Goal: Task Accomplishment & Management: Manage account settings

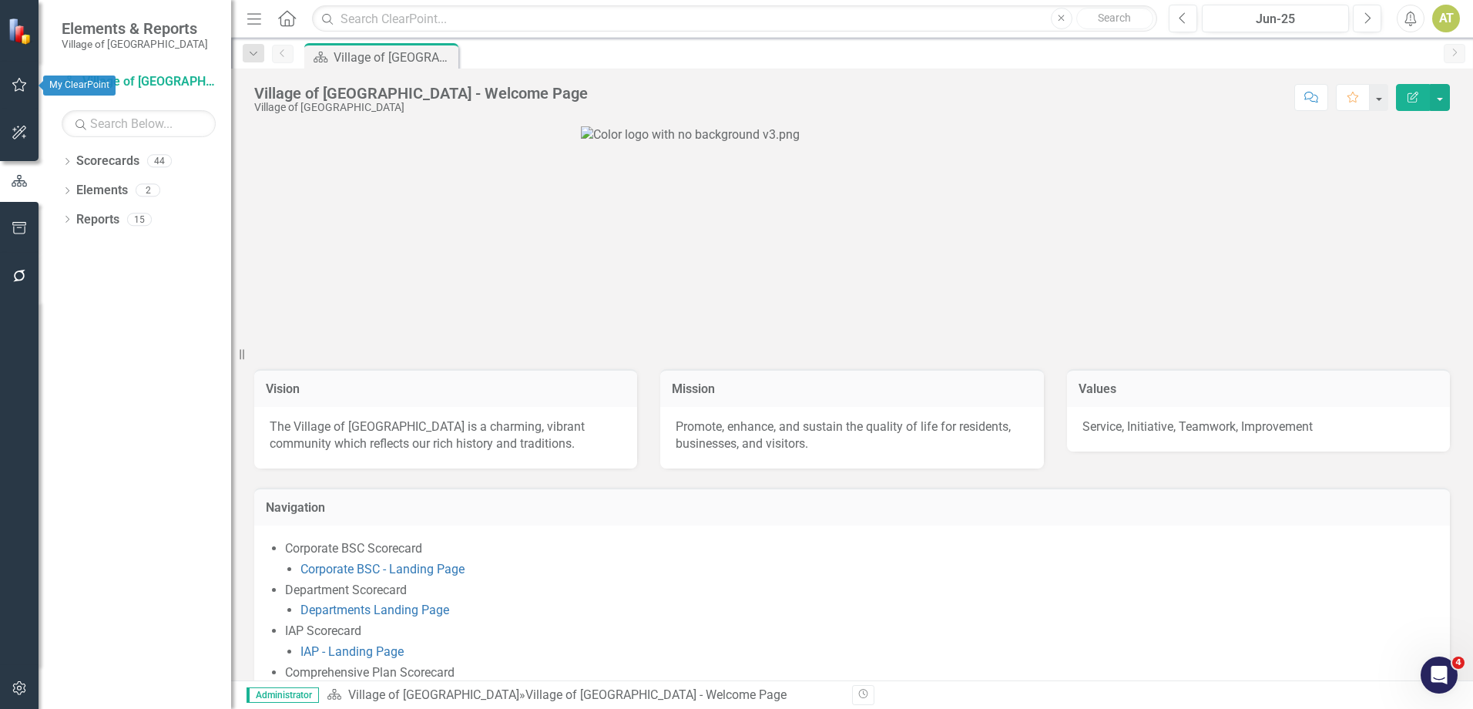
click at [21, 89] on icon "button" at bounding box center [20, 85] width 16 height 12
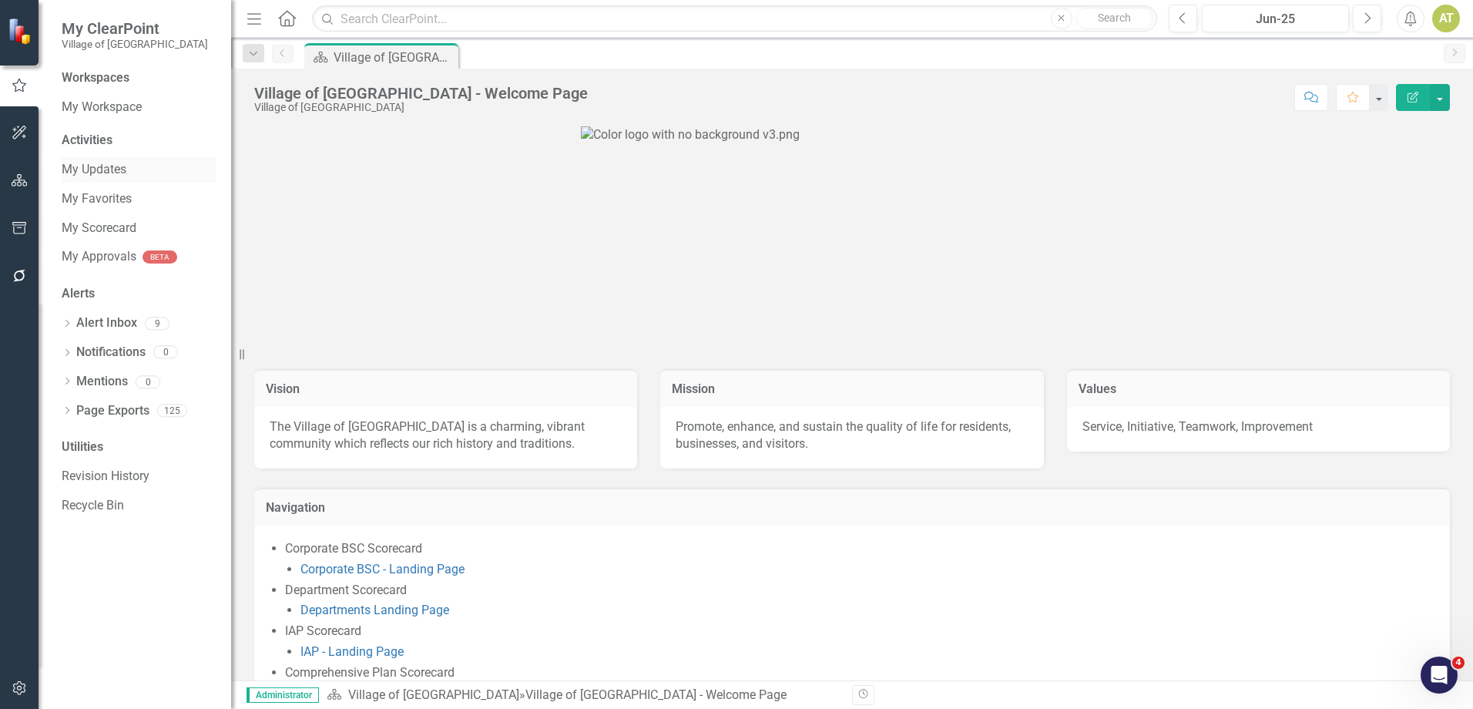
click at [125, 173] on link "My Updates" at bounding box center [139, 170] width 154 height 18
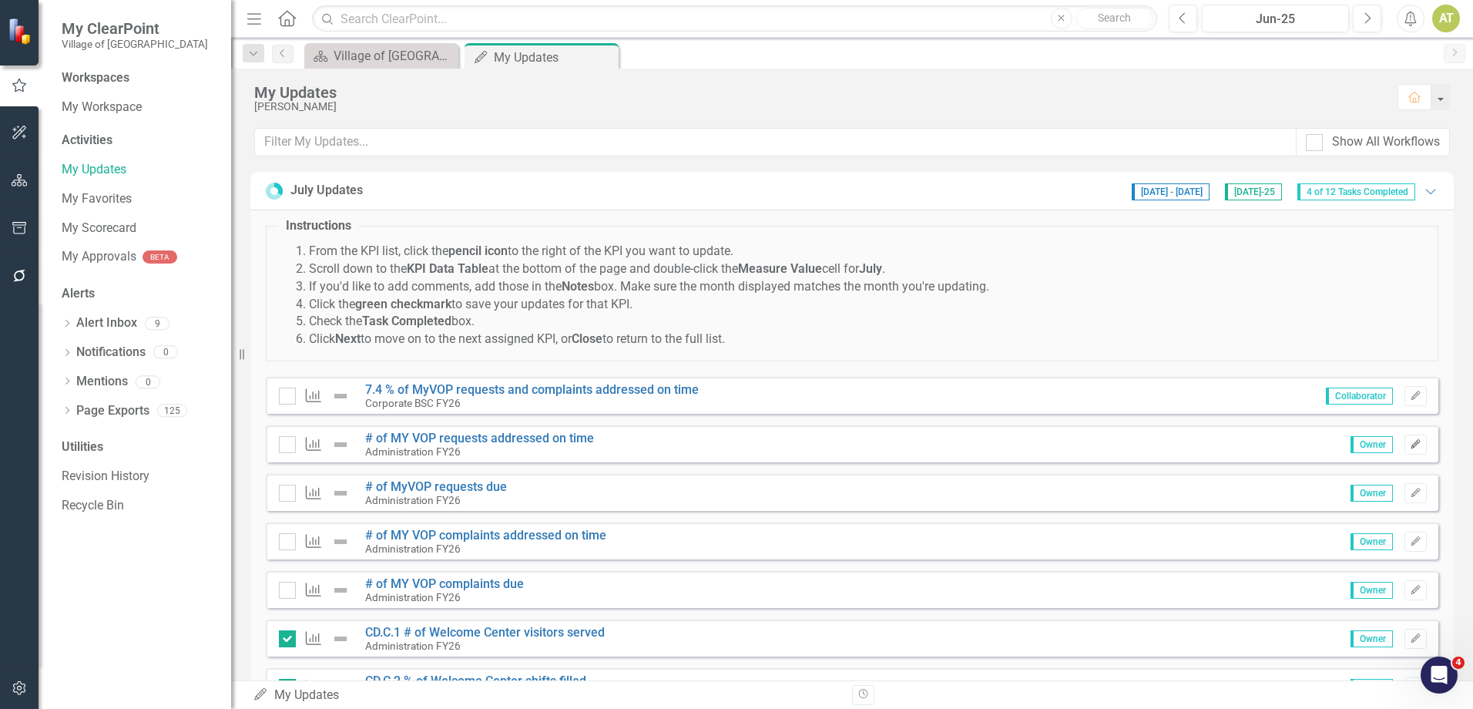
click at [1410, 440] on icon "Edit" at bounding box center [1416, 444] width 12 height 9
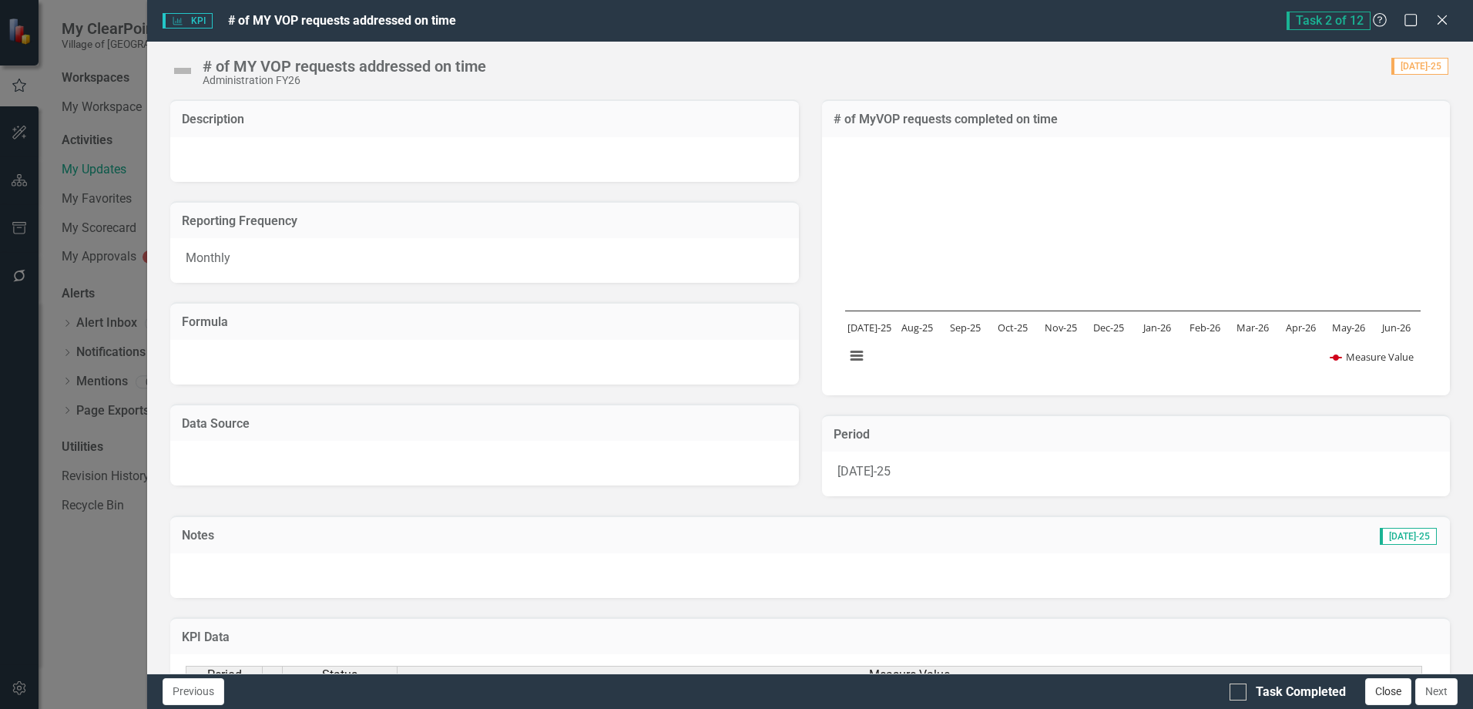
click at [1400, 692] on button "Close" at bounding box center [1388, 691] width 46 height 27
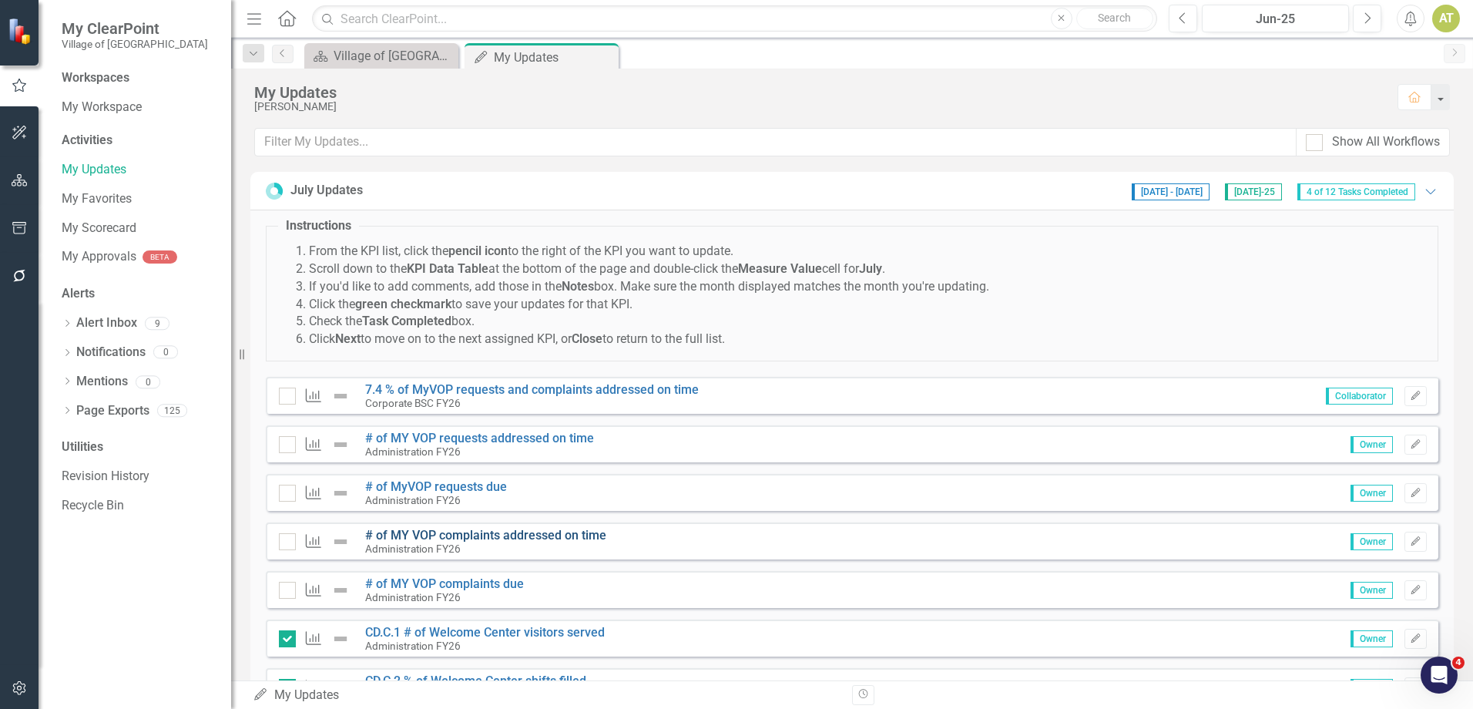
click at [538, 531] on link "# of MY VOP complaints addressed on time" at bounding box center [485, 535] width 241 height 15
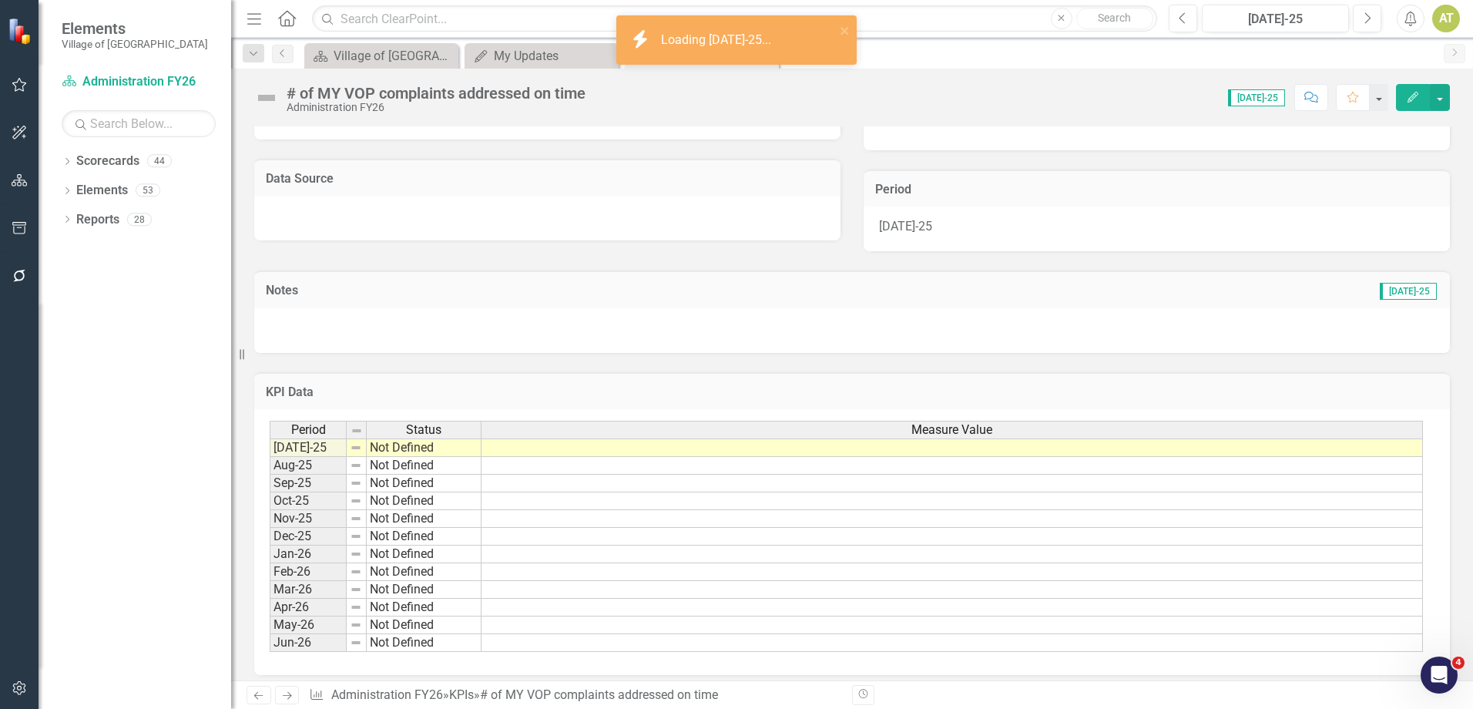
scroll to position [282, 0]
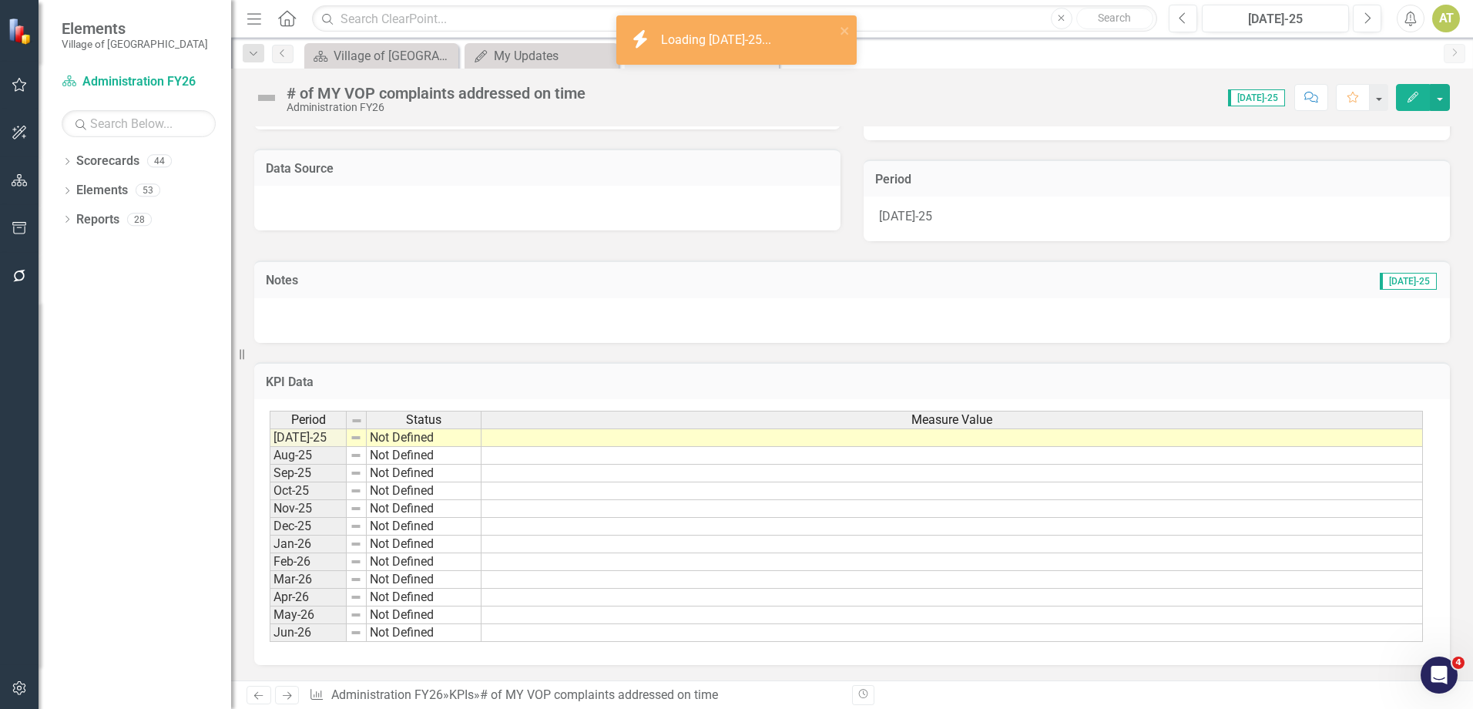
click at [598, 432] on td at bounding box center [951, 437] width 941 height 18
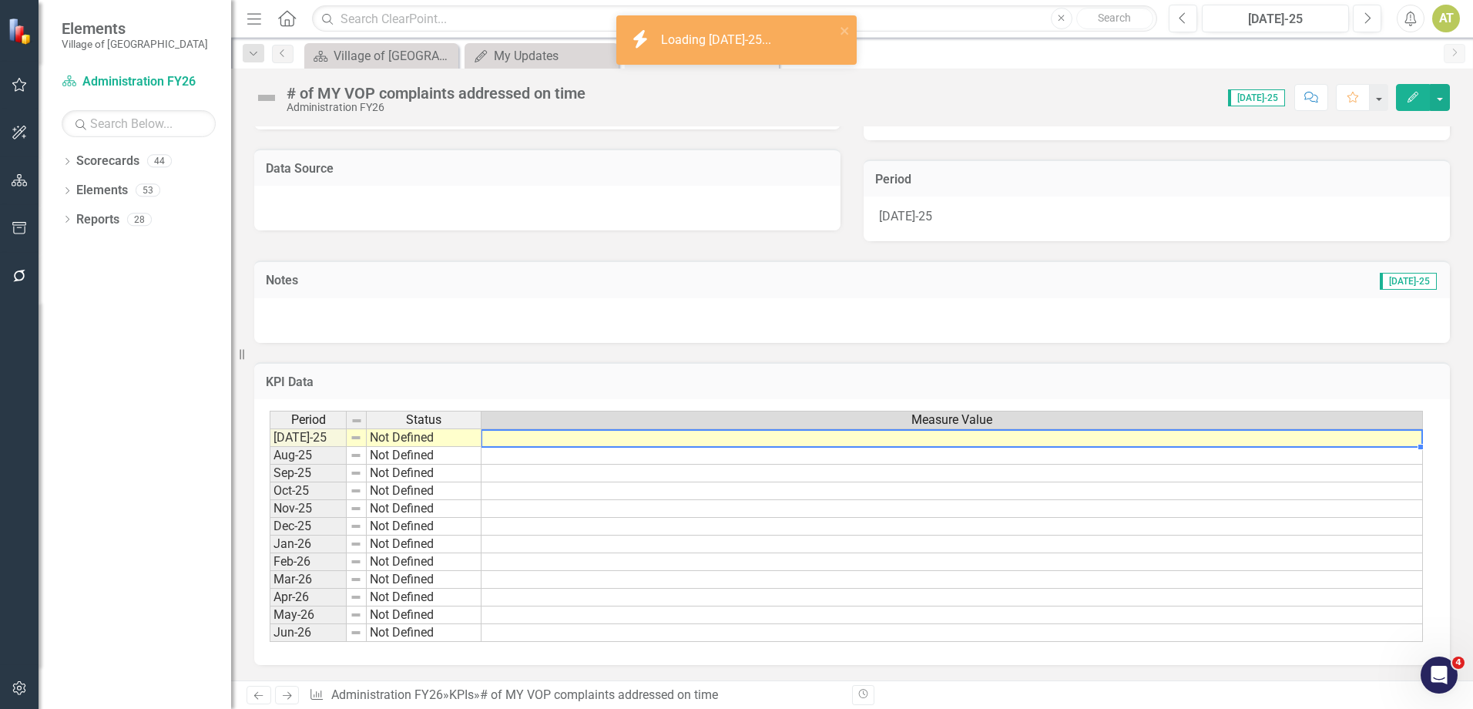
click at [598, 432] on td at bounding box center [951, 437] width 941 height 18
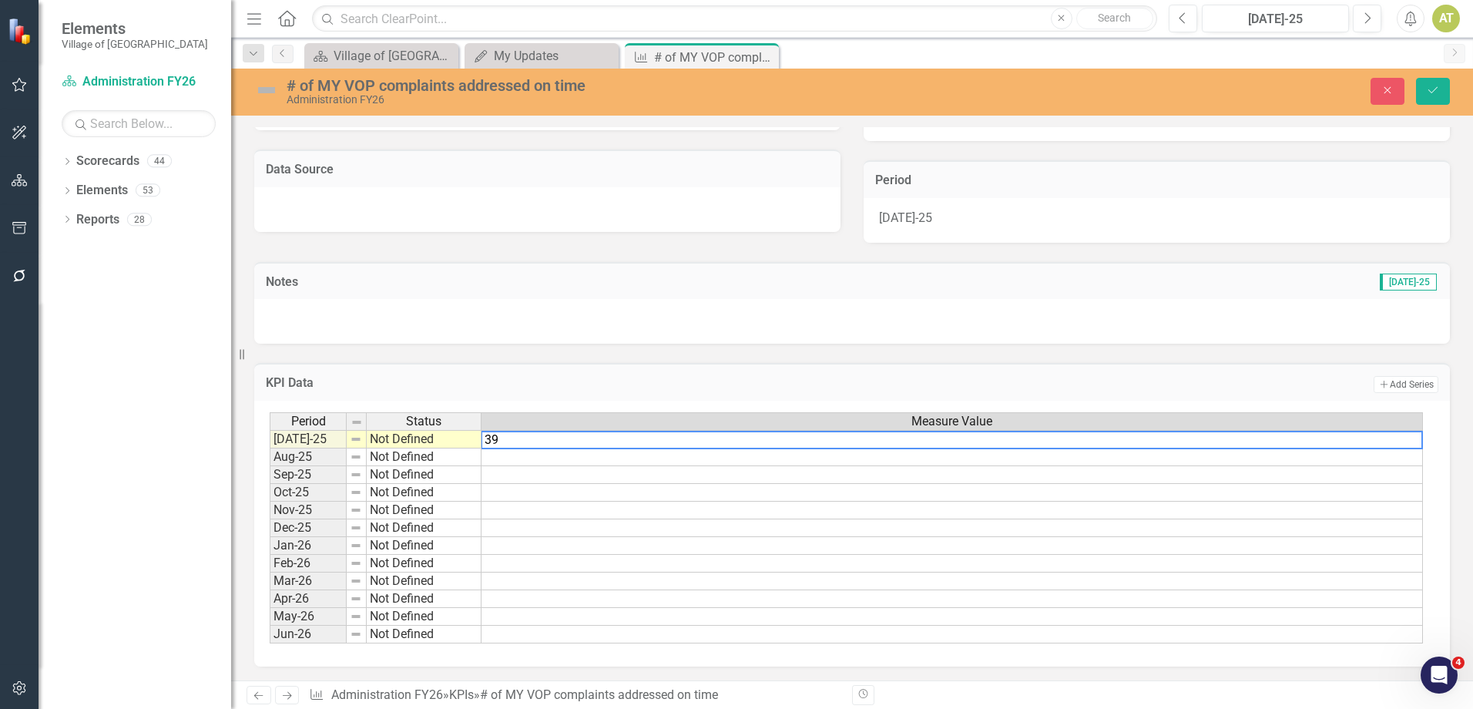
type textarea "395"
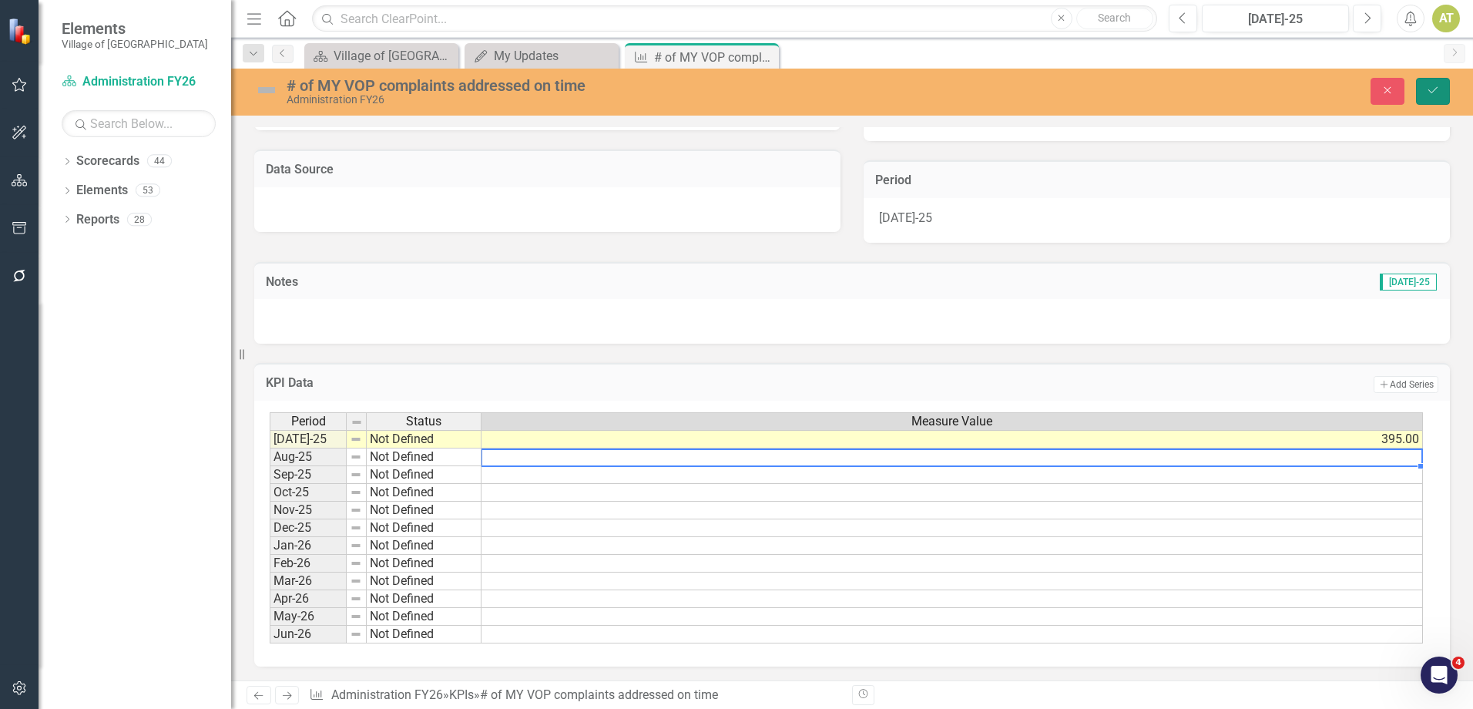
click at [1437, 96] on button "Save" at bounding box center [1433, 91] width 34 height 27
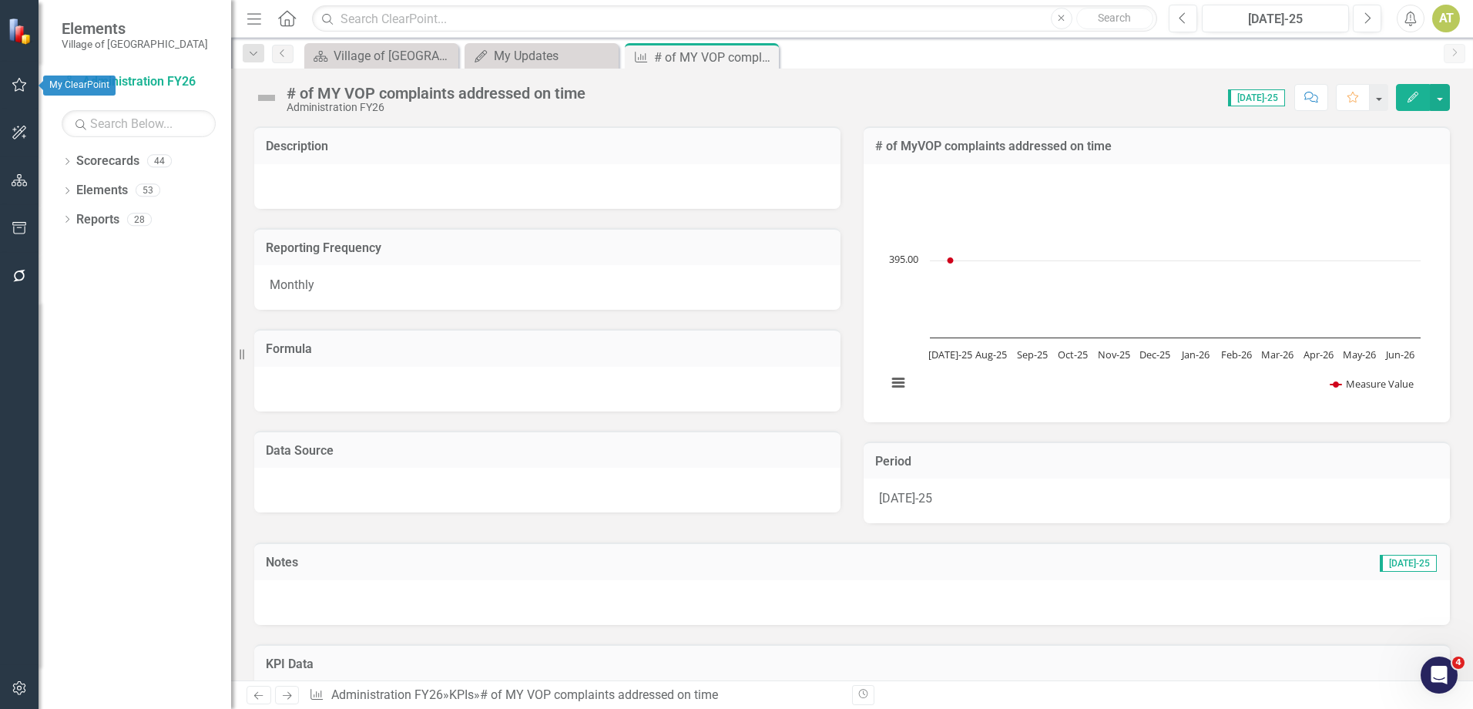
click at [6, 86] on button "button" at bounding box center [19, 85] width 35 height 32
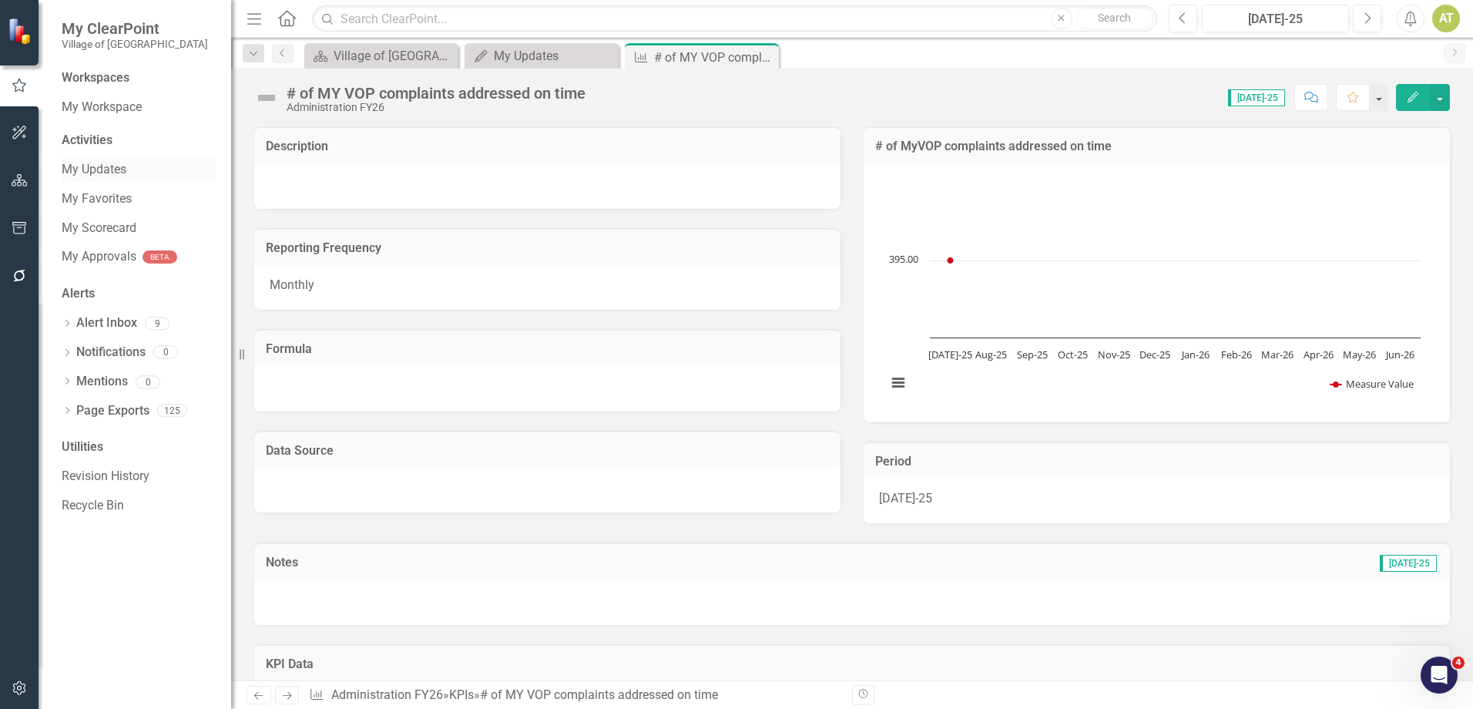
click at [112, 159] on div "My Updates" at bounding box center [139, 169] width 154 height 25
click at [104, 168] on link "My Updates" at bounding box center [139, 170] width 154 height 18
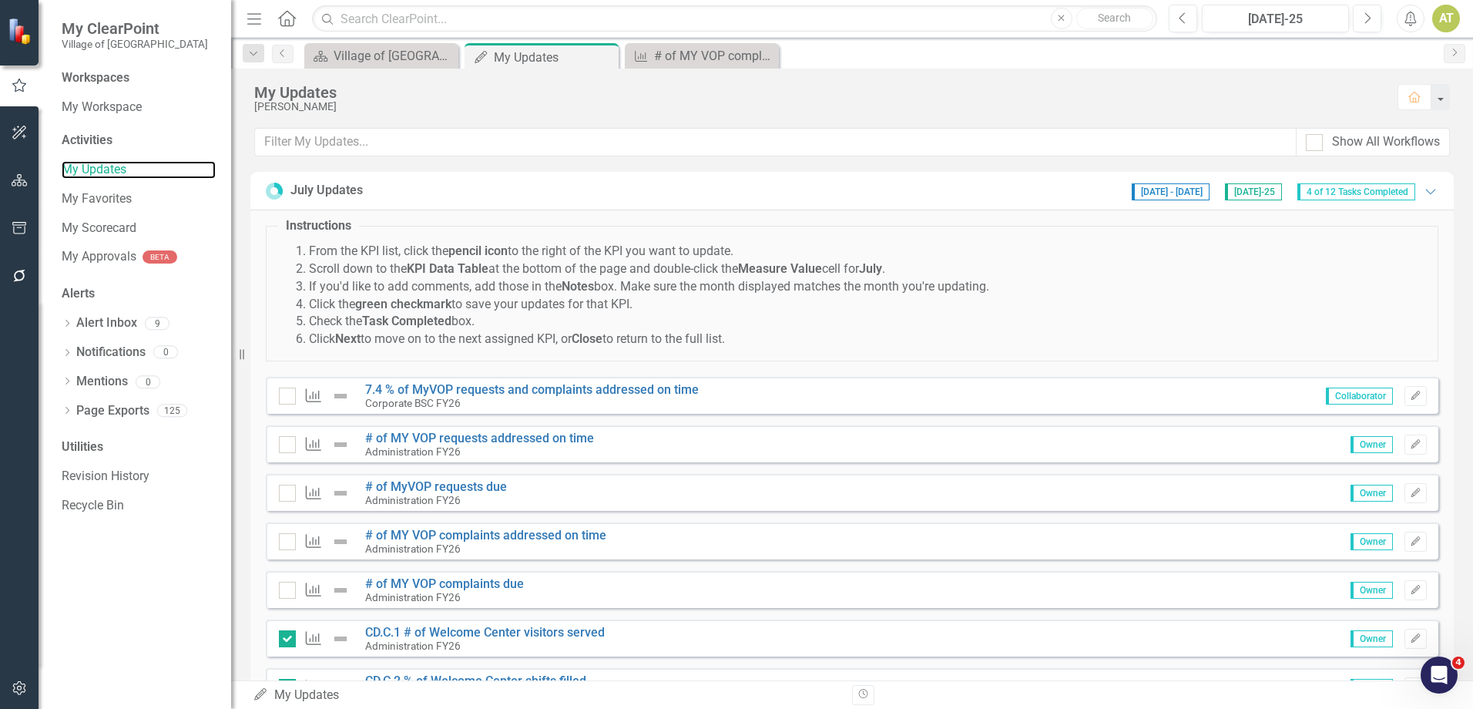
scroll to position [77, 0]
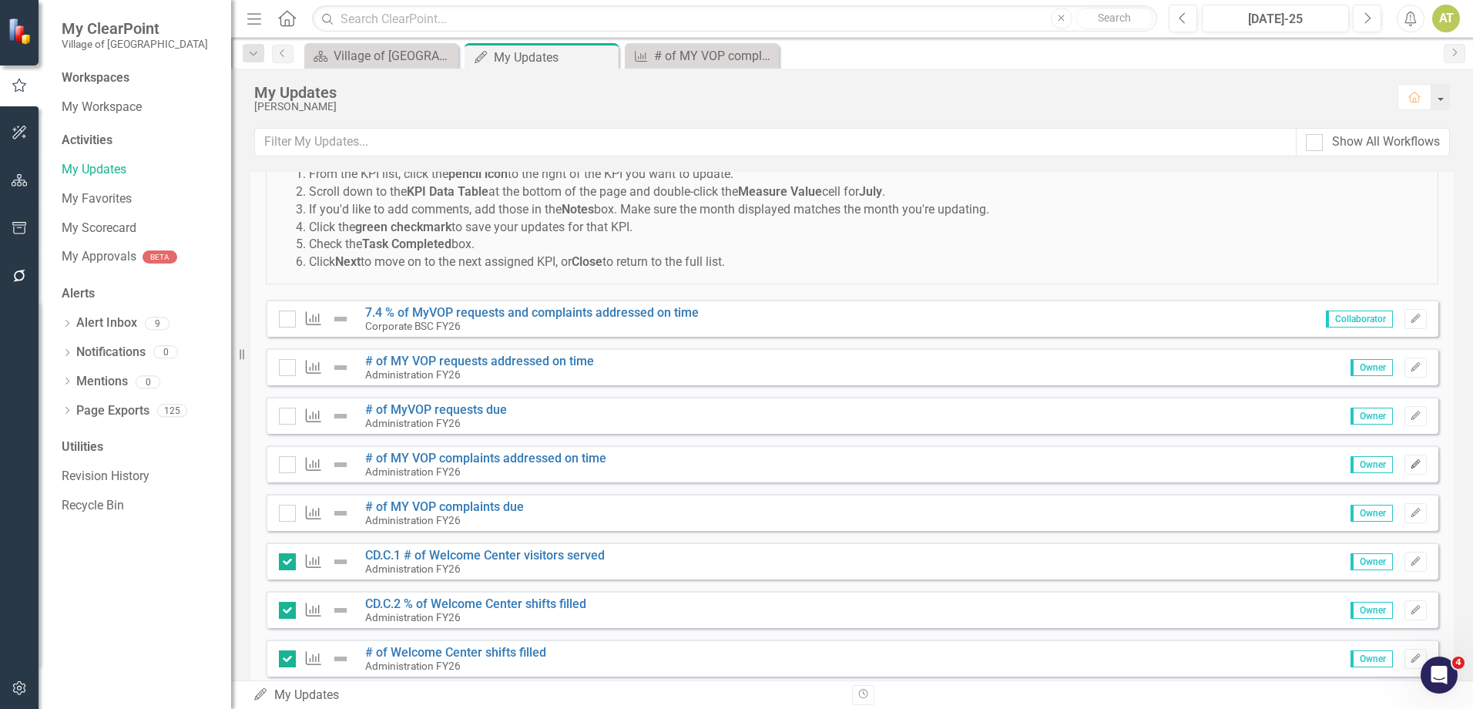
click at [1410, 461] on icon "Edit" at bounding box center [1416, 464] width 12 height 9
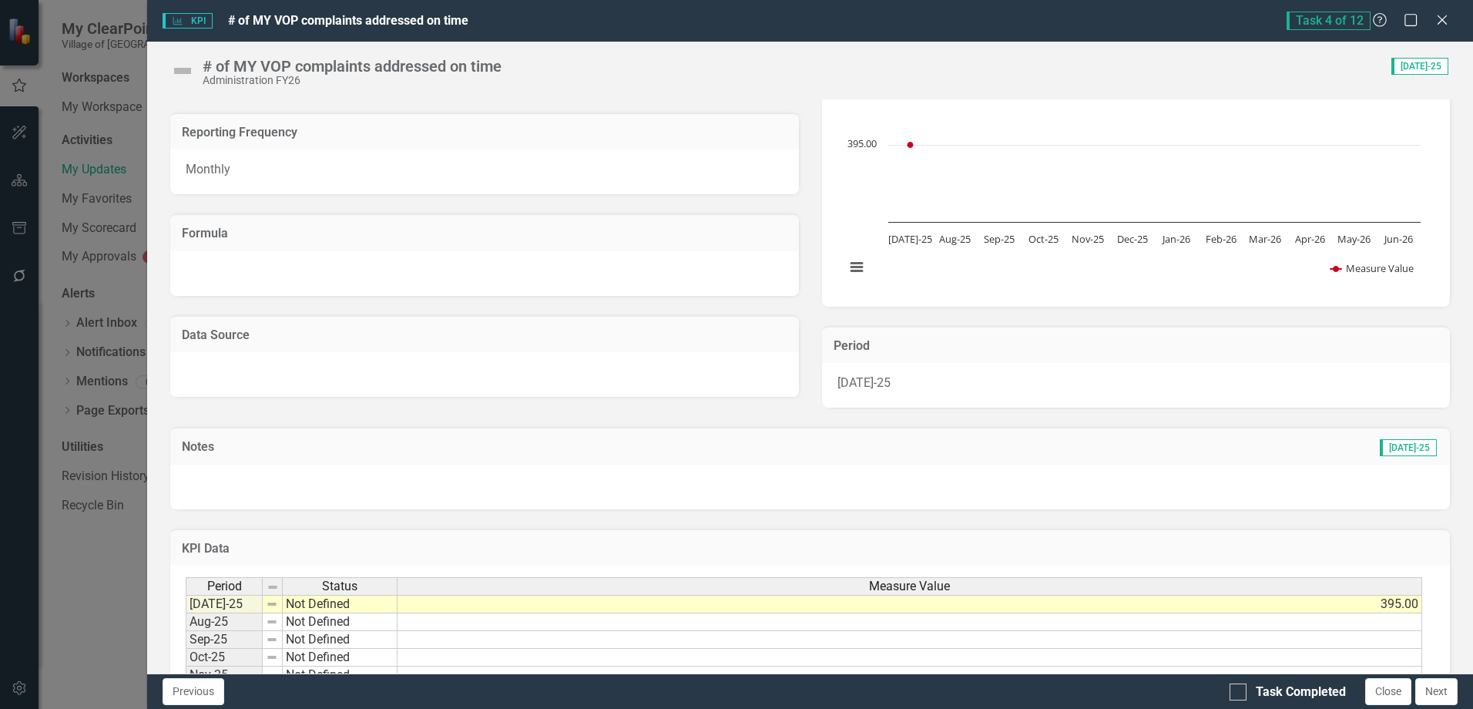
scroll to position [262, 0]
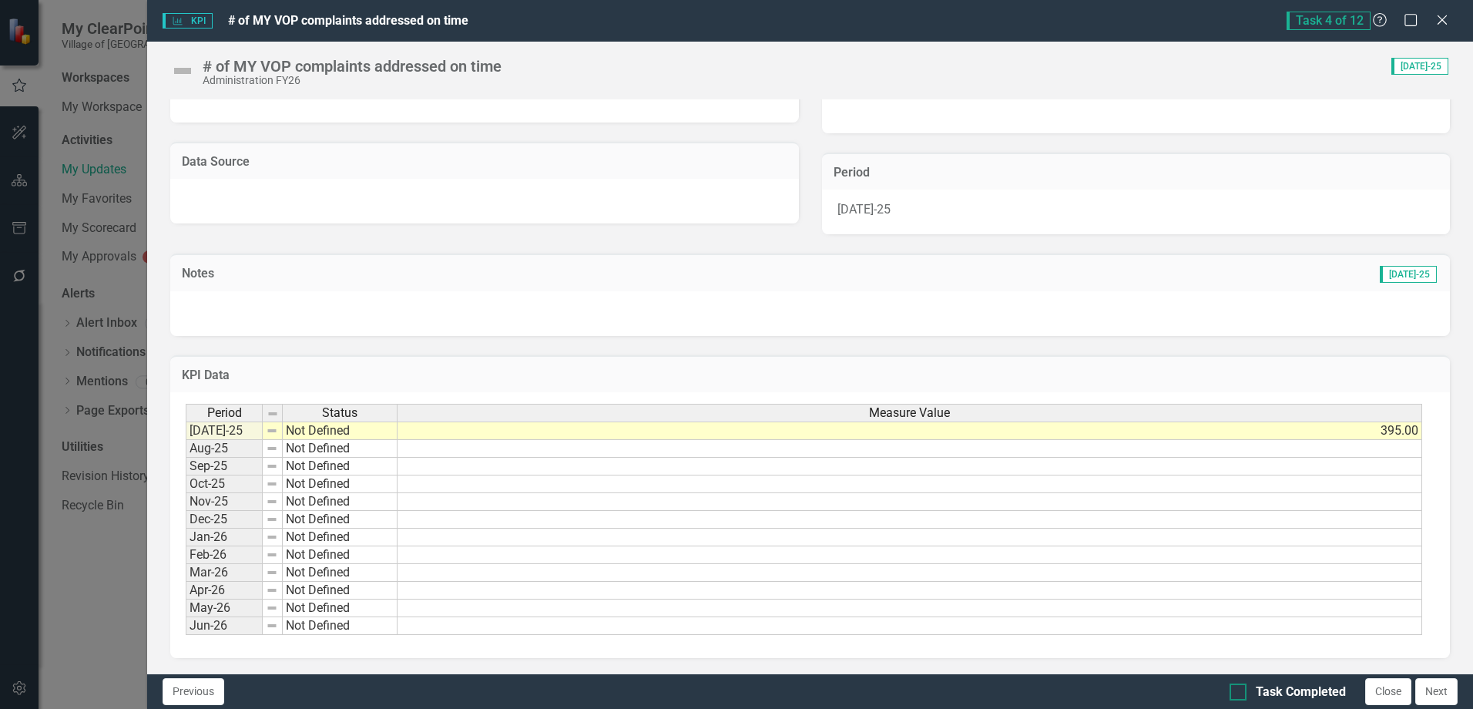
click at [1273, 694] on div "Task Completed" at bounding box center [1301, 692] width 90 height 18
click at [1239, 693] on input "Task Completed" at bounding box center [1234, 688] width 10 height 10
checkbox input "true"
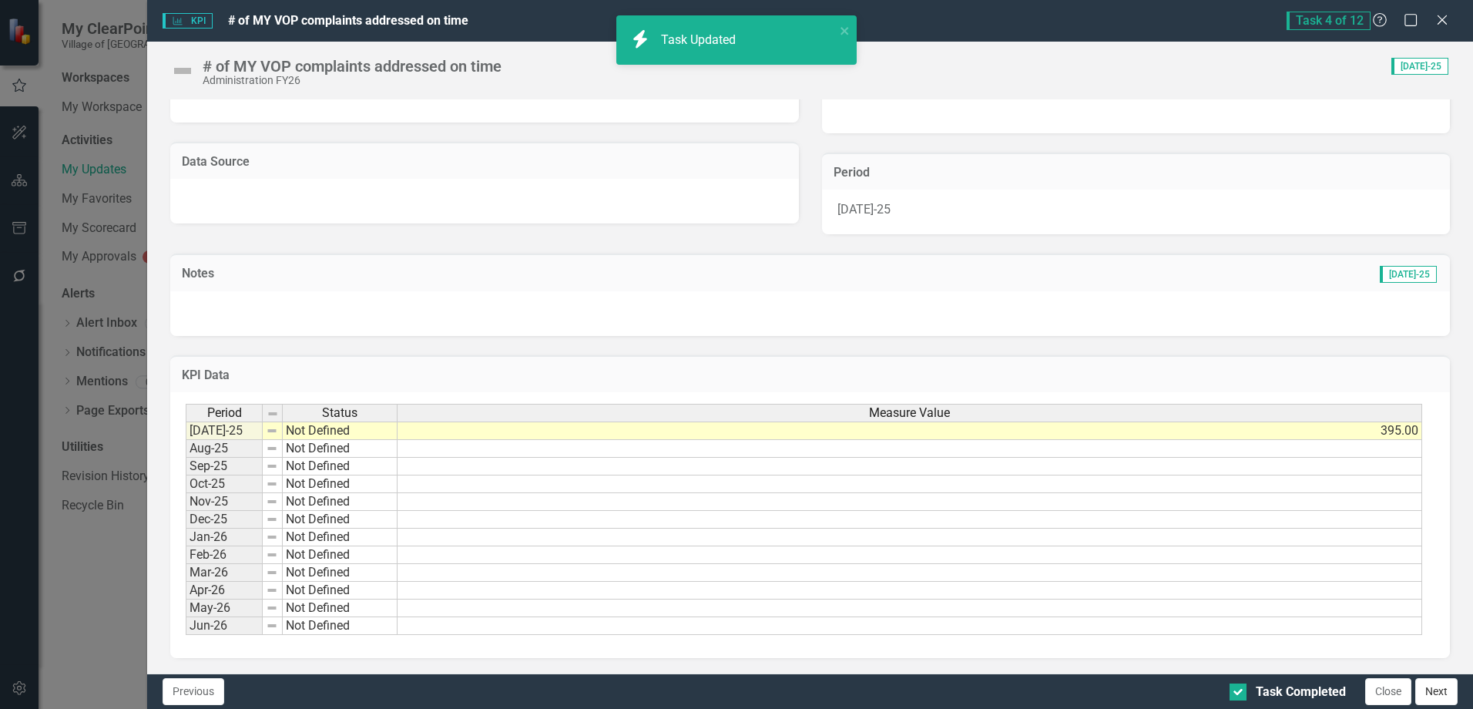
click at [1448, 687] on button "Next" at bounding box center [1436, 691] width 42 height 27
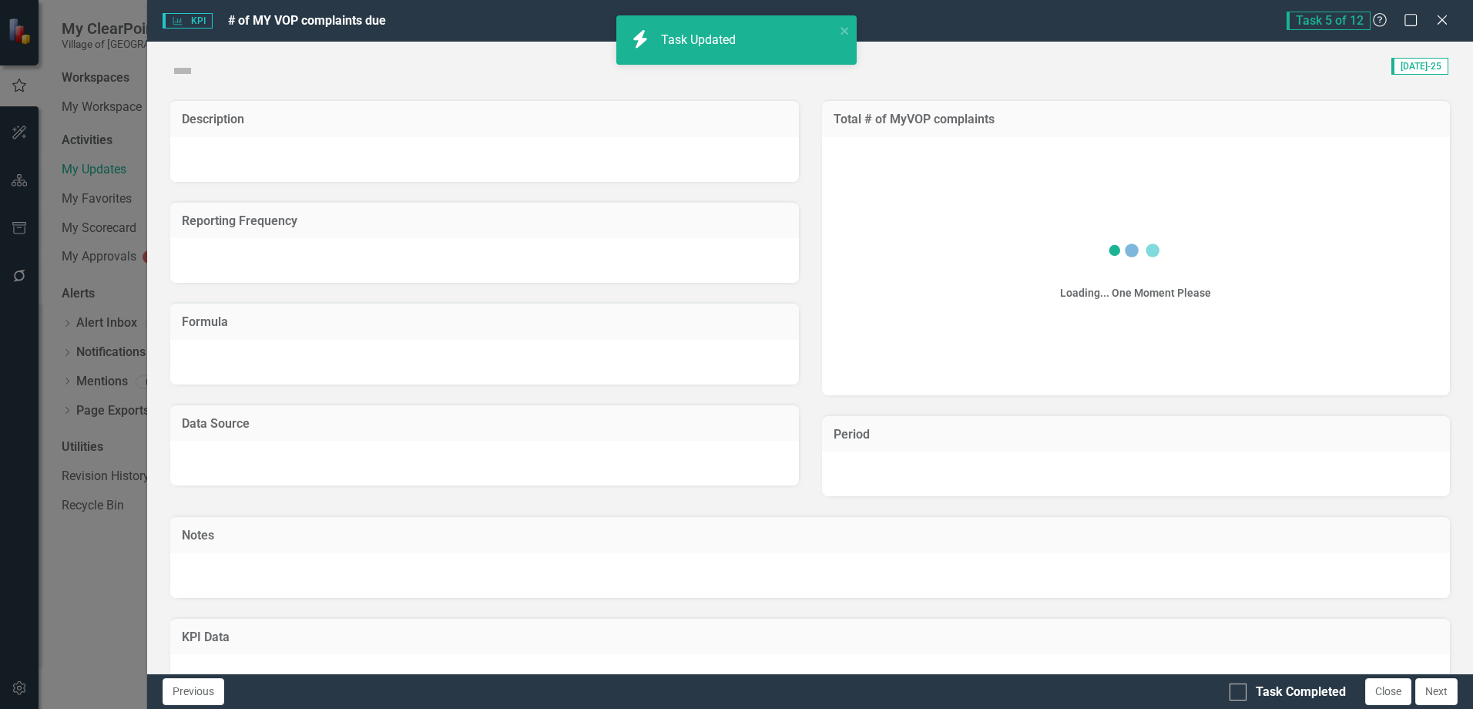
checkbox input "true"
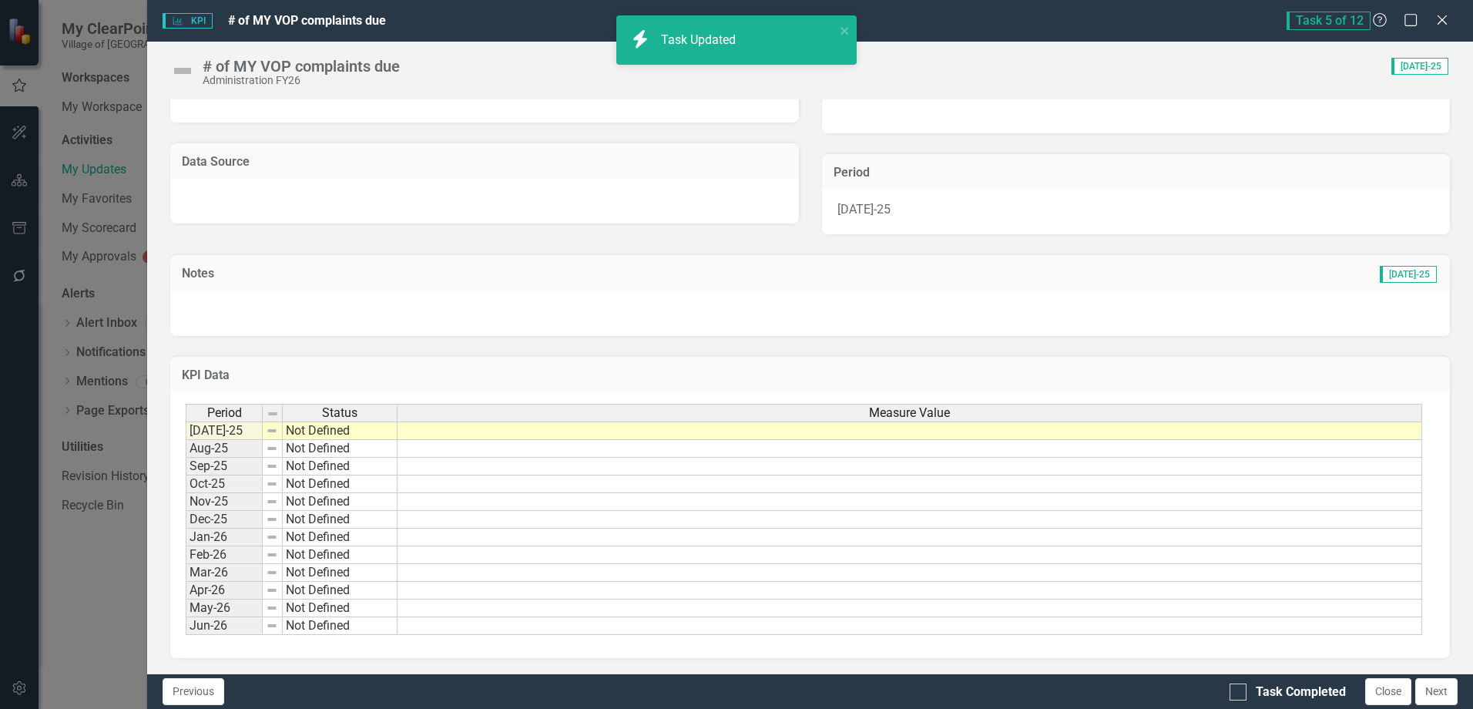
click at [1351, 431] on td at bounding box center [909, 430] width 1024 height 18
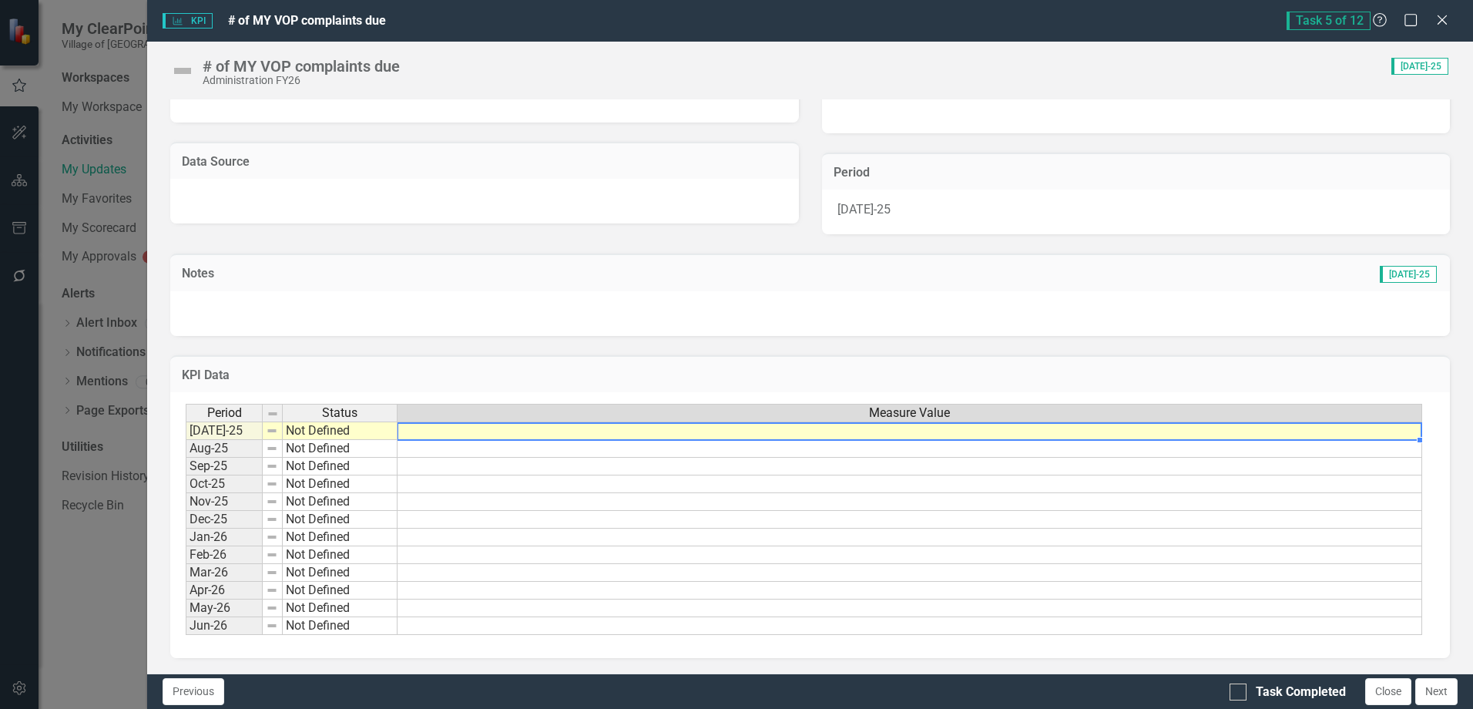
click at [1351, 431] on td at bounding box center [909, 430] width 1024 height 18
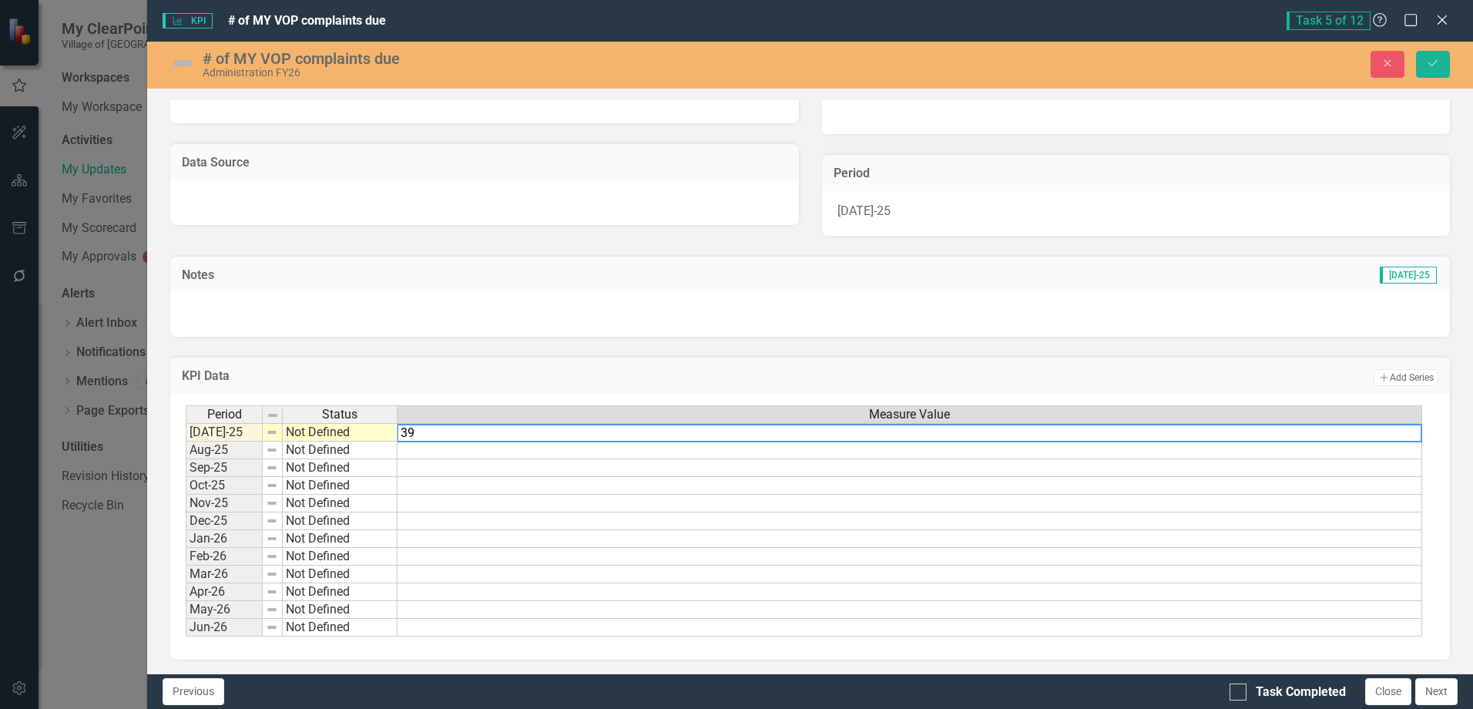
type textarea "396"
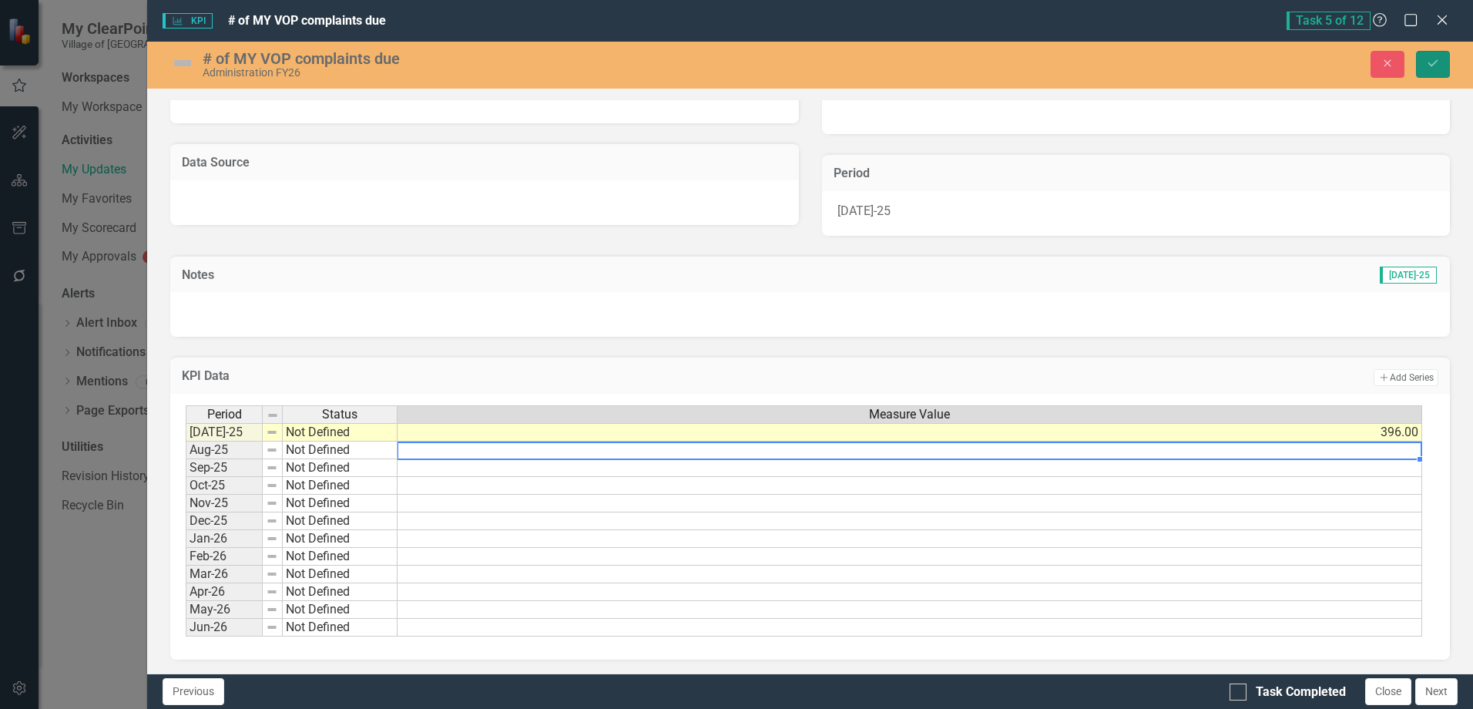
click at [1424, 64] on button "Save" at bounding box center [1433, 64] width 34 height 27
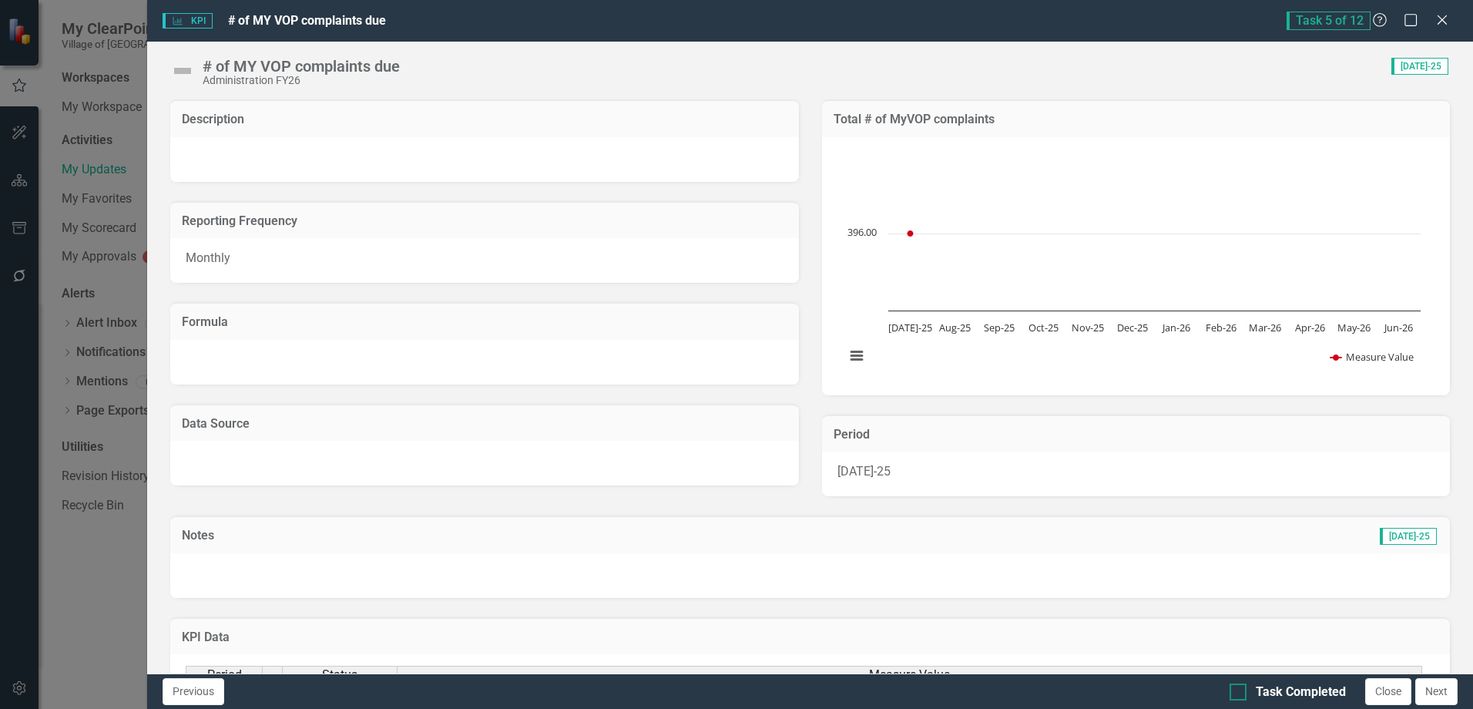
click at [1286, 687] on div "Task Completed" at bounding box center [1301, 692] width 90 height 18
click at [1239, 687] on input "Task Completed" at bounding box center [1234, 688] width 10 height 10
checkbox input "true"
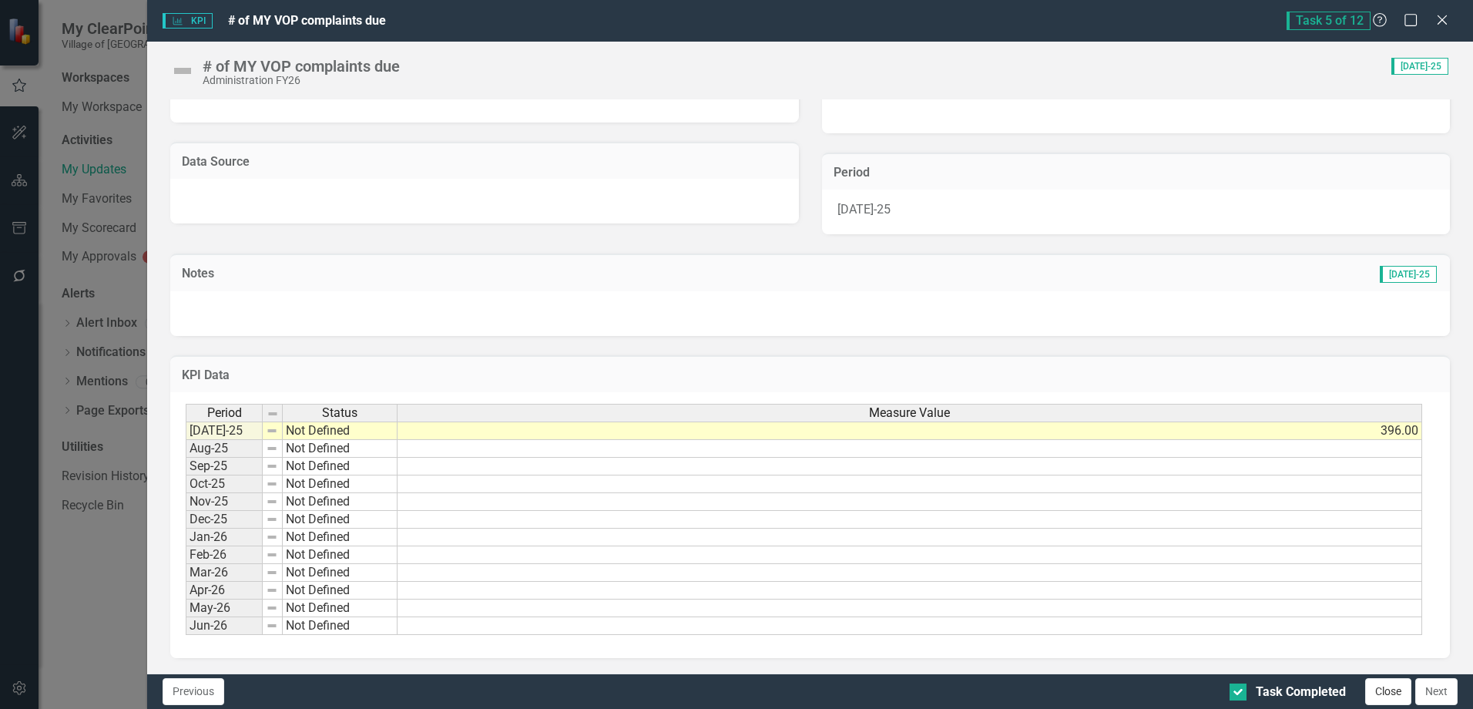
click at [1386, 678] on button "Close" at bounding box center [1388, 691] width 46 height 27
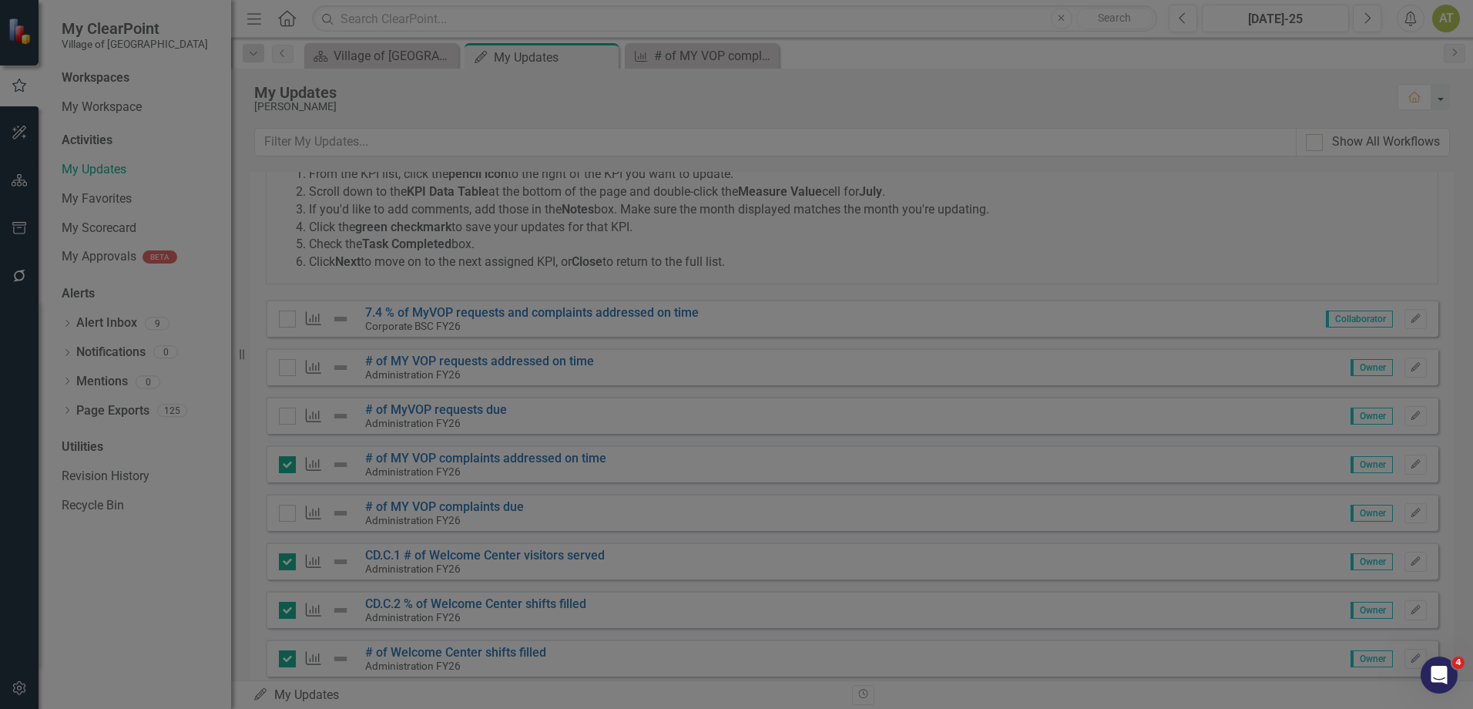
checkbox input "true"
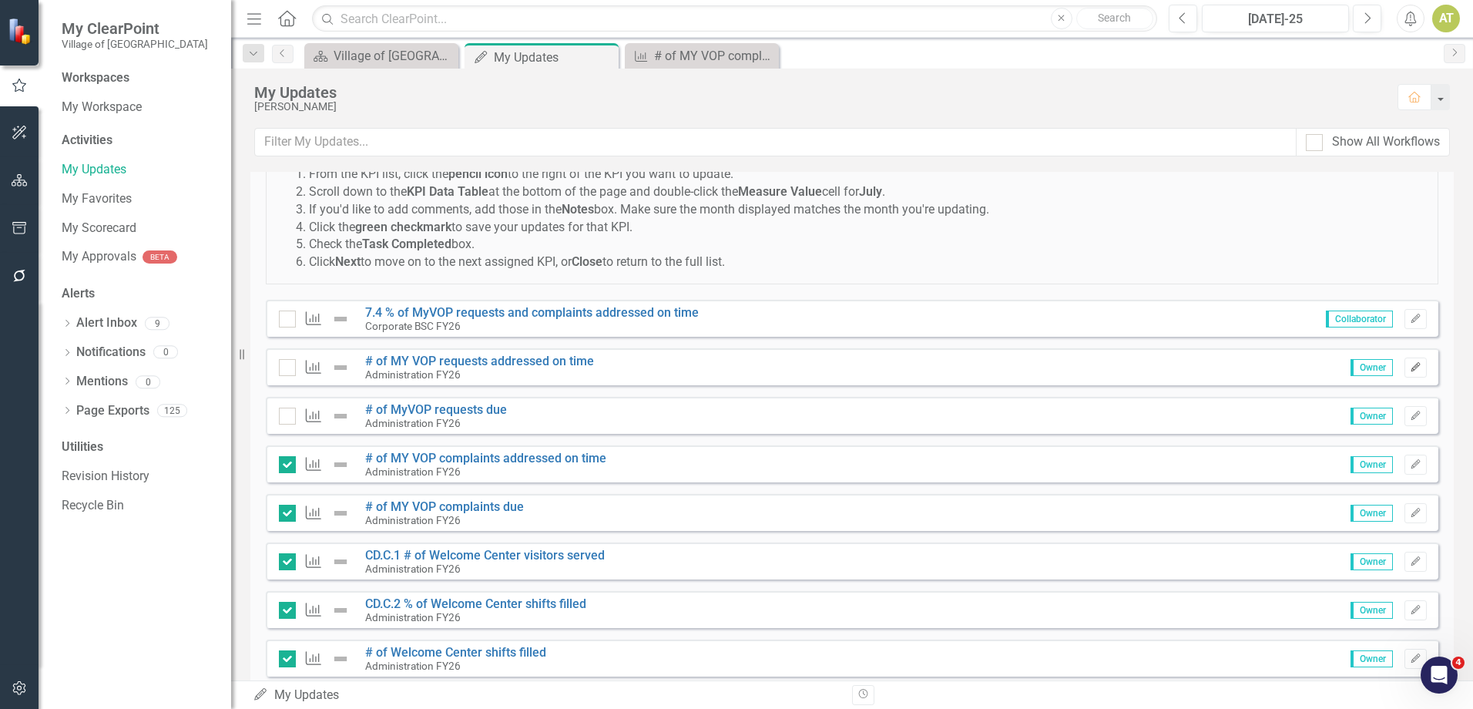
click at [1410, 367] on icon "Edit" at bounding box center [1416, 367] width 12 height 9
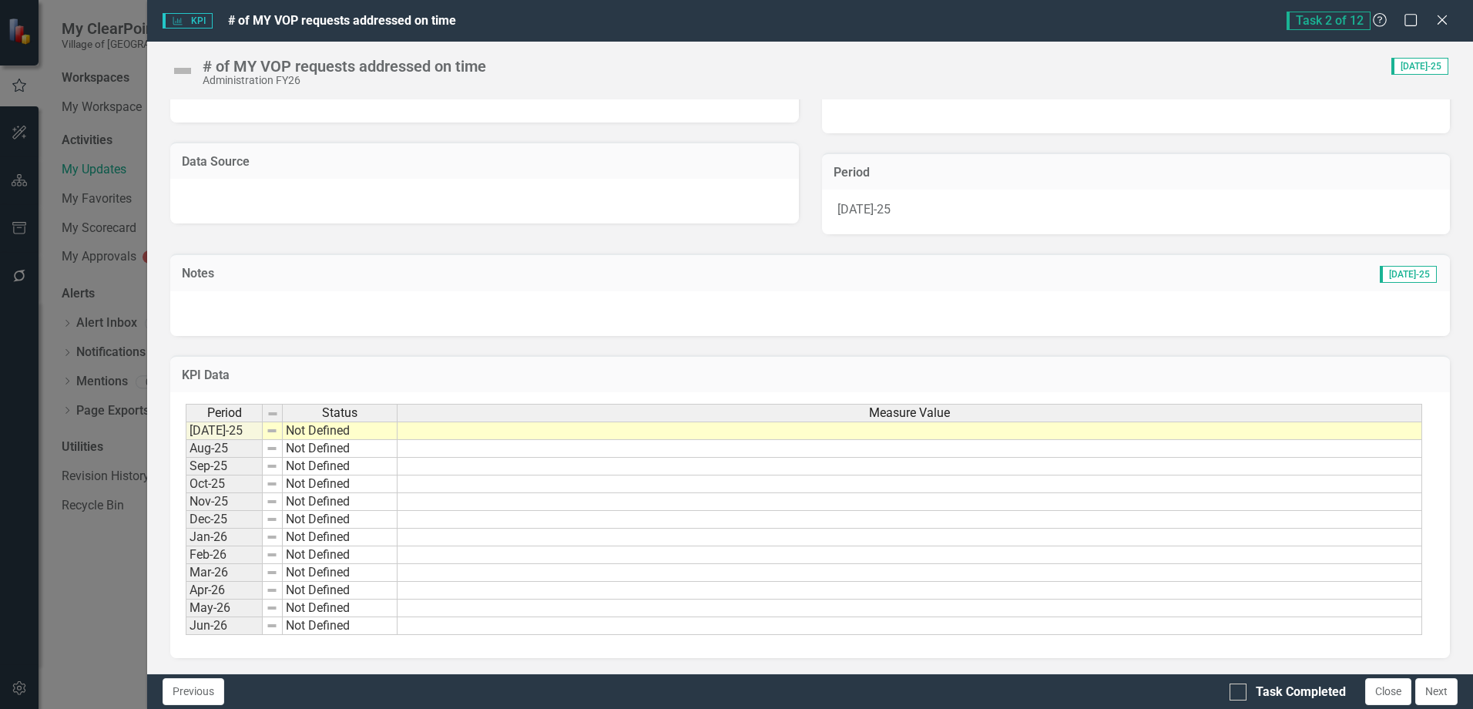
click at [1133, 424] on div "Period Status Measure Value" at bounding box center [804, 414] width 1236 height 21
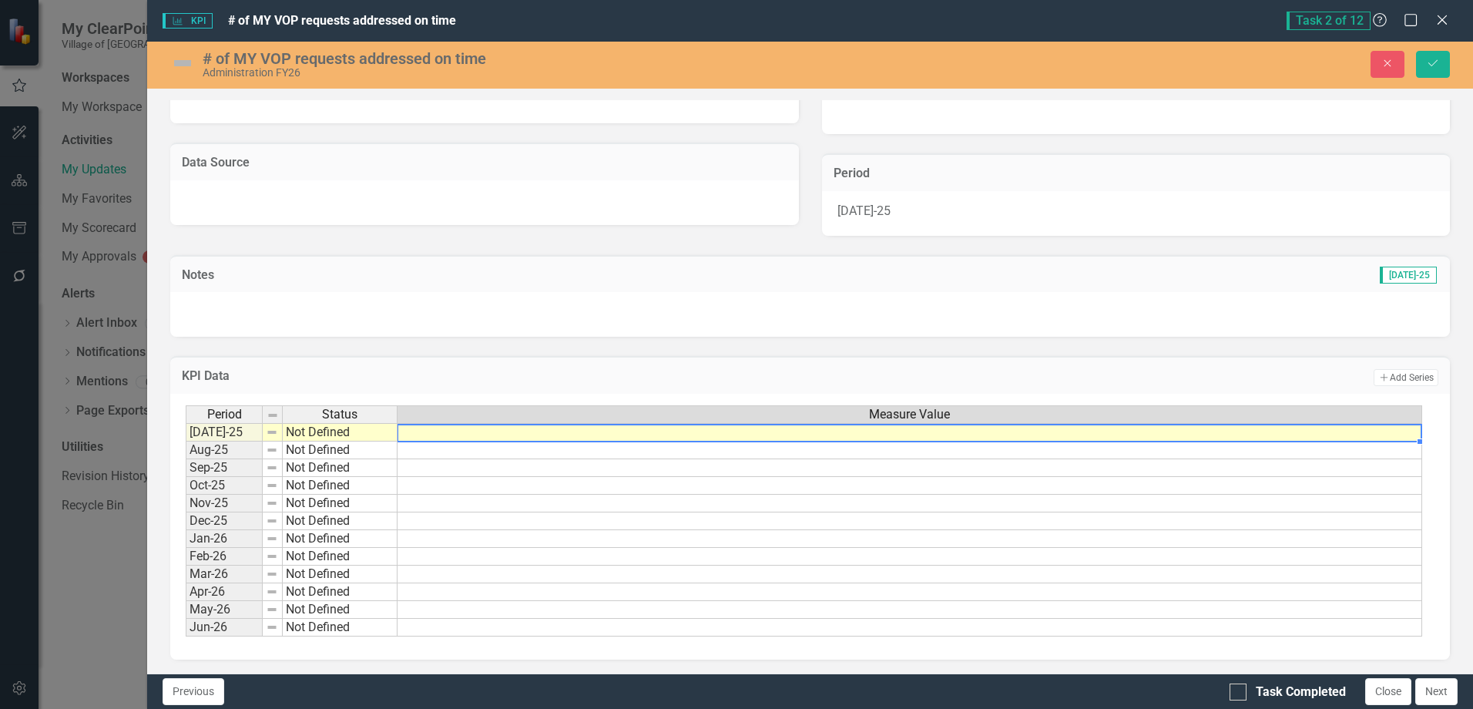
click at [1126, 431] on td at bounding box center [909, 432] width 1024 height 18
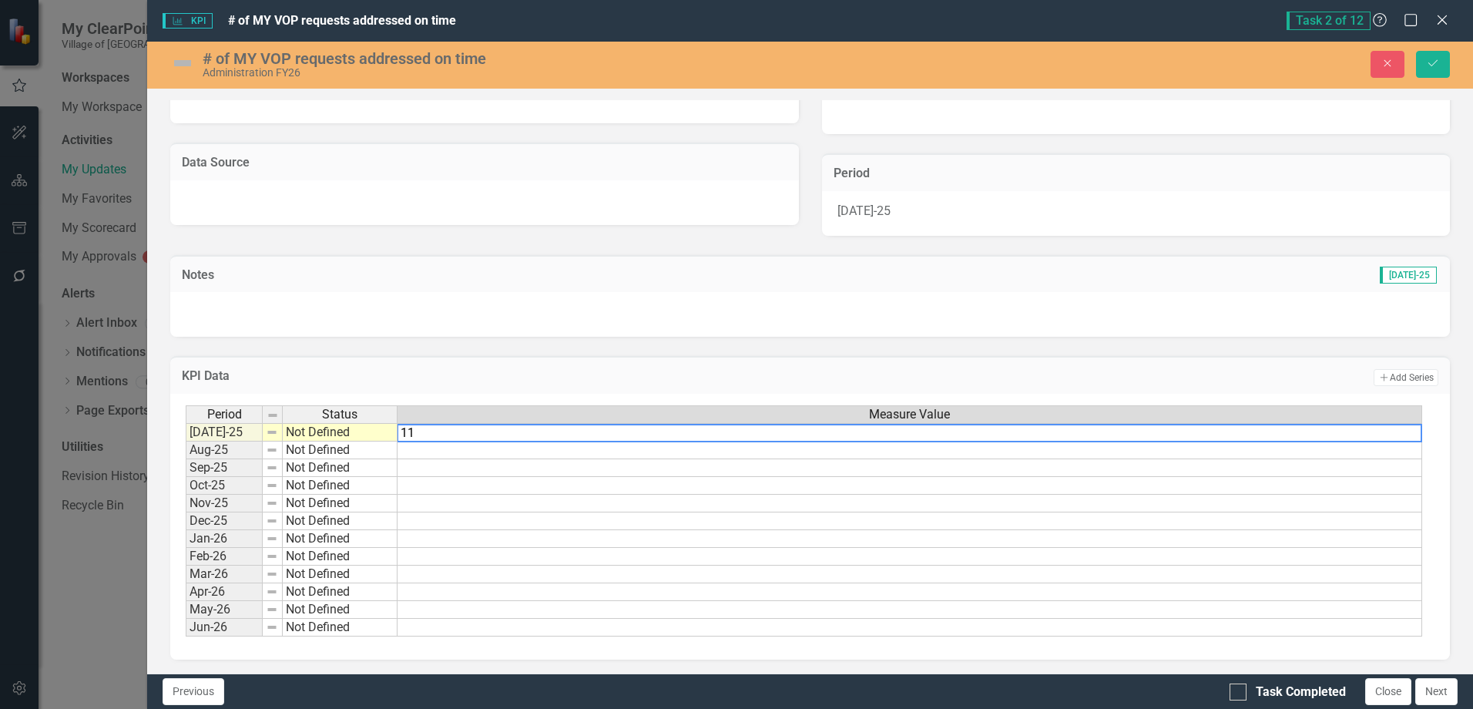
type textarea "112"
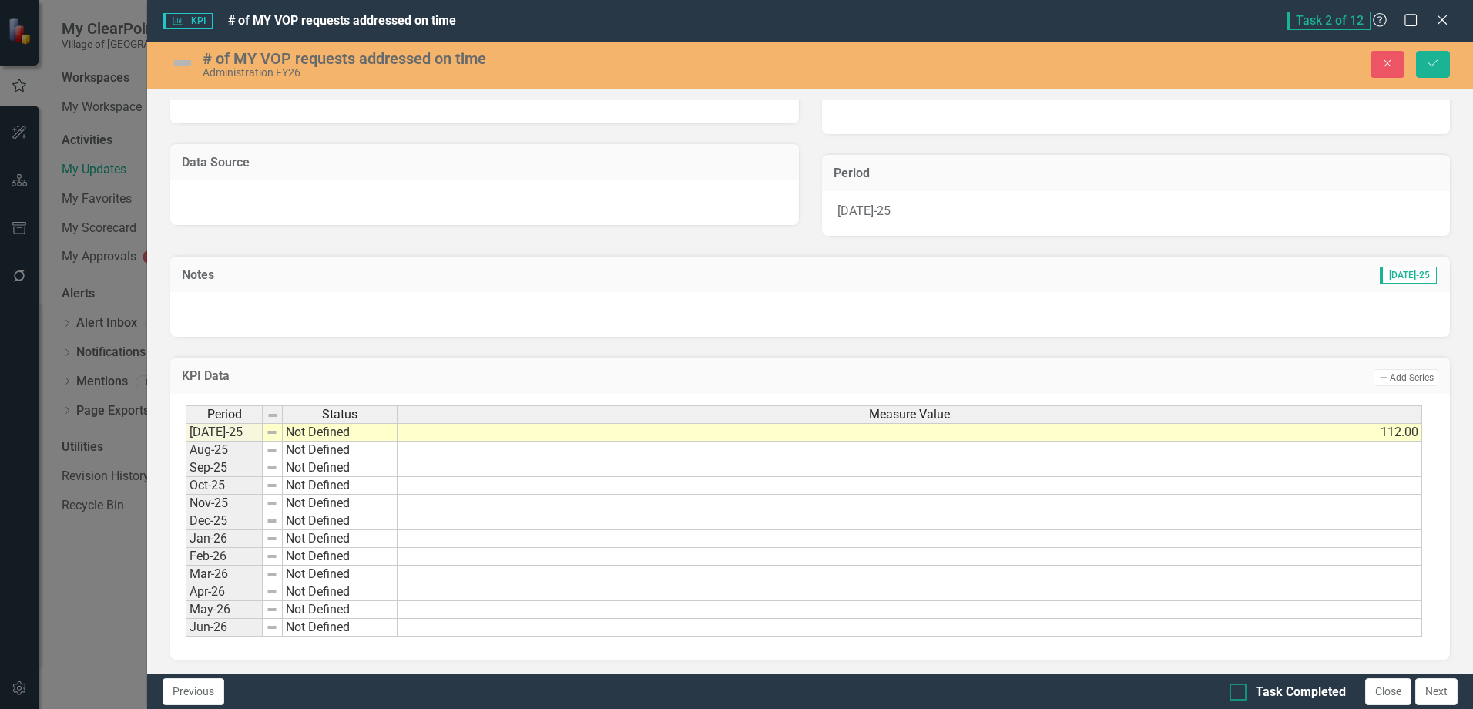
click at [1292, 682] on div "Task Completed Close Next" at bounding box center [1345, 691] width 232 height 27
click at [1299, 688] on div "Task Completed" at bounding box center [1301, 692] width 90 height 18
click at [1239, 688] on input "Task Completed" at bounding box center [1234, 688] width 10 height 10
checkbox input "true"
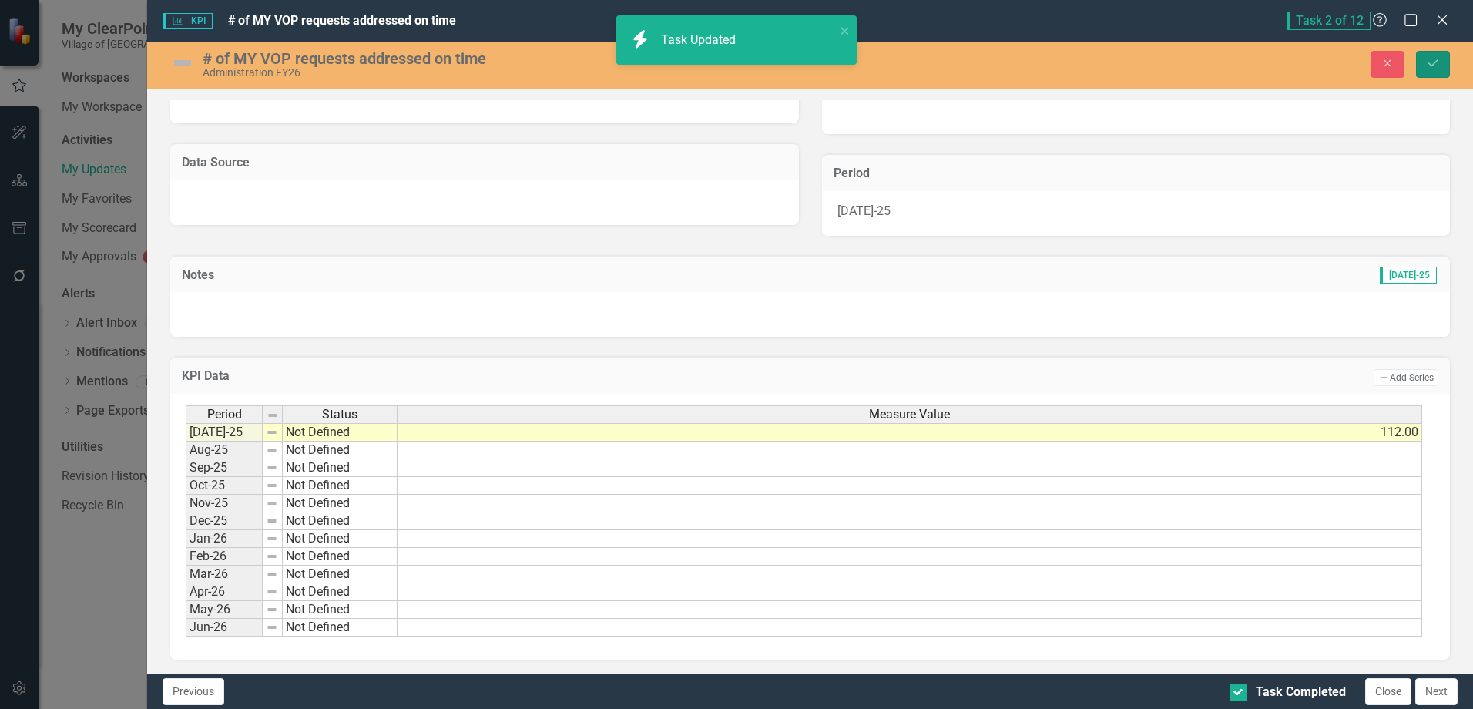
click at [1441, 57] on button "Save" at bounding box center [1433, 64] width 34 height 27
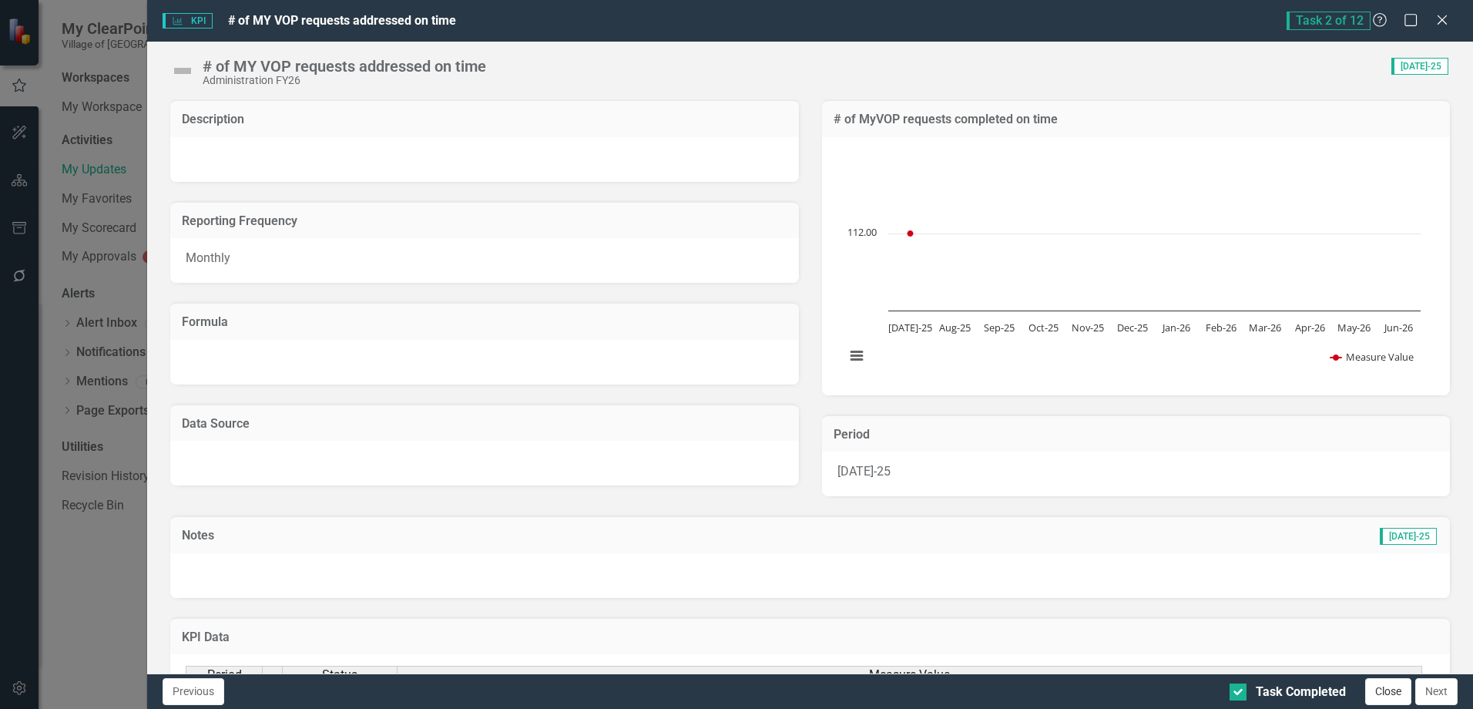
click at [1397, 686] on button "Close" at bounding box center [1388, 691] width 46 height 27
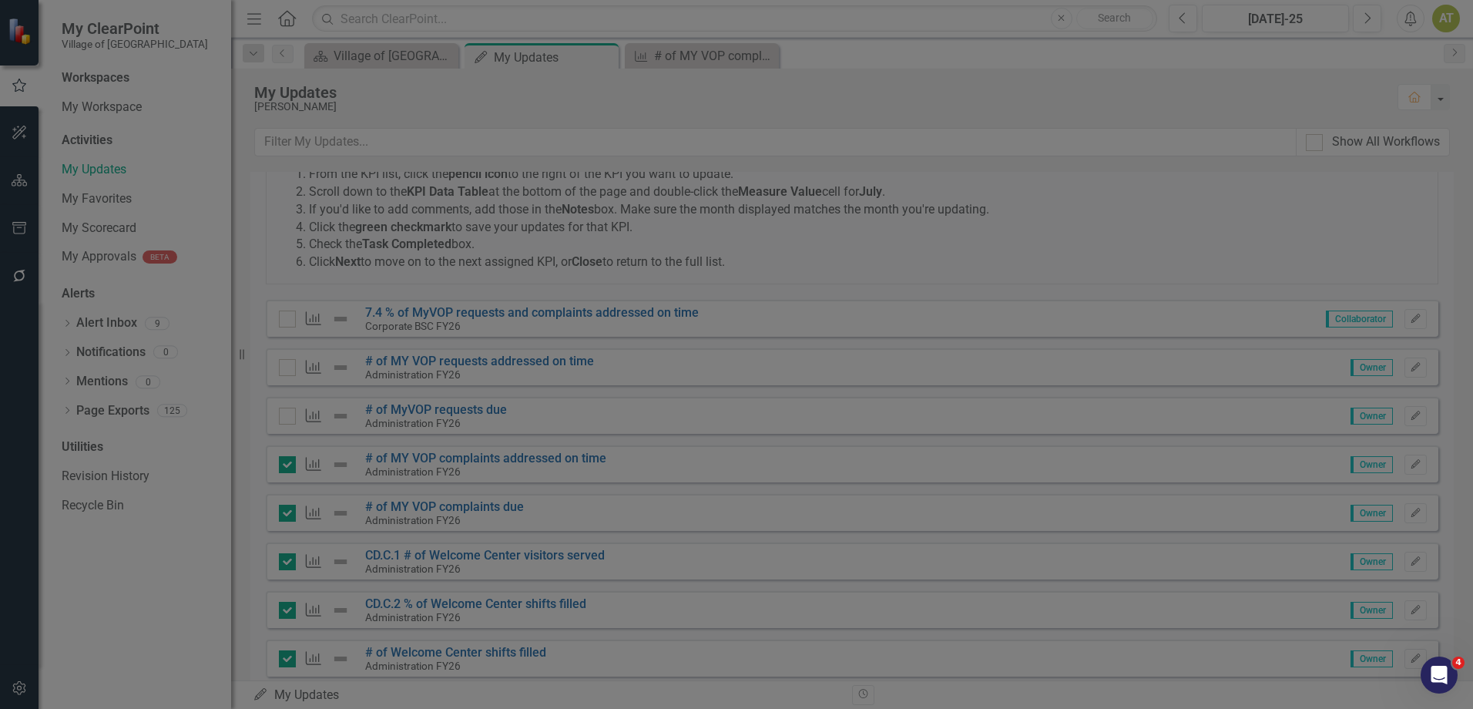
checkbox input "true"
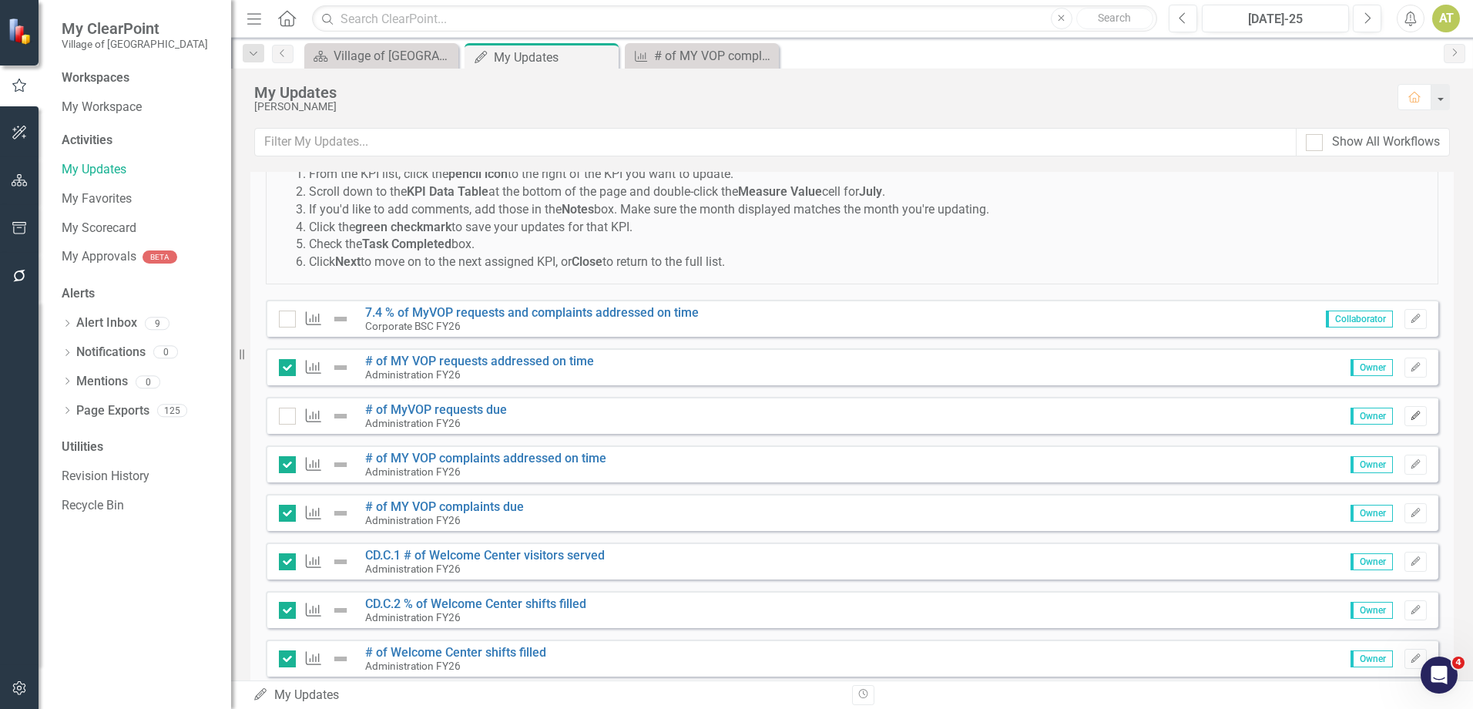
click at [1404, 421] on button "Edit" at bounding box center [1415, 416] width 22 height 20
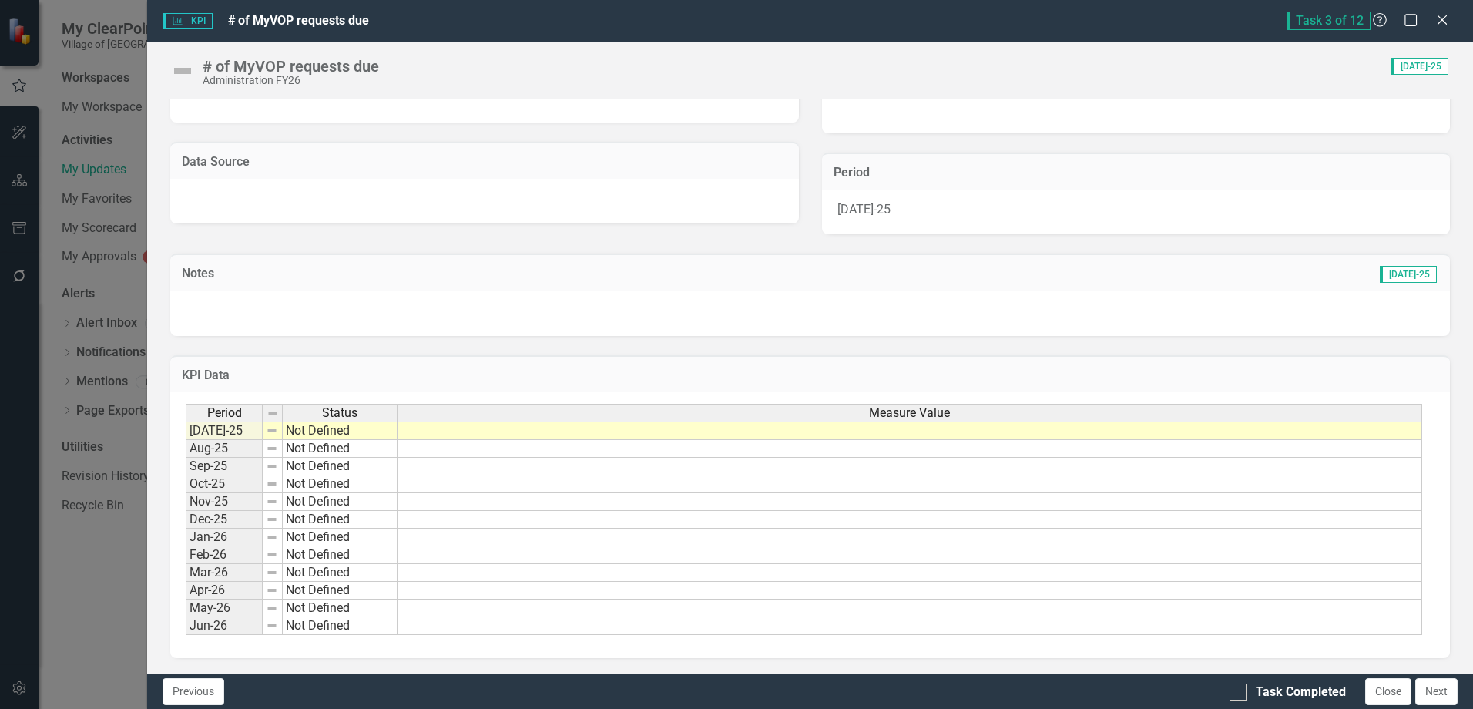
click at [1330, 430] on td at bounding box center [909, 430] width 1024 height 18
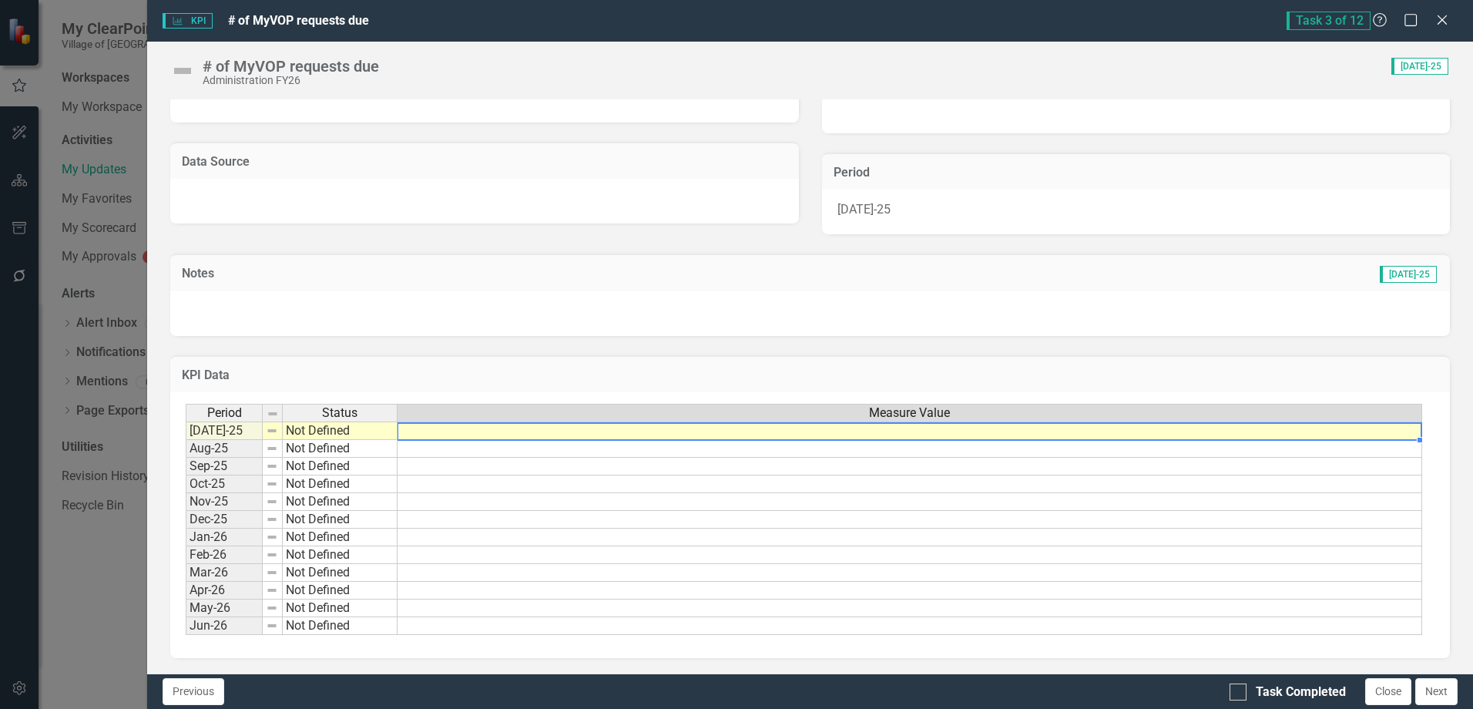
click at [1330, 430] on td at bounding box center [909, 430] width 1024 height 18
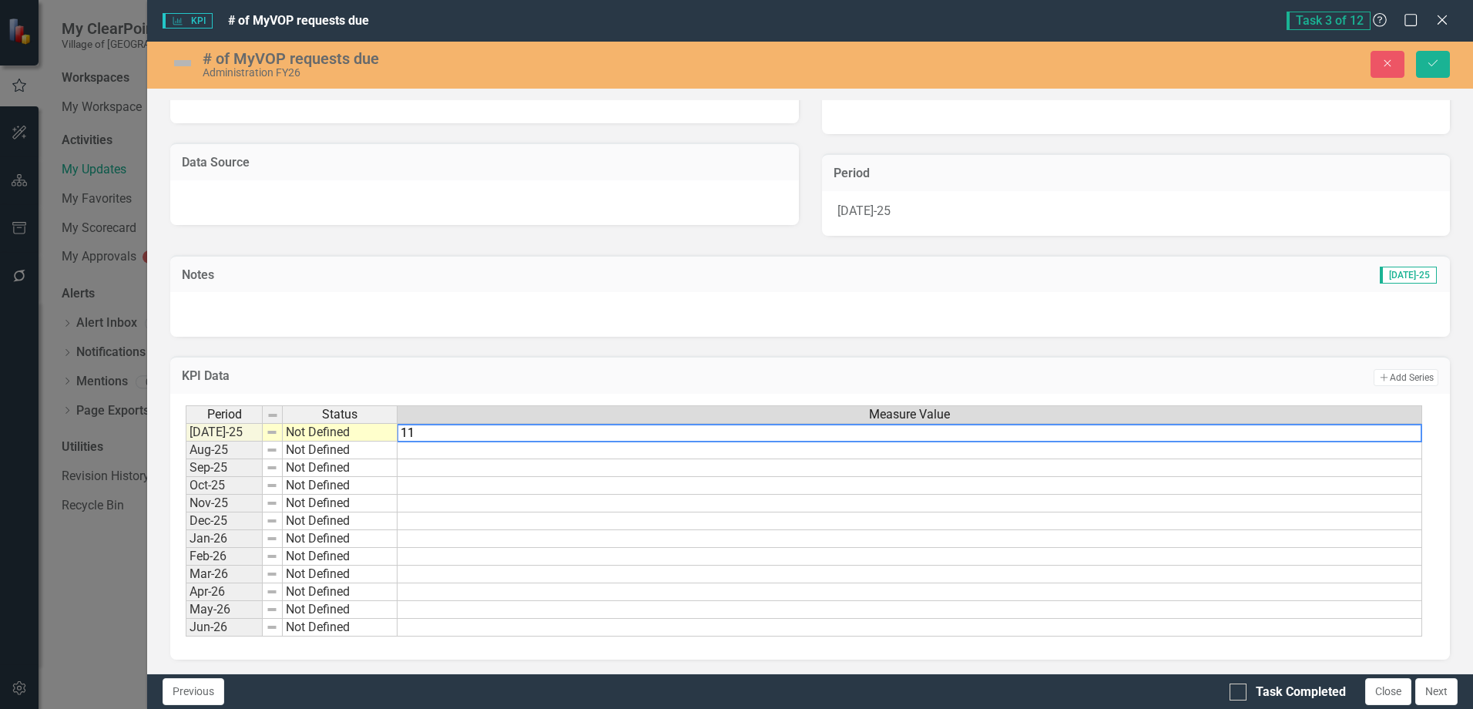
type textarea "113"
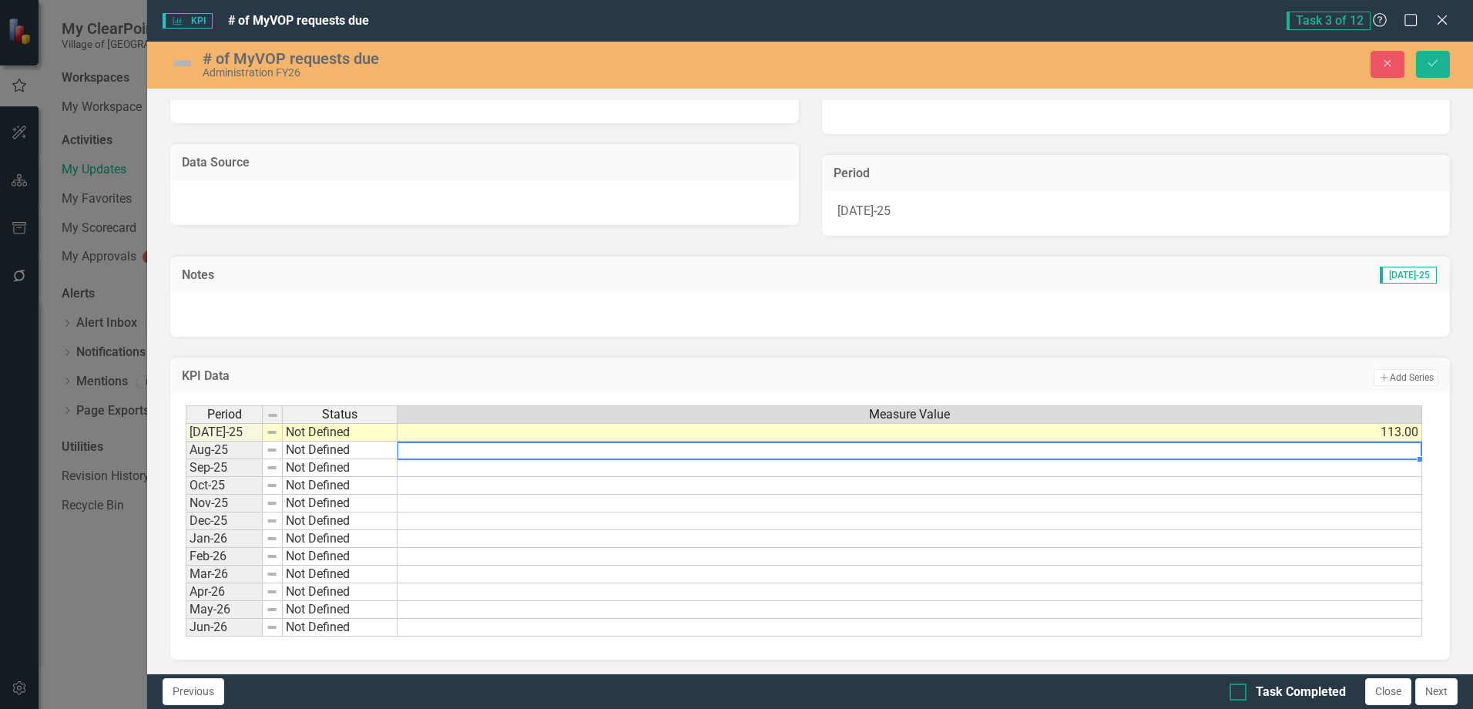
click at [1277, 686] on div "Task Completed" at bounding box center [1301, 692] width 90 height 18
click at [1239, 686] on input "Task Completed" at bounding box center [1234, 688] width 10 height 10
checkbox input "true"
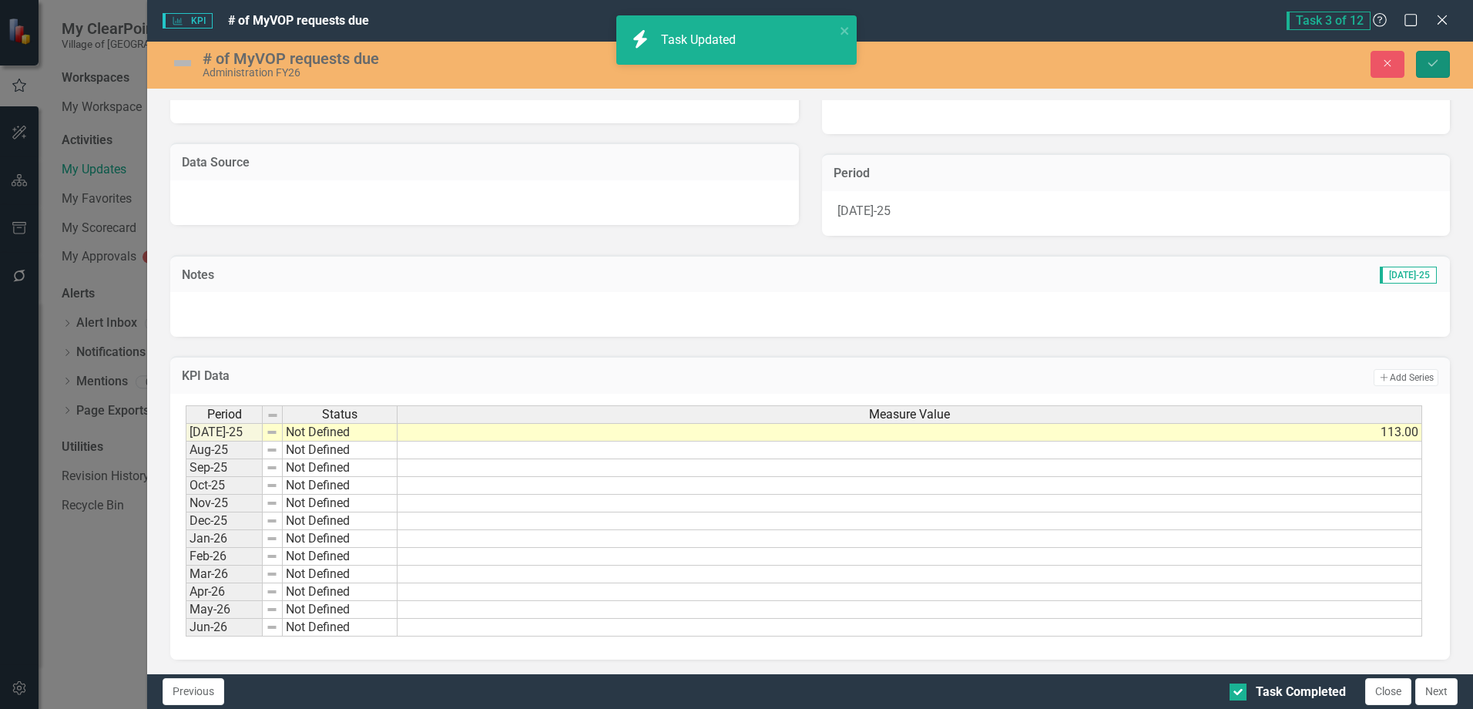
click at [1425, 68] on button "Save" at bounding box center [1433, 64] width 34 height 27
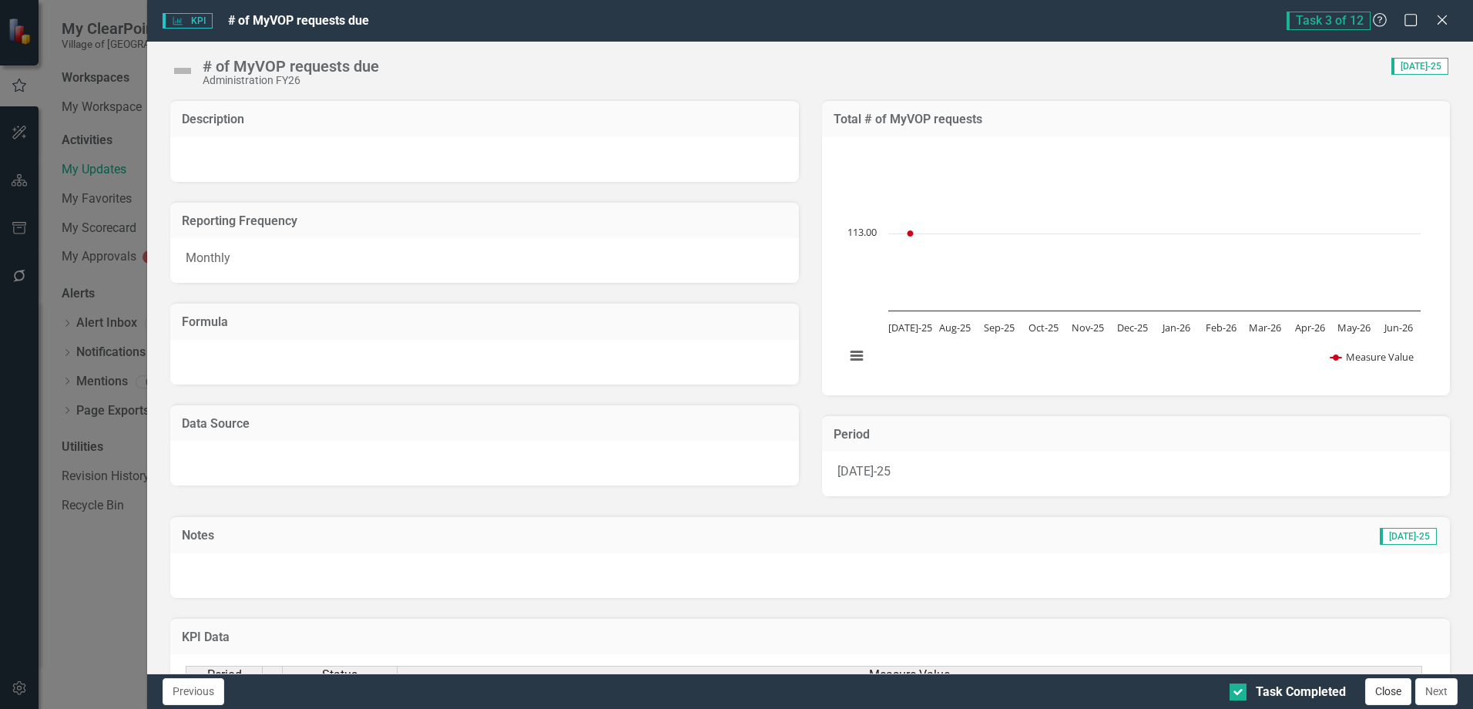
click at [1370, 690] on button "Close" at bounding box center [1388, 691] width 46 height 27
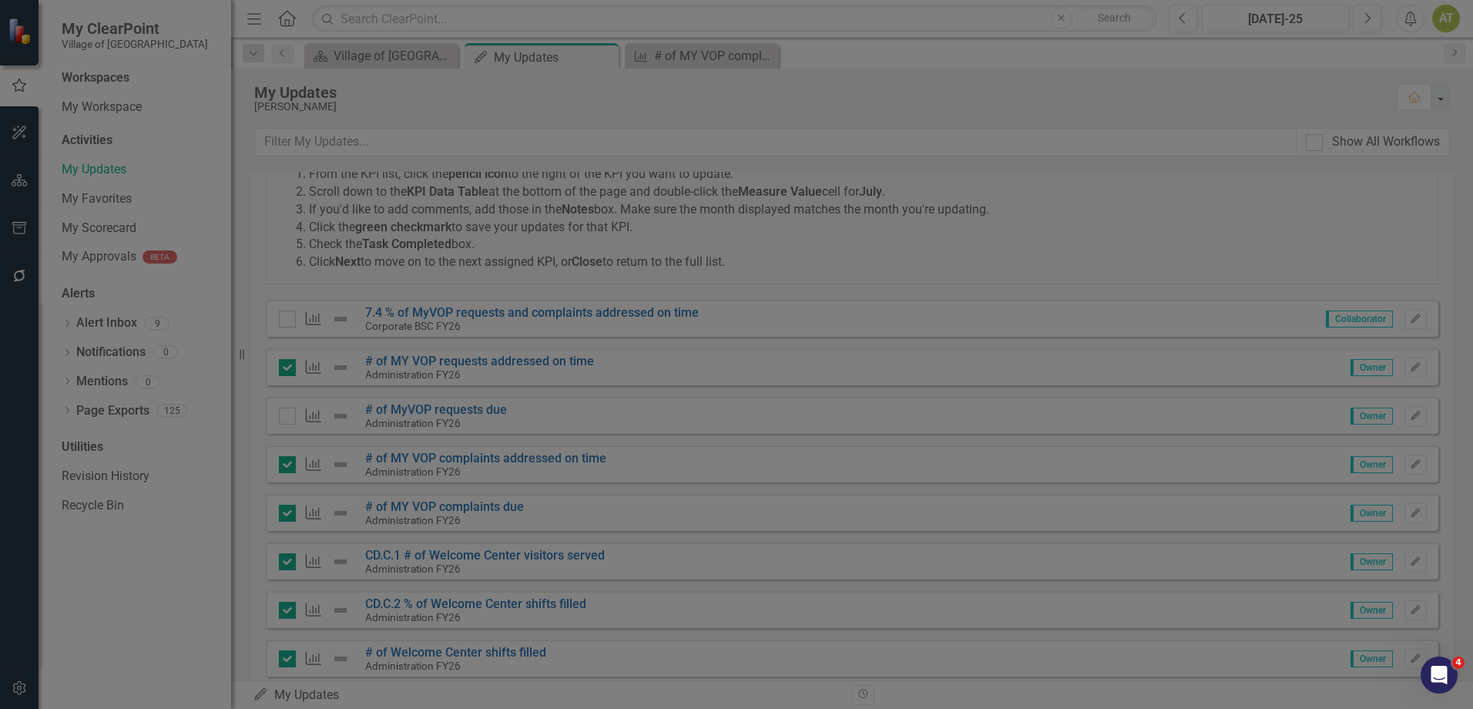
checkbox input "true"
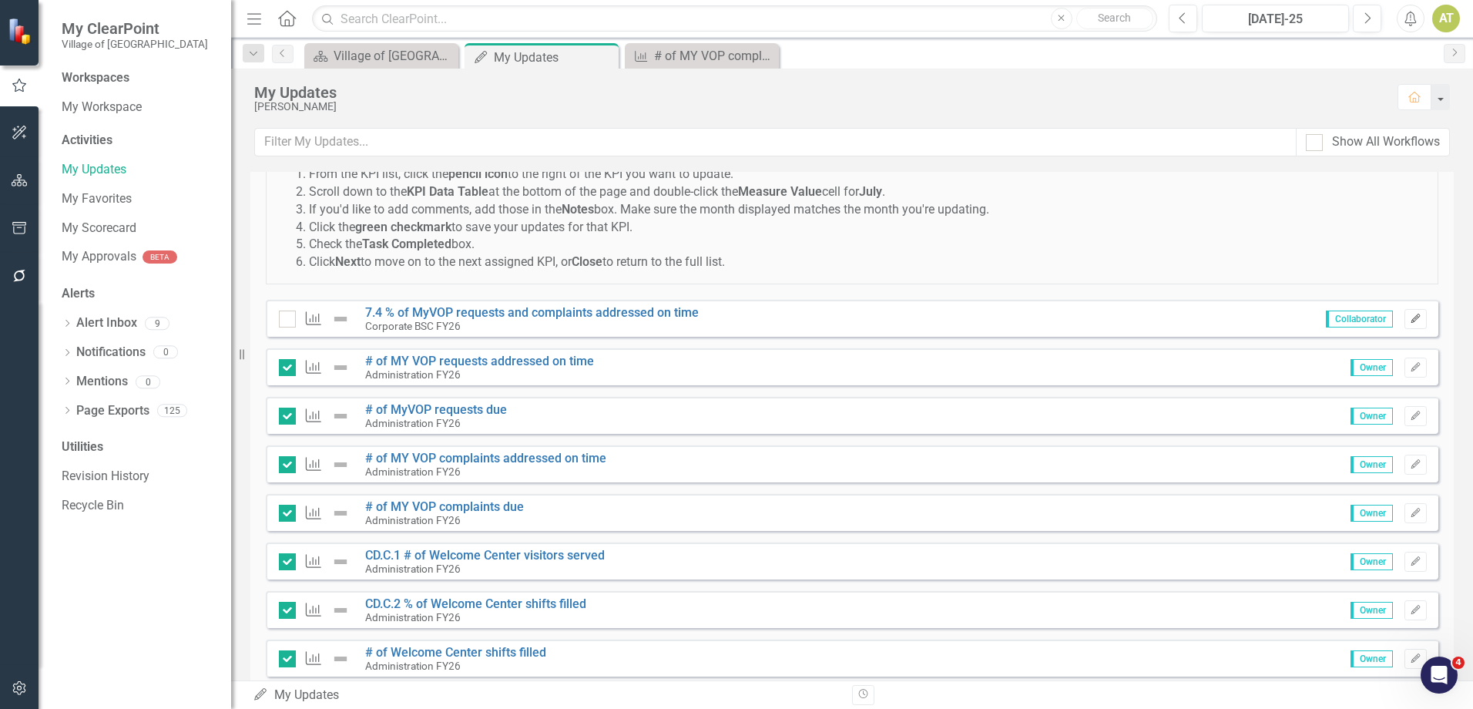
click at [1411, 317] on button "Edit" at bounding box center [1415, 319] width 22 height 20
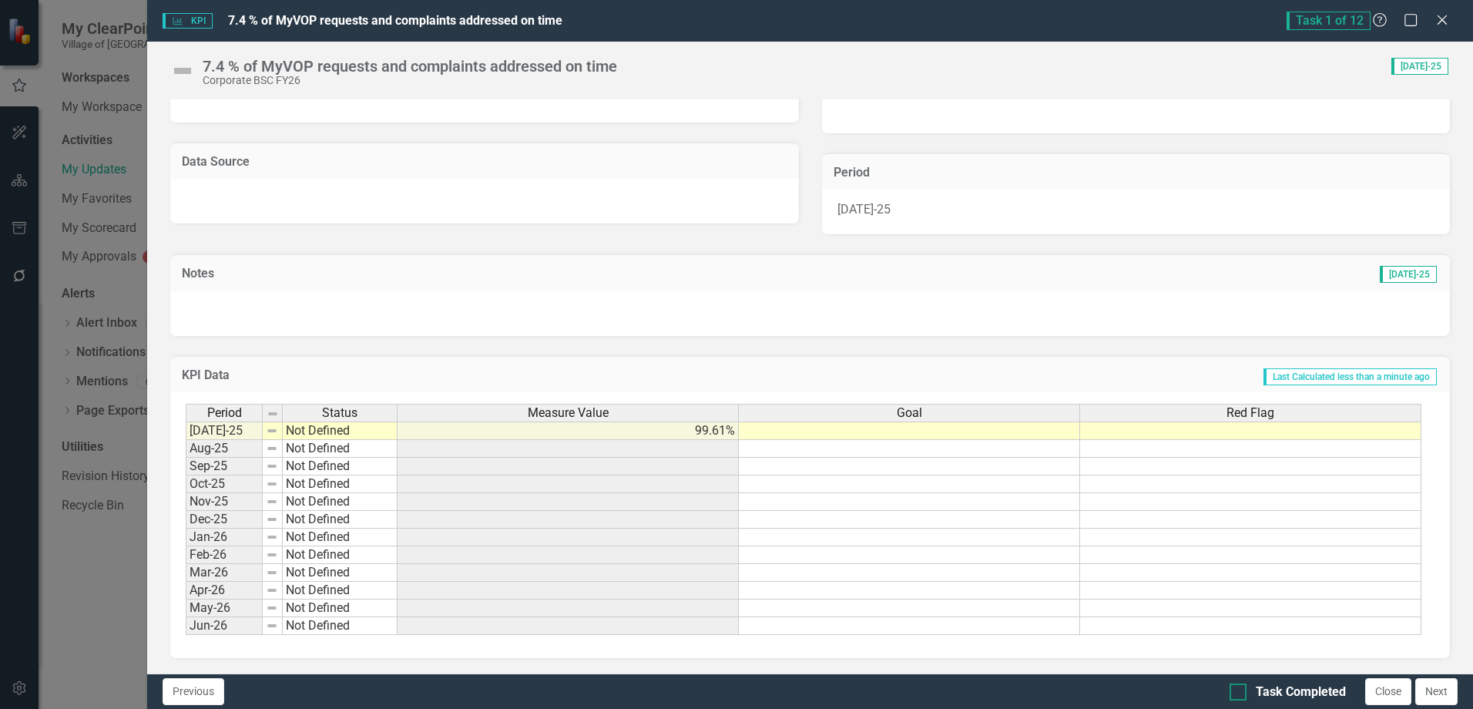
click at [1281, 688] on div "Task Completed" at bounding box center [1301, 692] width 90 height 18
click at [1239, 688] on input "Task Completed" at bounding box center [1234, 688] width 10 height 10
checkbox input "true"
click at [1393, 691] on button "Close" at bounding box center [1388, 691] width 46 height 27
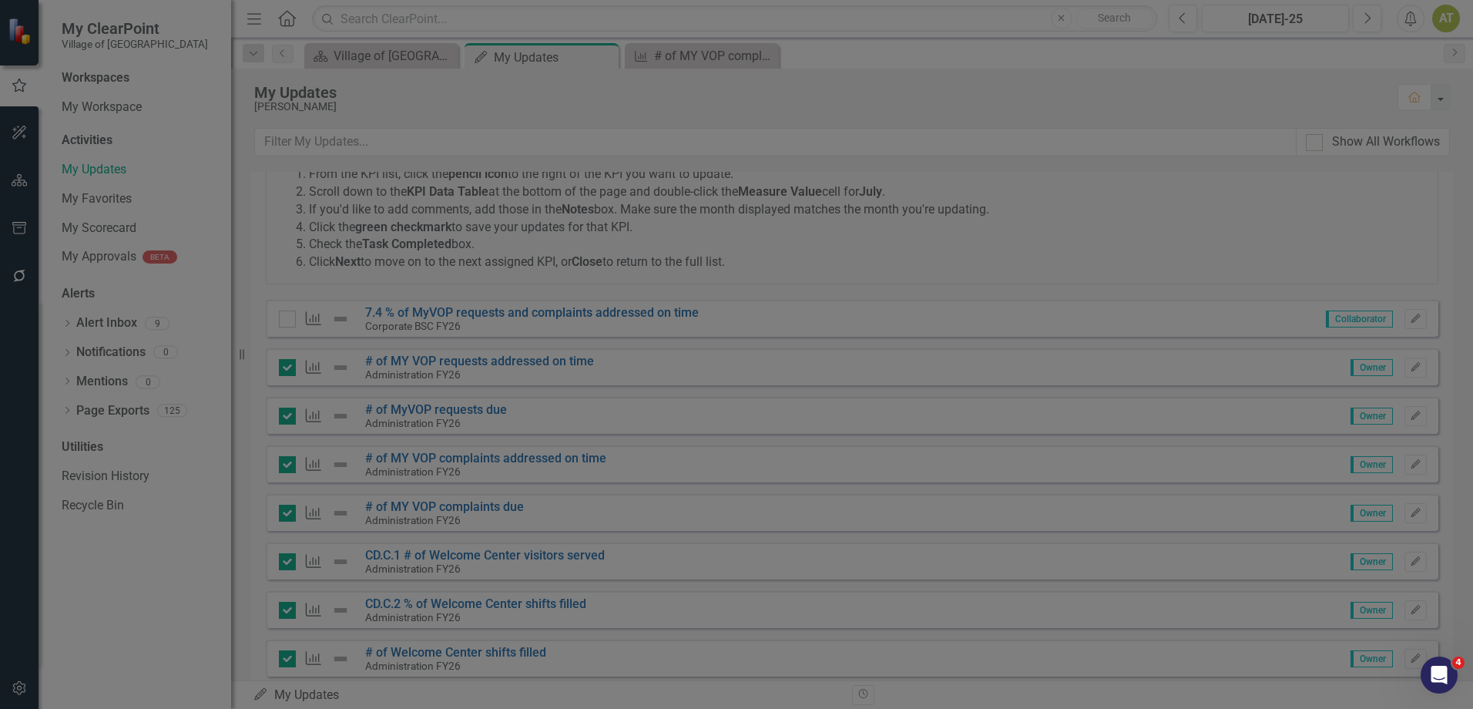
checkbox input "true"
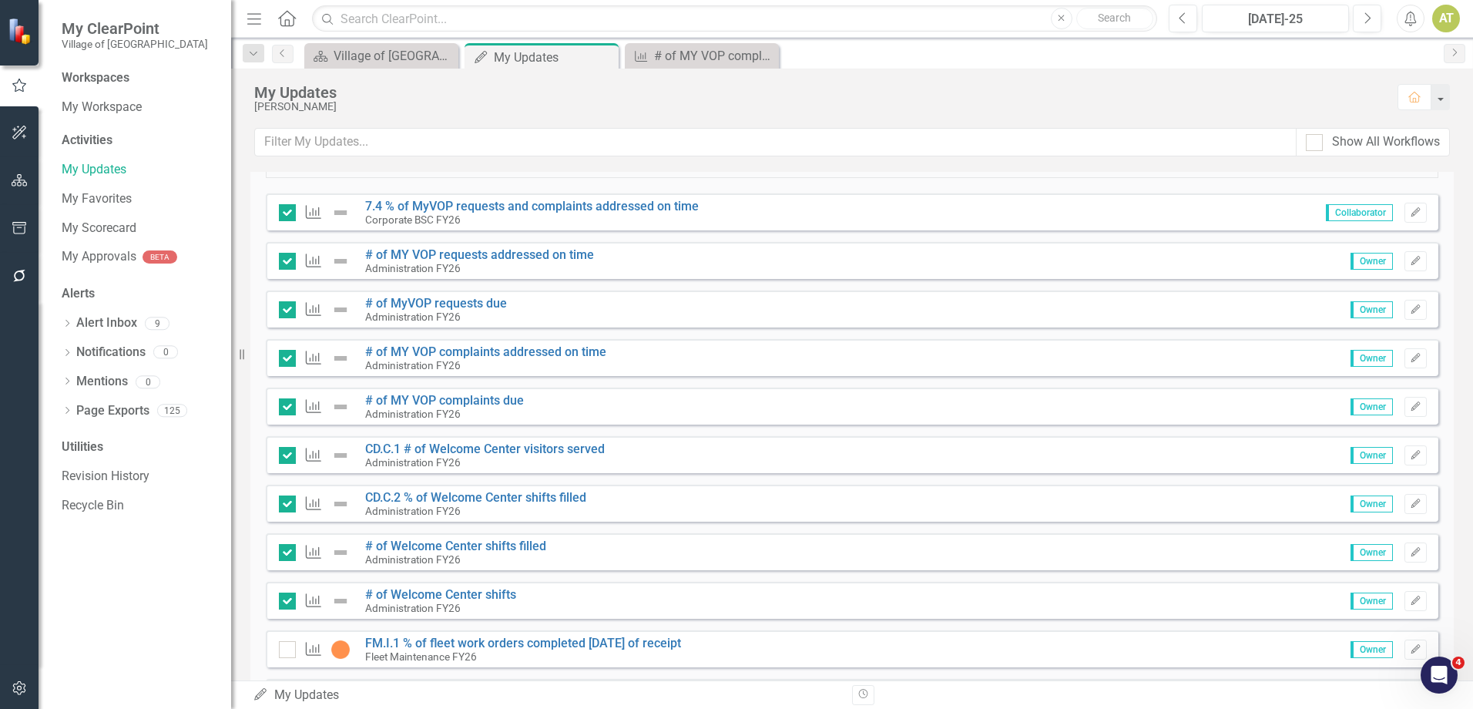
scroll to position [314, 0]
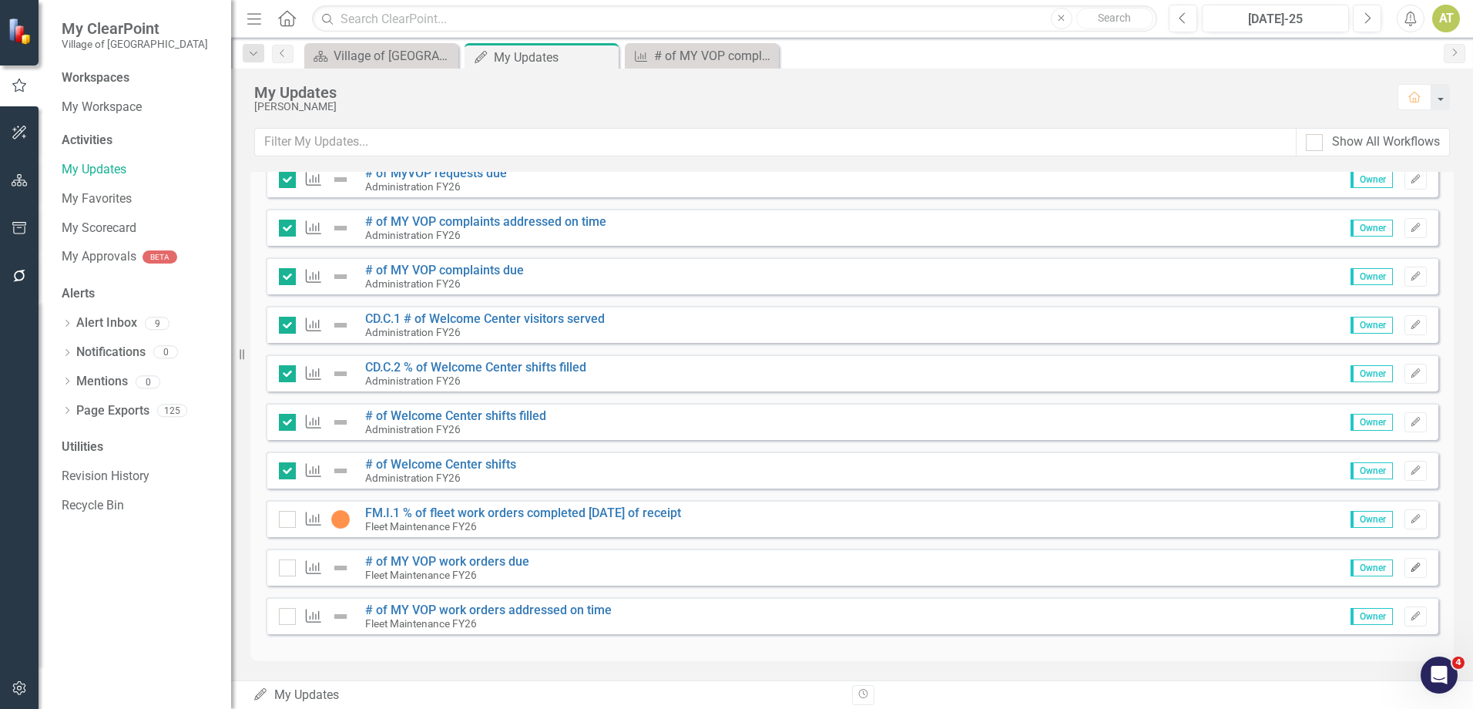
click at [1410, 568] on icon "Edit" at bounding box center [1416, 567] width 12 height 9
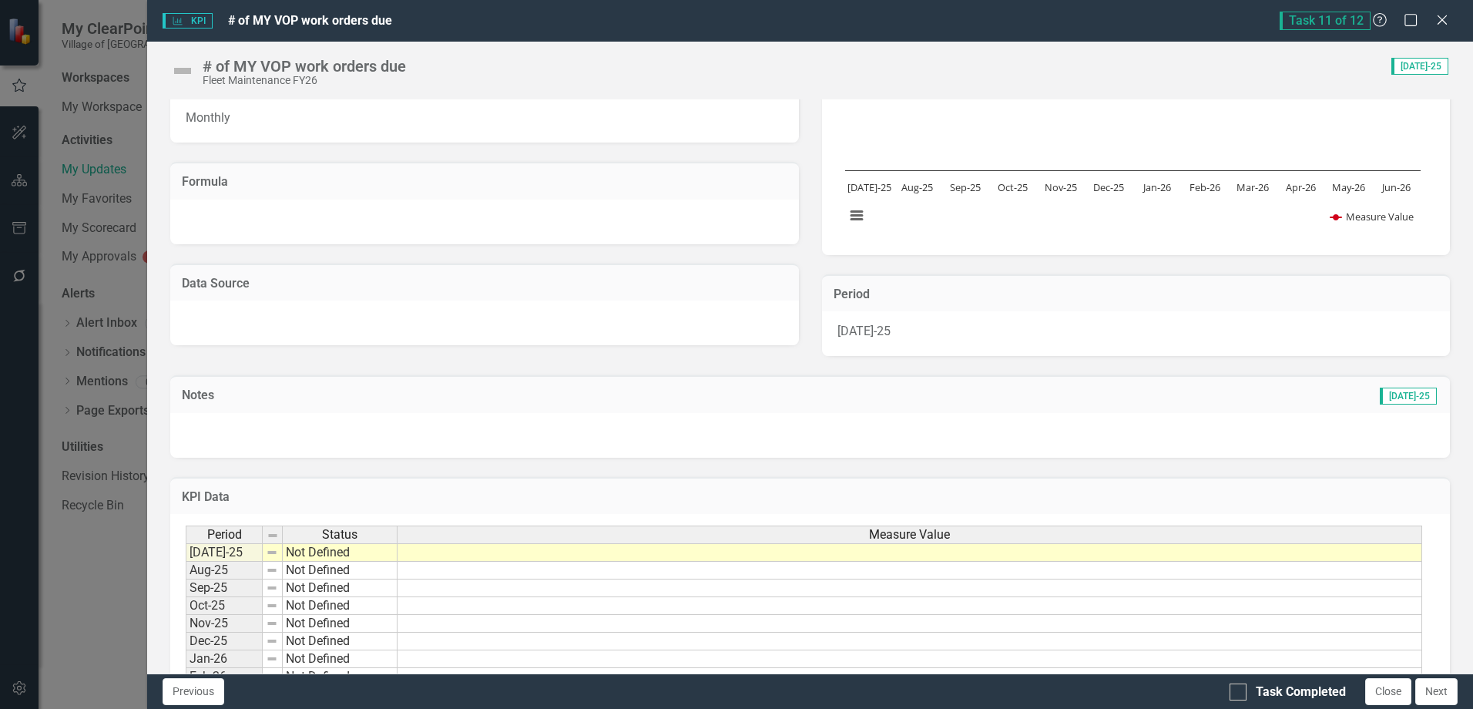
scroll to position [262, 0]
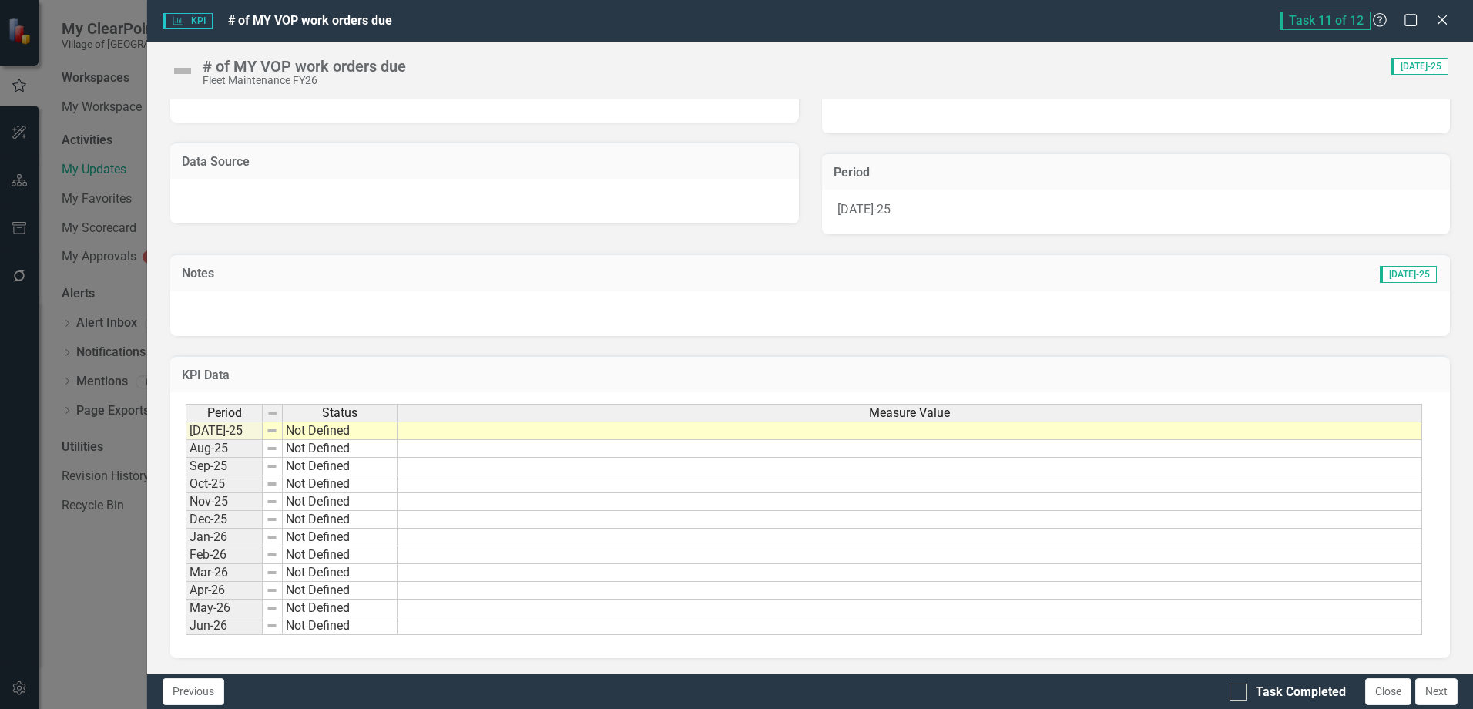
click at [1301, 431] on td at bounding box center [909, 430] width 1024 height 18
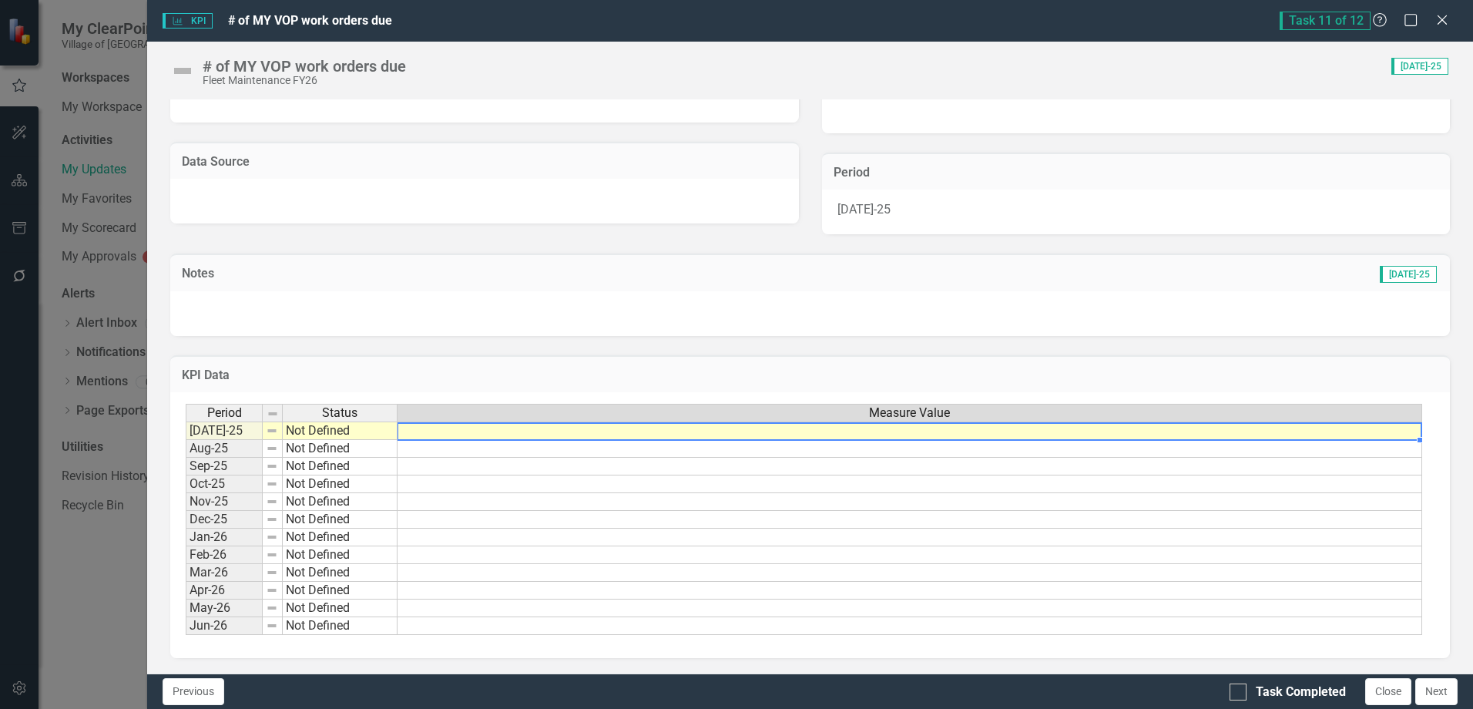
click at [1301, 431] on td at bounding box center [909, 430] width 1024 height 18
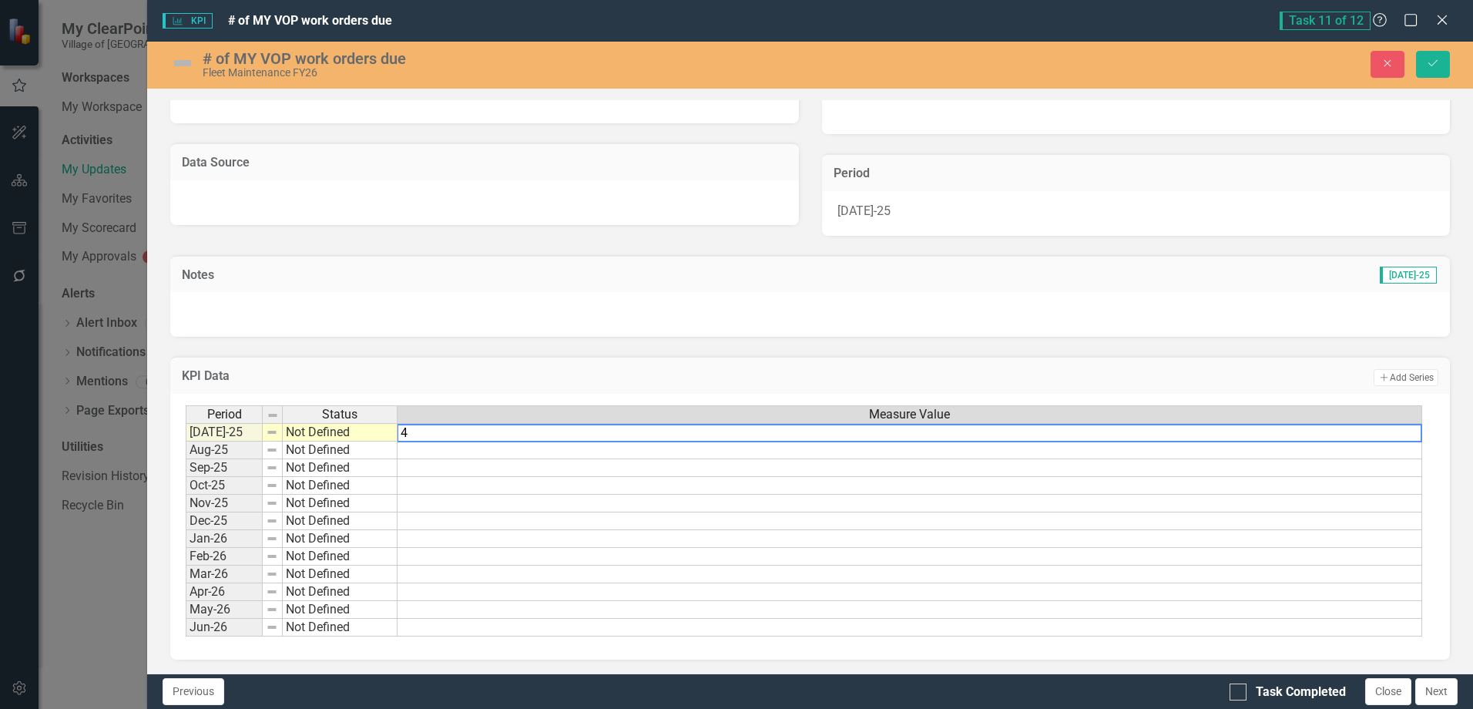
type textarea "42"
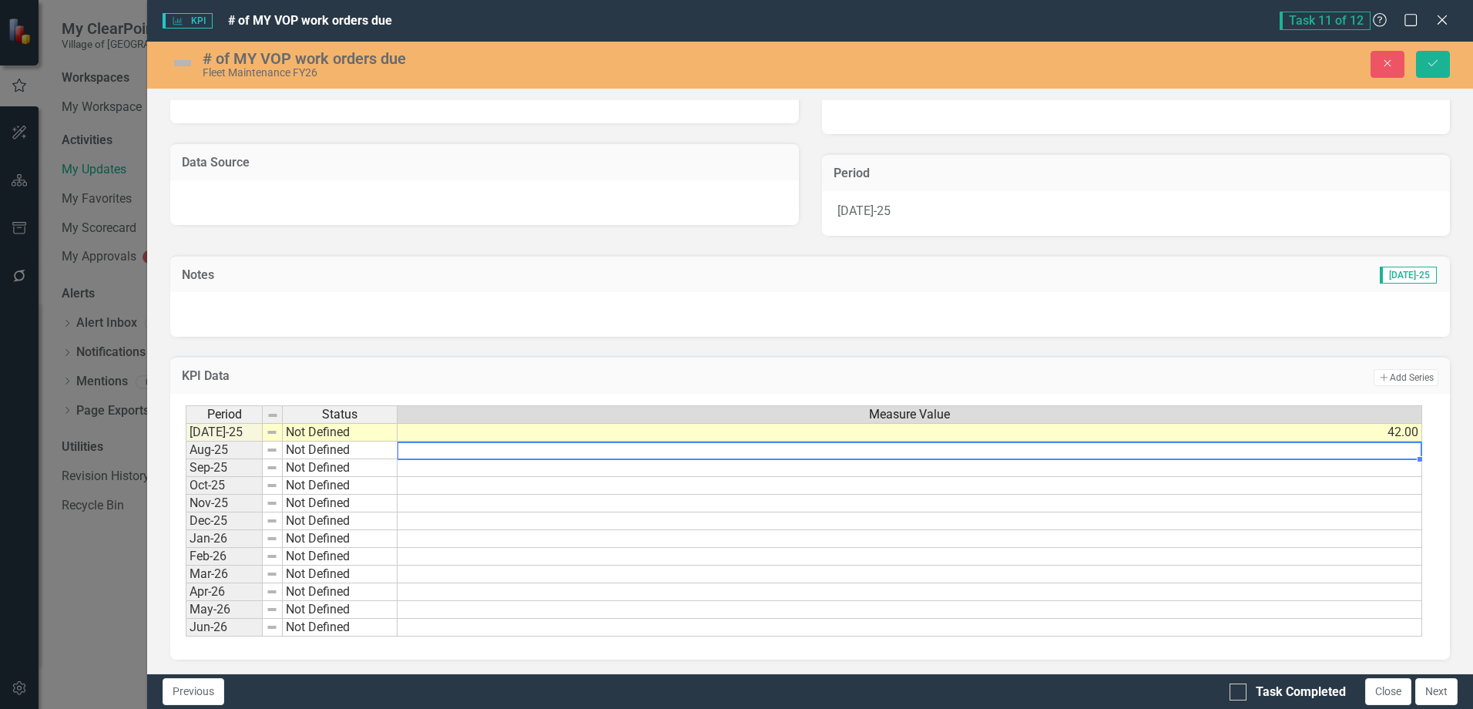
click at [1287, 679] on div "Task Completed Close Next" at bounding box center [1345, 691] width 232 height 27
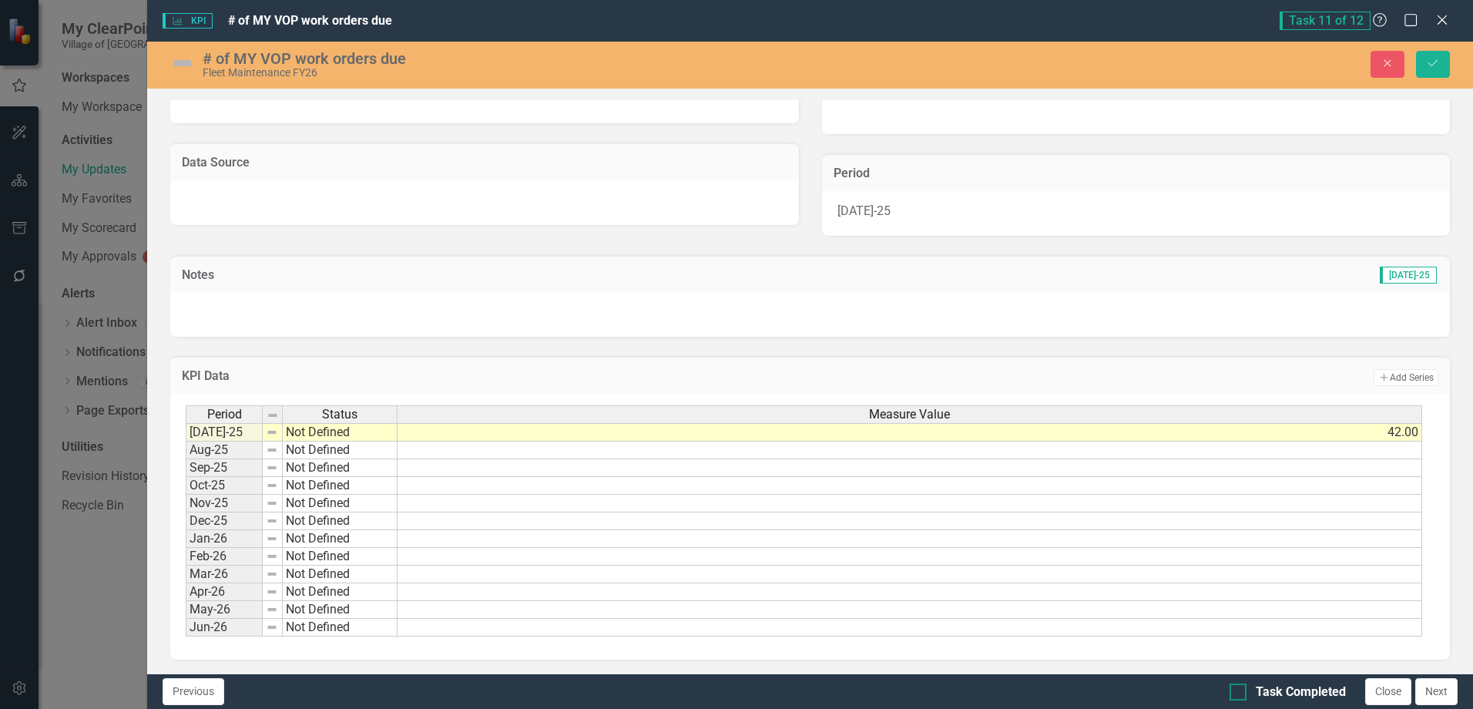
click at [1285, 689] on div "Task Completed" at bounding box center [1301, 692] width 90 height 18
click at [1239, 689] on input "Task Completed" at bounding box center [1234, 688] width 10 height 10
checkbox input "true"
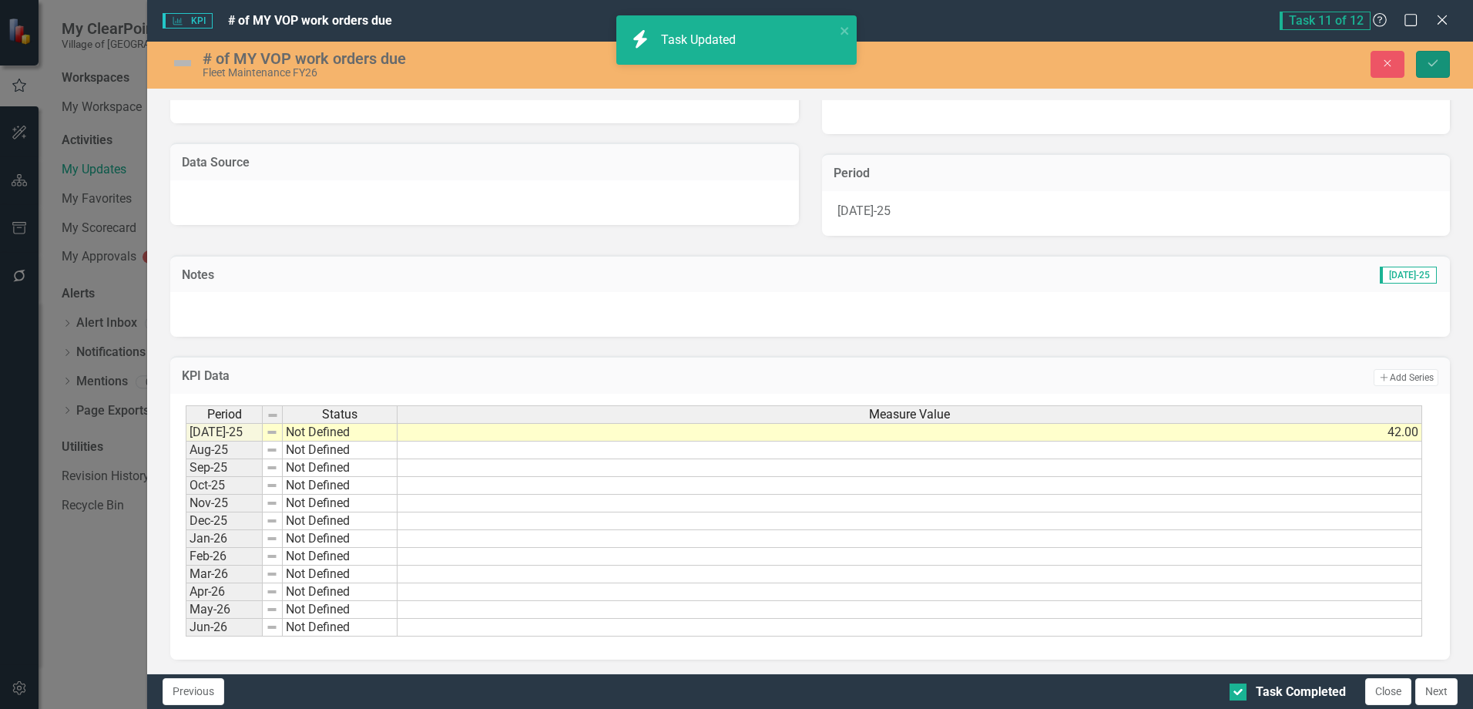
click at [1434, 59] on icon "Save" at bounding box center [1433, 63] width 14 height 11
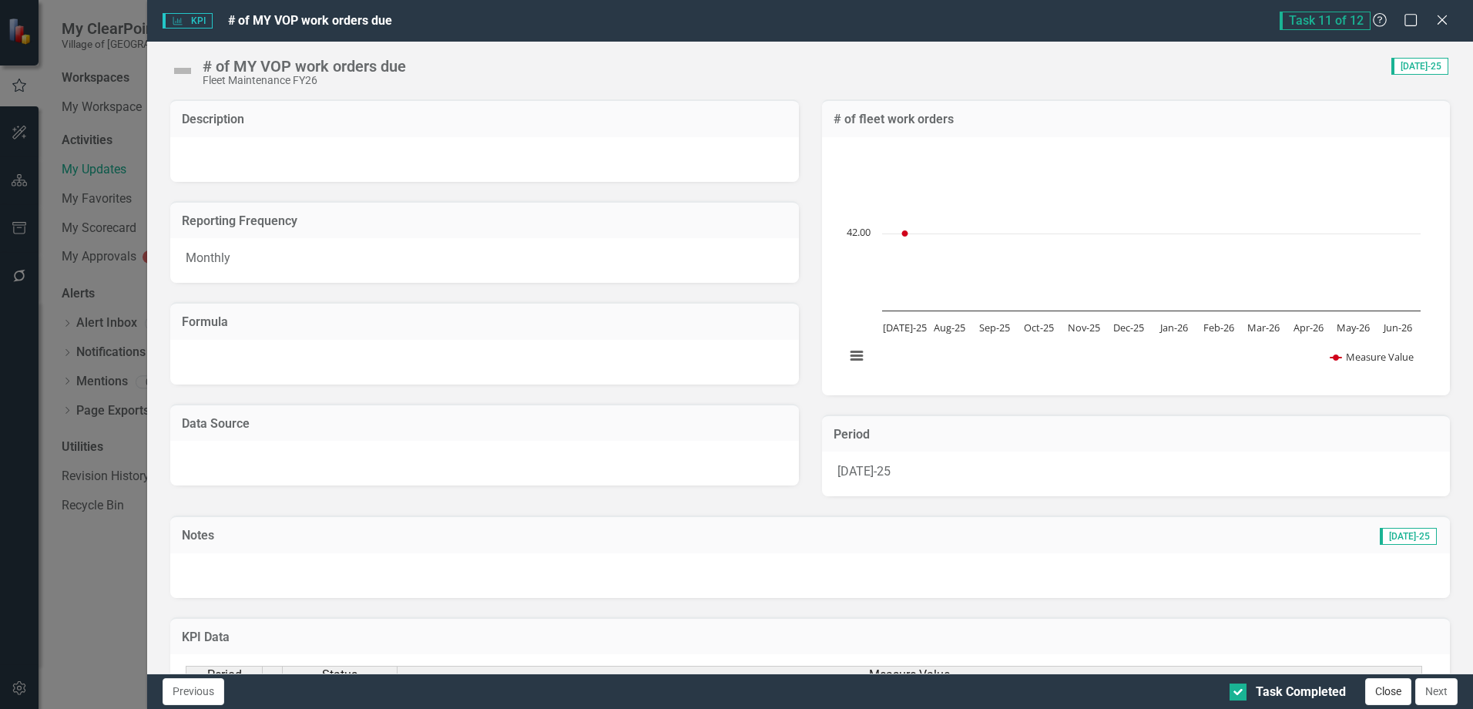
click at [1395, 693] on button "Close" at bounding box center [1388, 691] width 46 height 27
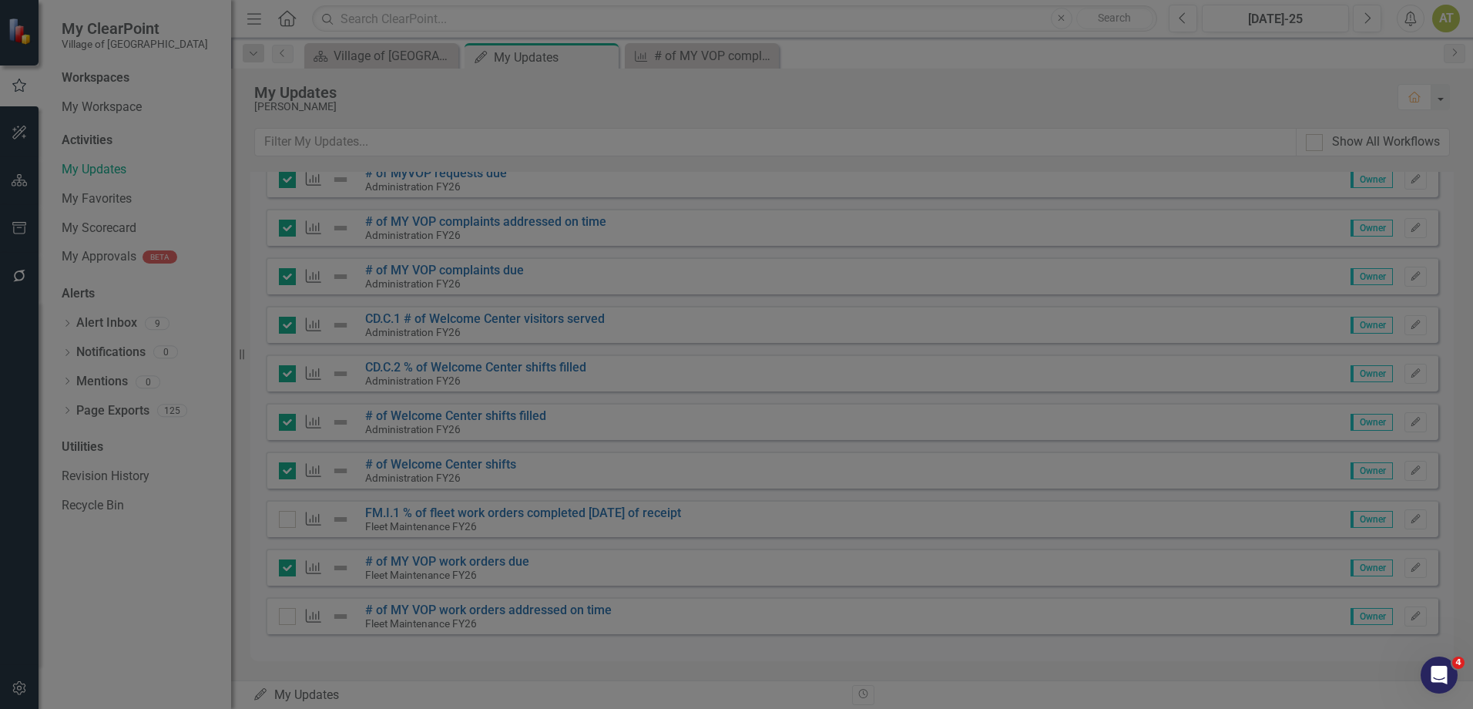
checkbox input "true"
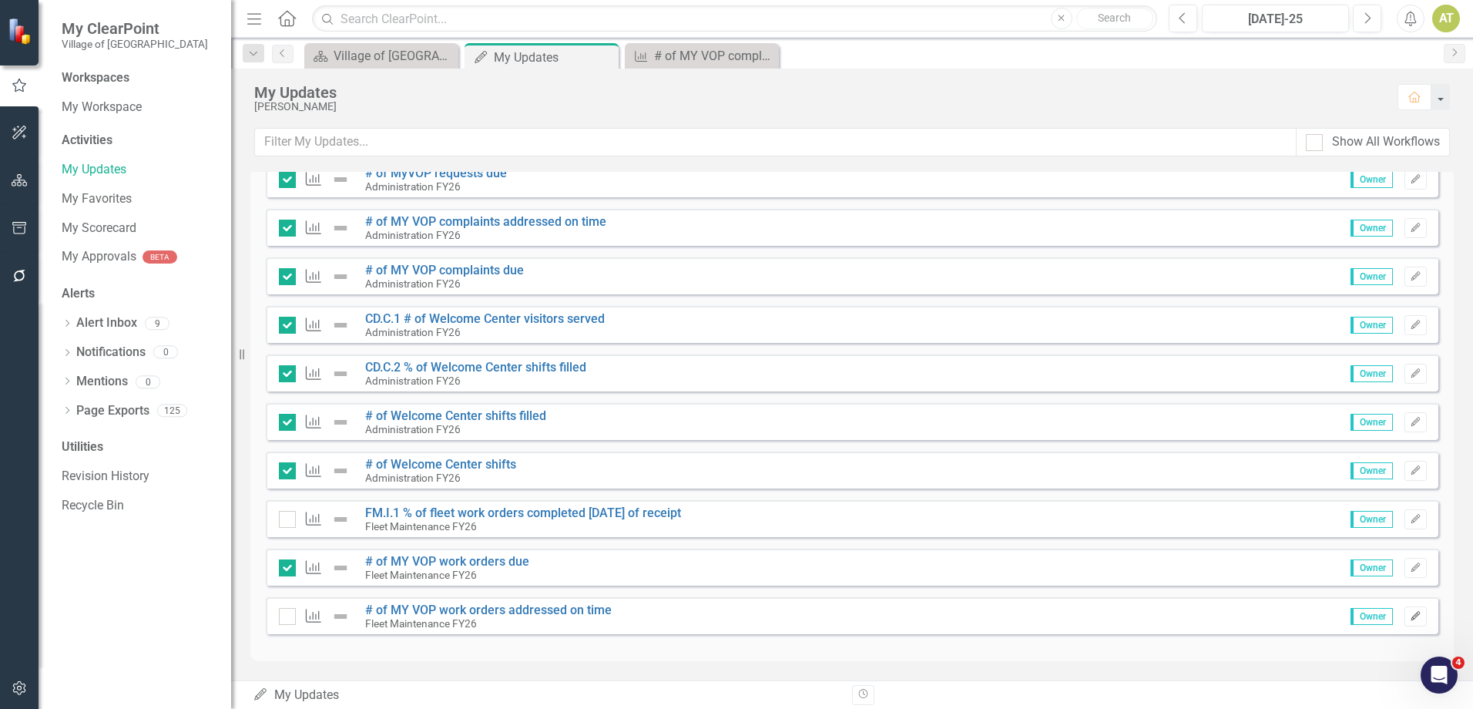
click at [1410, 619] on icon "Edit" at bounding box center [1416, 616] width 12 height 9
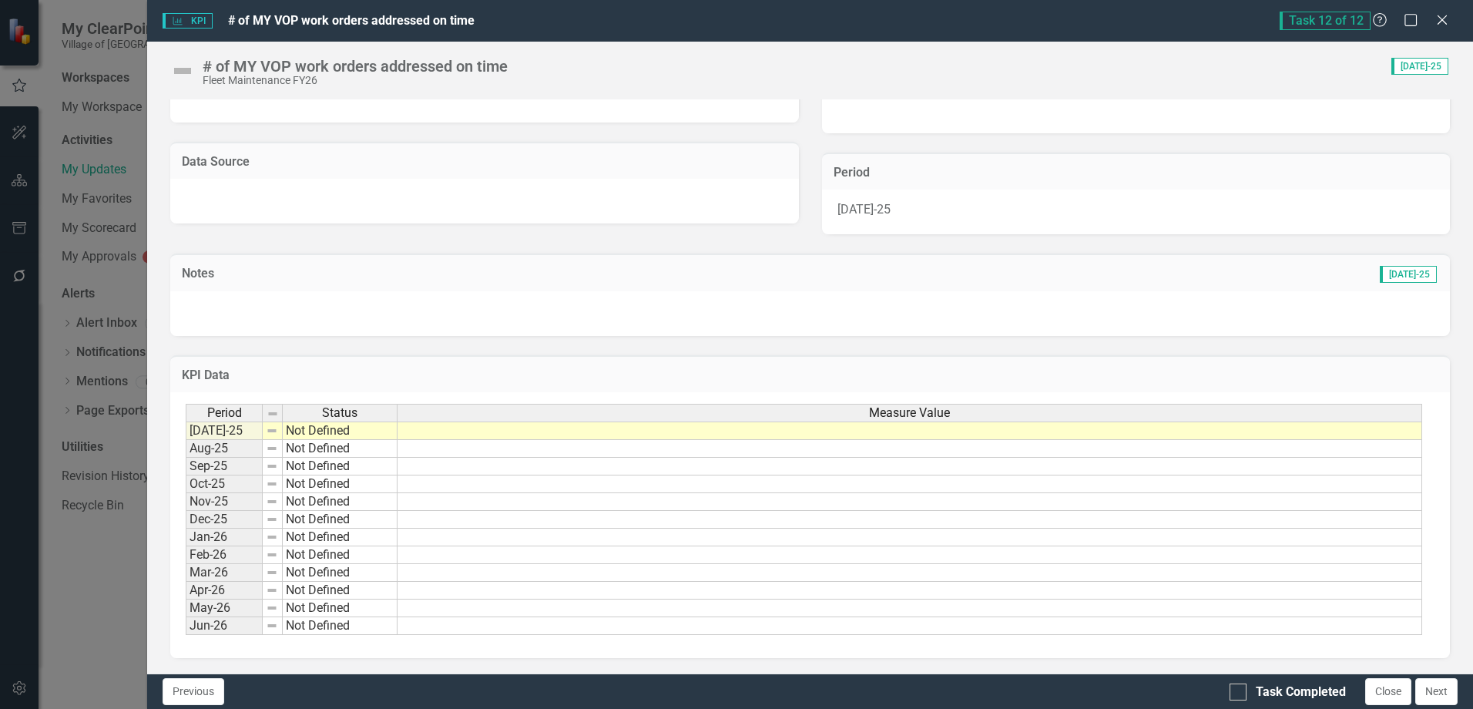
click at [1339, 432] on td at bounding box center [909, 430] width 1024 height 18
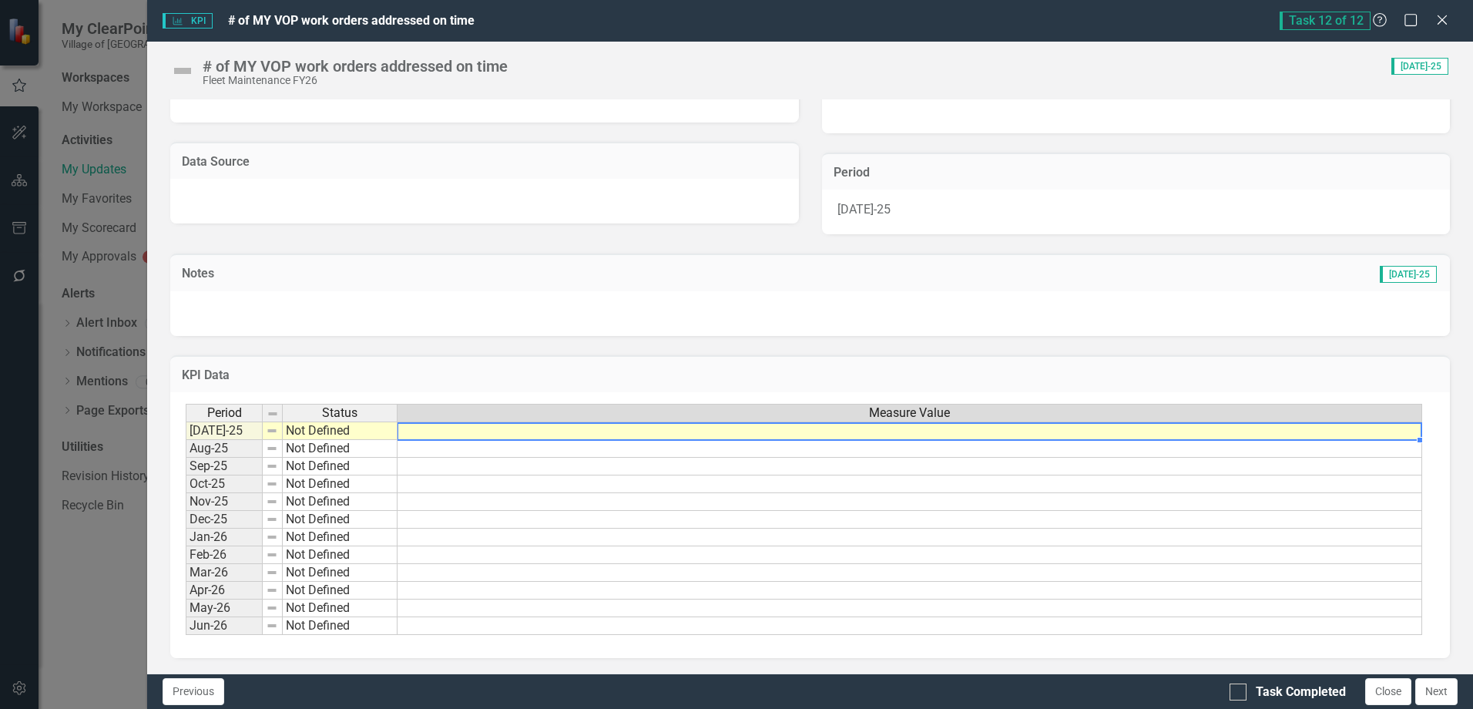
click at [1338, 432] on td at bounding box center [909, 430] width 1024 height 18
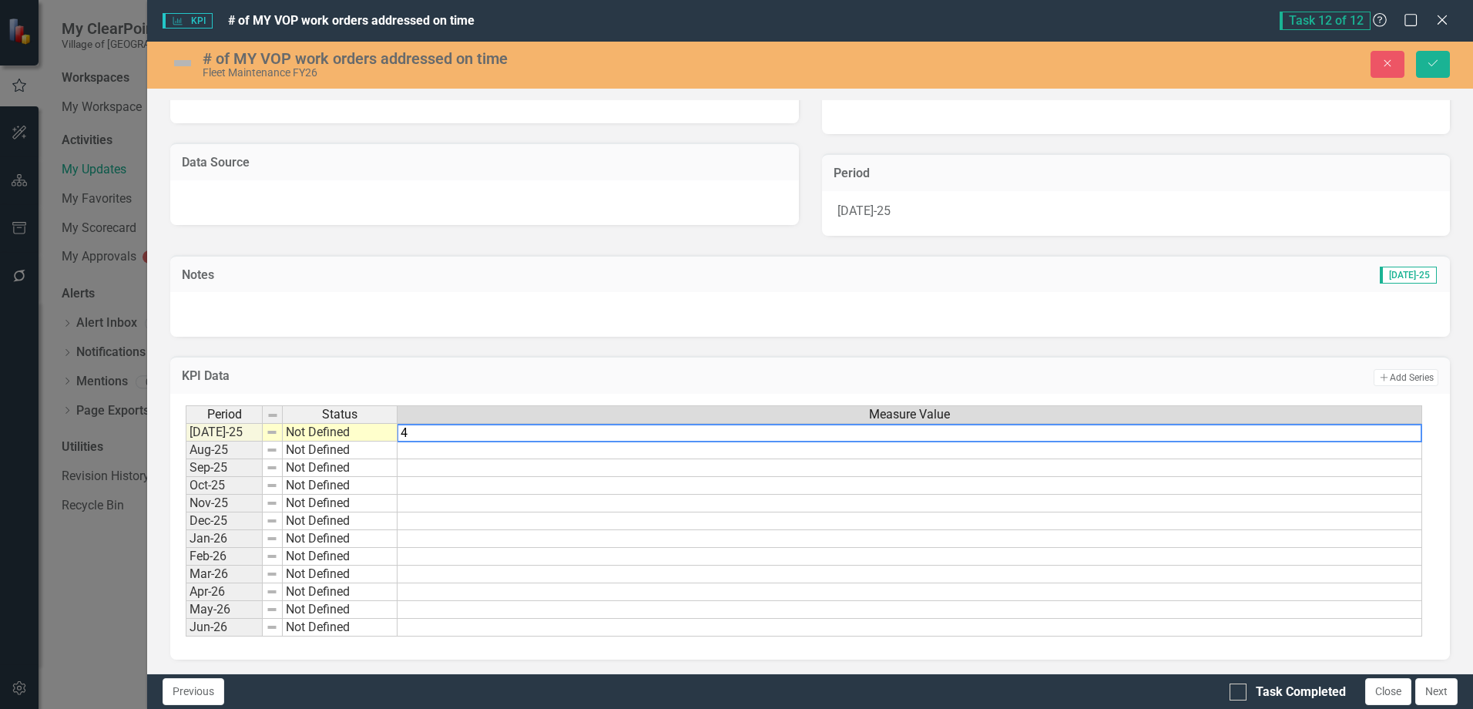
type textarea "42"
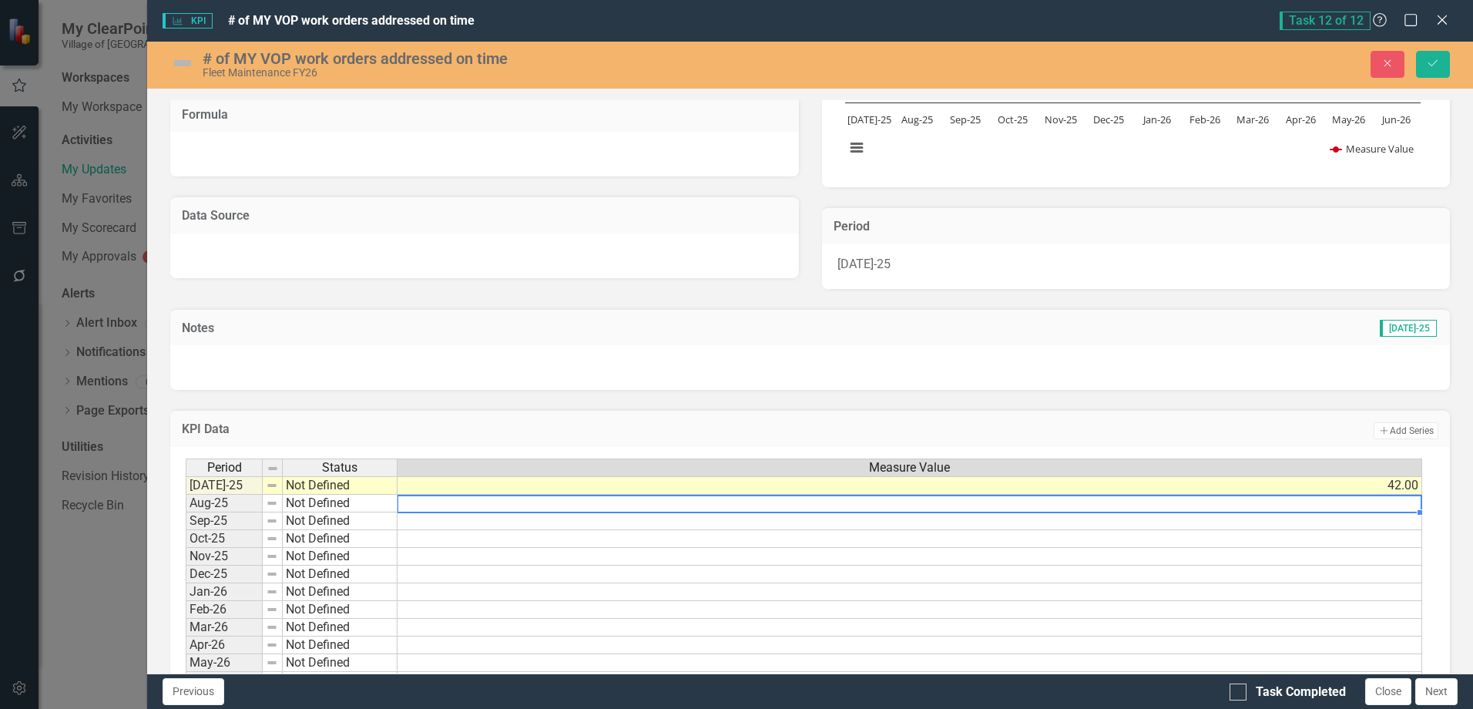
scroll to position [185, 0]
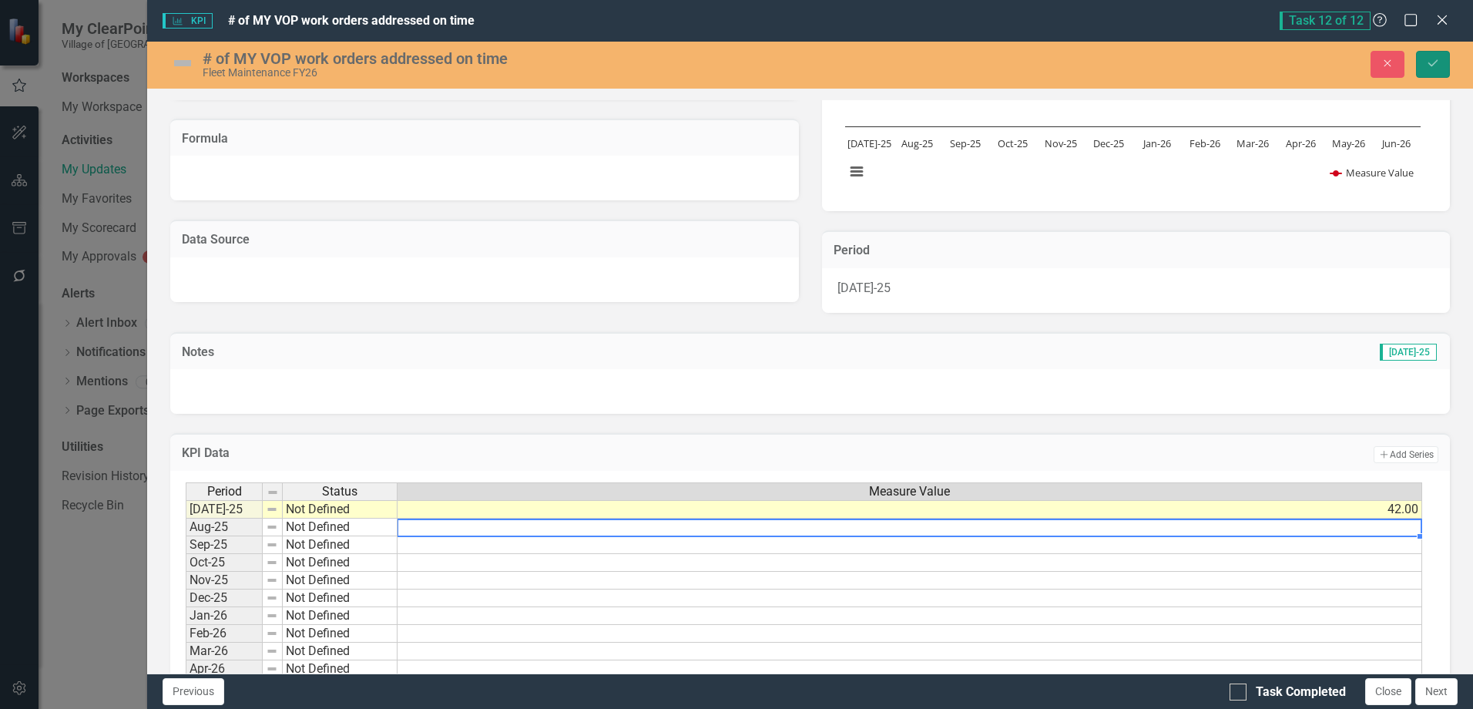
click at [1432, 62] on icon "Save" at bounding box center [1433, 63] width 14 height 11
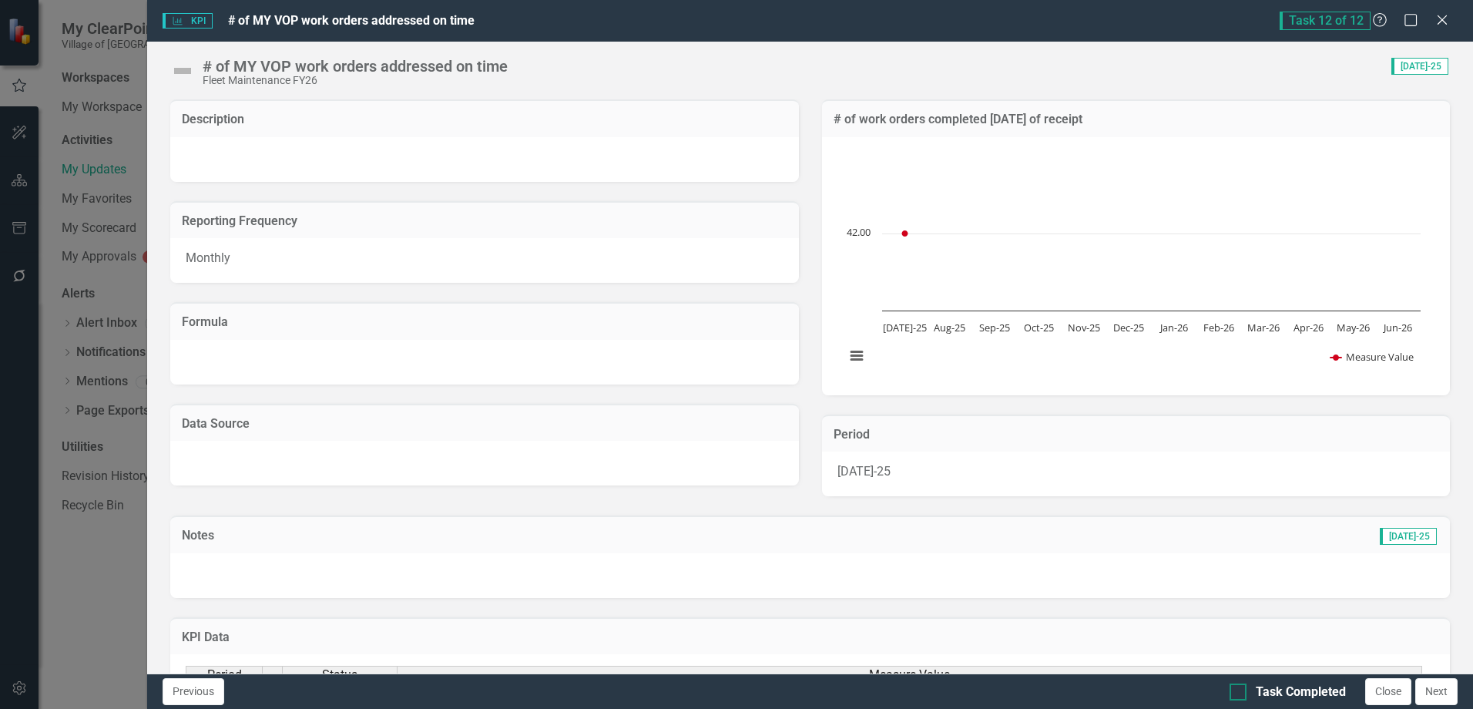
click at [1286, 691] on div "Task Completed" at bounding box center [1301, 692] width 90 height 18
click at [1239, 691] on input "Task Completed" at bounding box center [1234, 688] width 10 height 10
checkbox input "true"
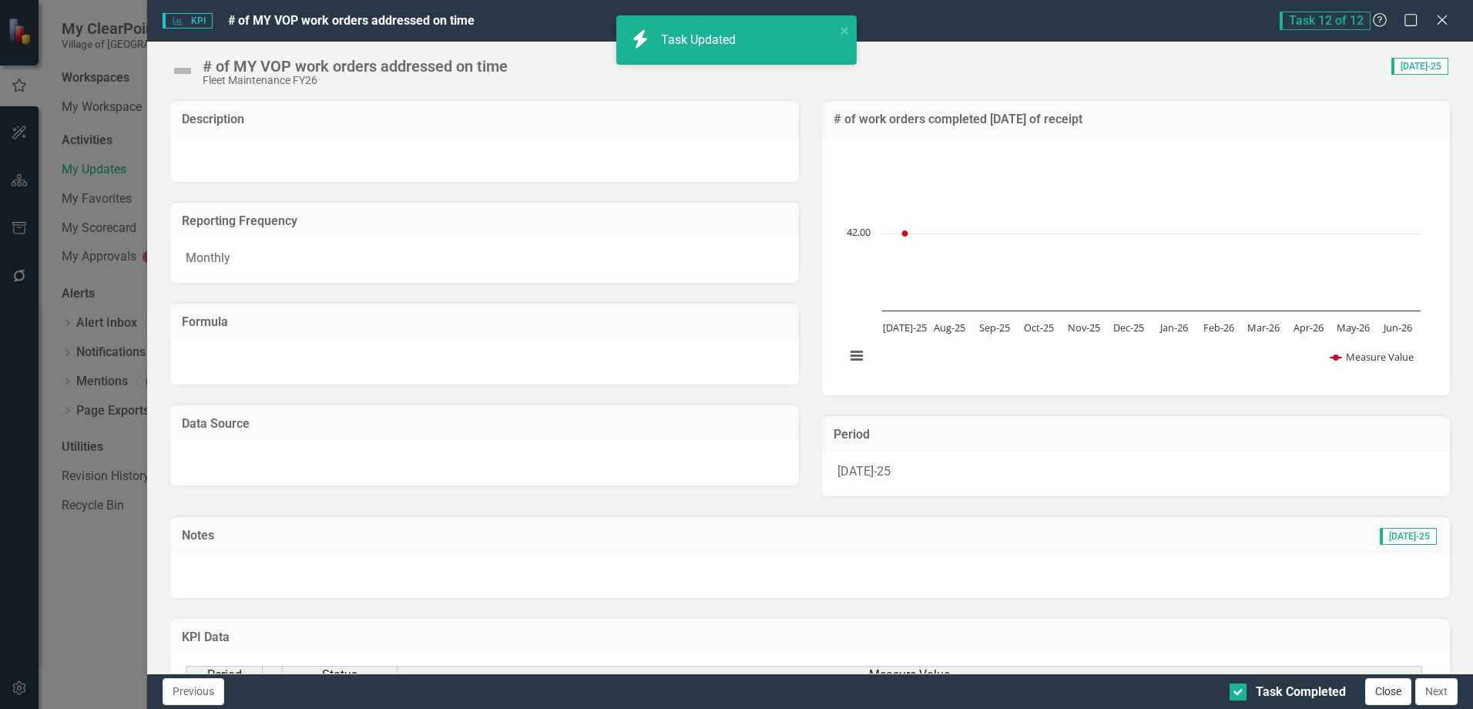
click at [1391, 693] on button "Close" at bounding box center [1388, 691] width 46 height 27
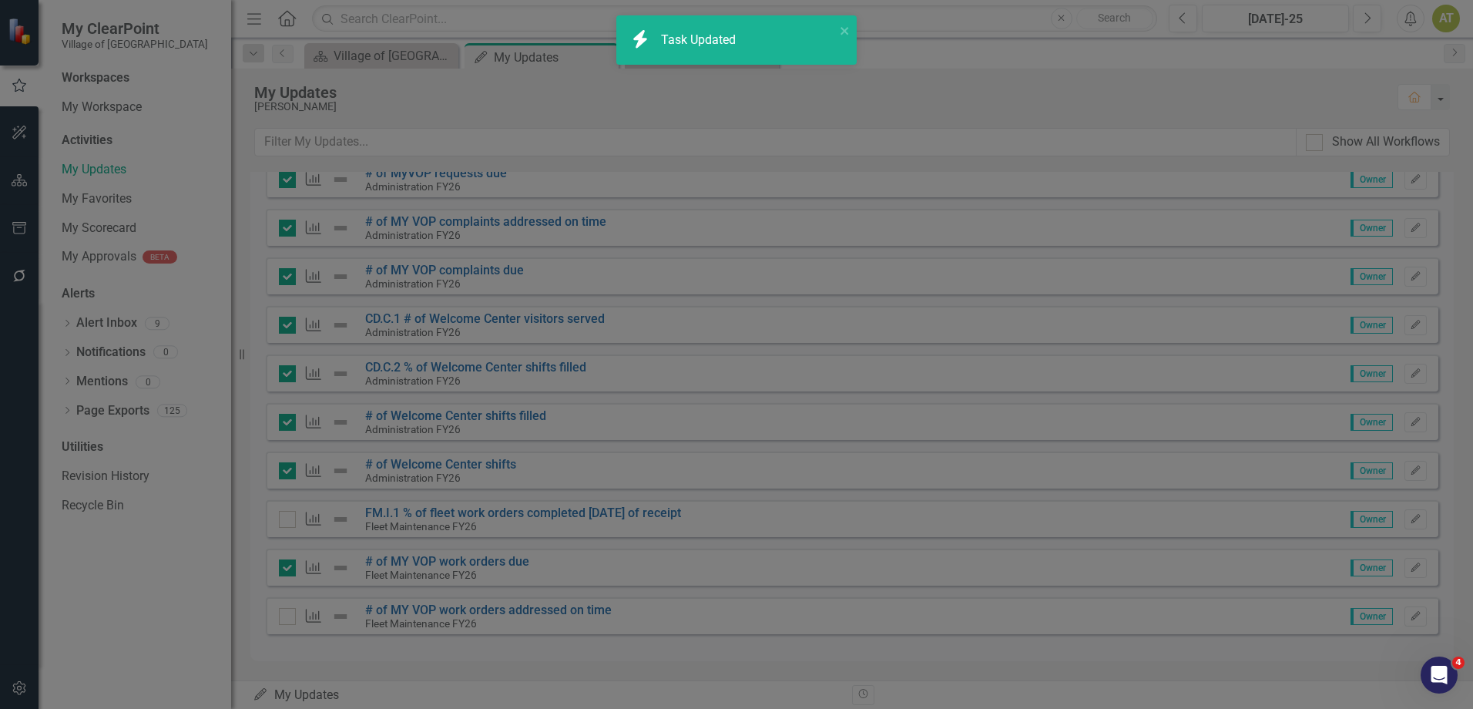
checkbox input "true"
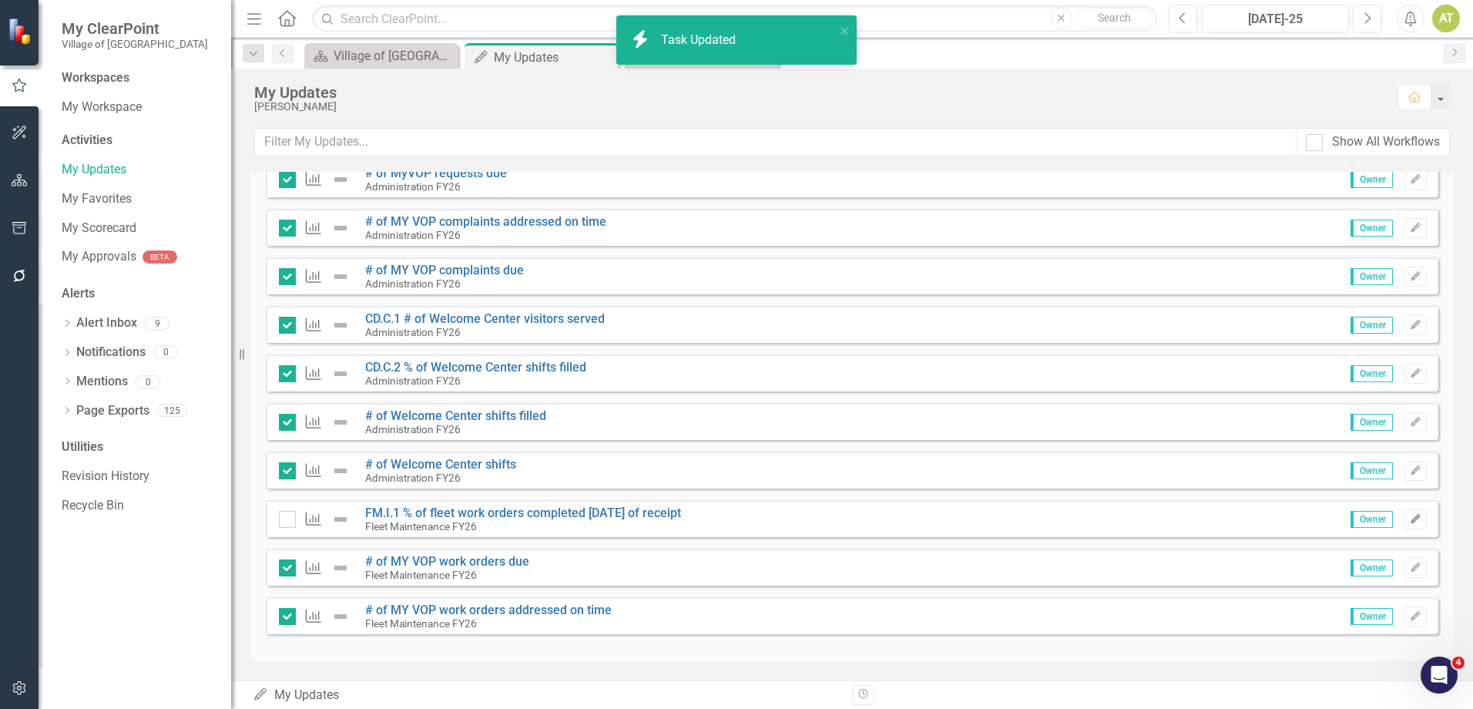
click at [1410, 520] on icon "Edit" at bounding box center [1416, 519] width 12 height 9
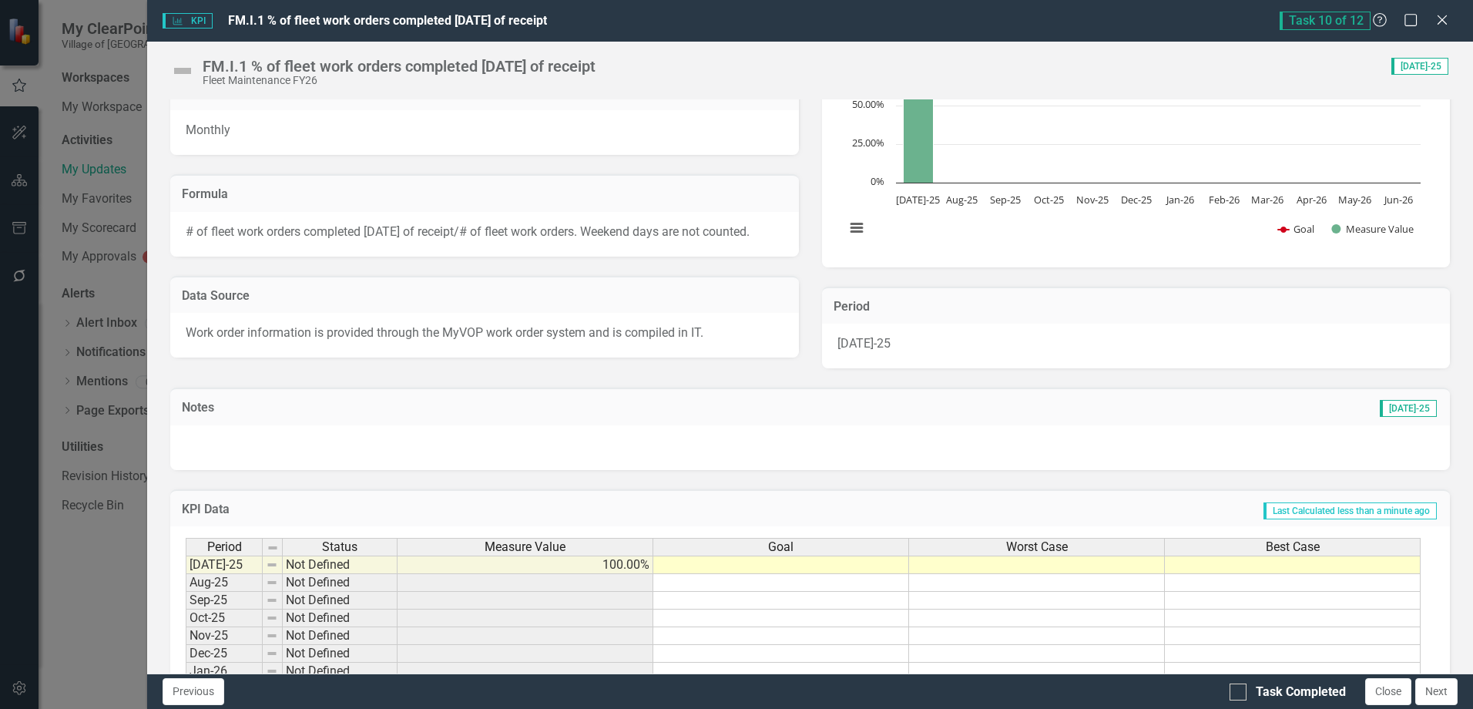
scroll to position [269, 0]
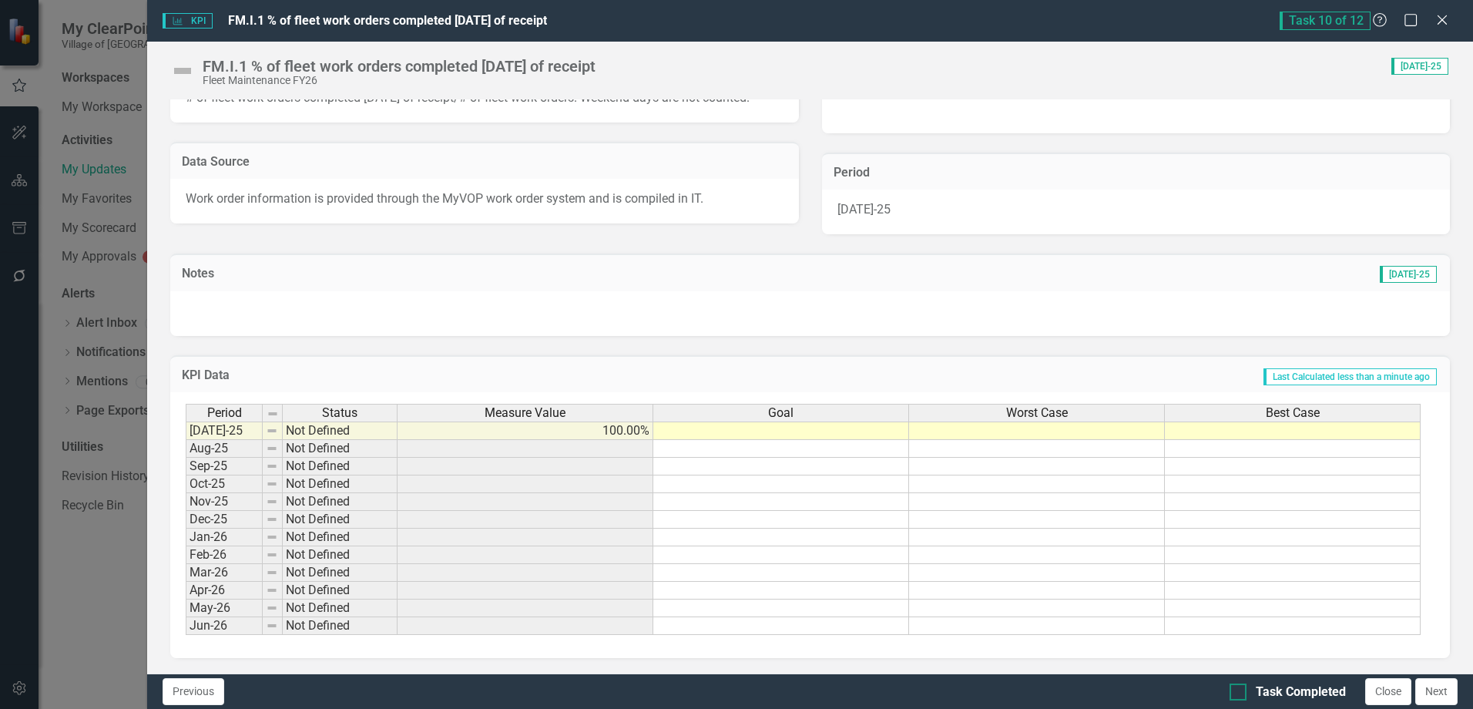
click at [1291, 688] on div "Task Completed" at bounding box center [1301, 692] width 90 height 18
click at [1239, 688] on input "Task Completed" at bounding box center [1234, 688] width 10 height 10
checkbox input "true"
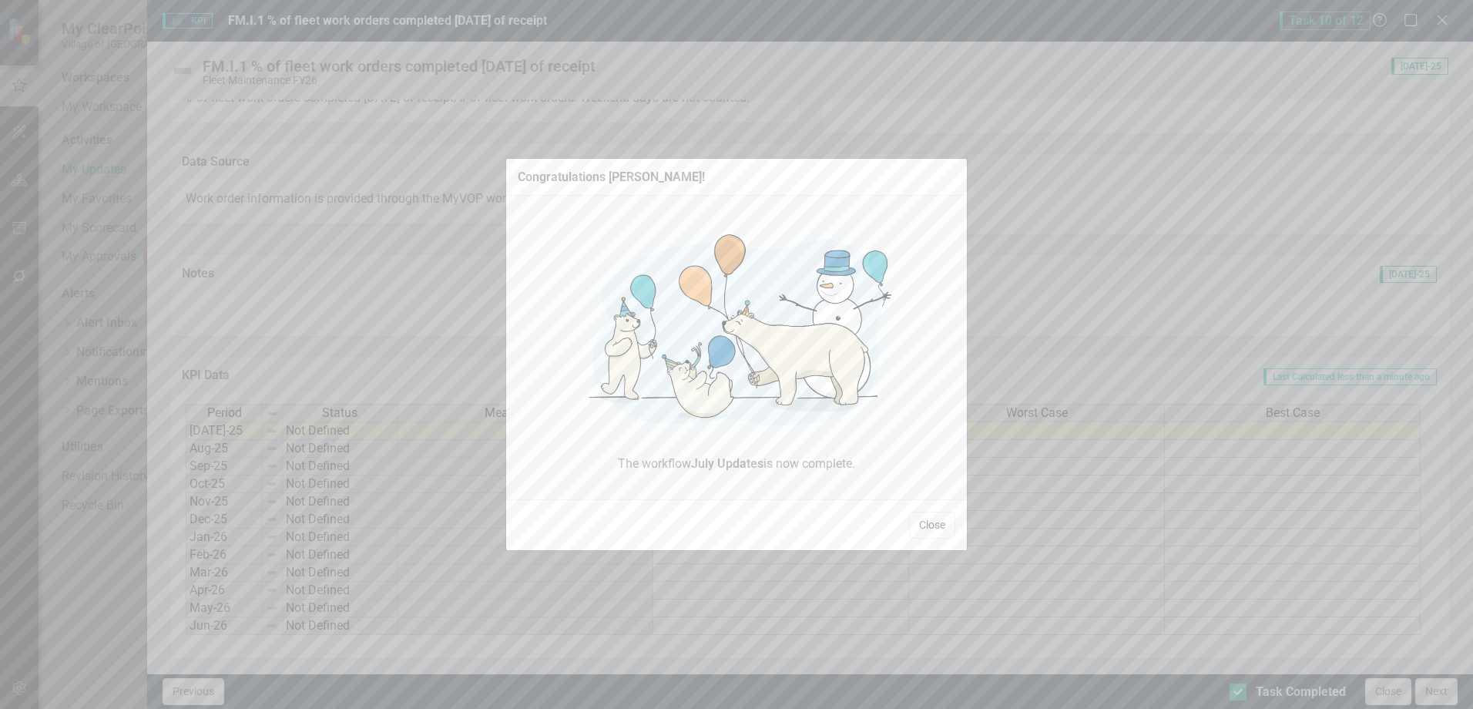
click at [924, 526] on button "Close" at bounding box center [932, 524] width 46 height 27
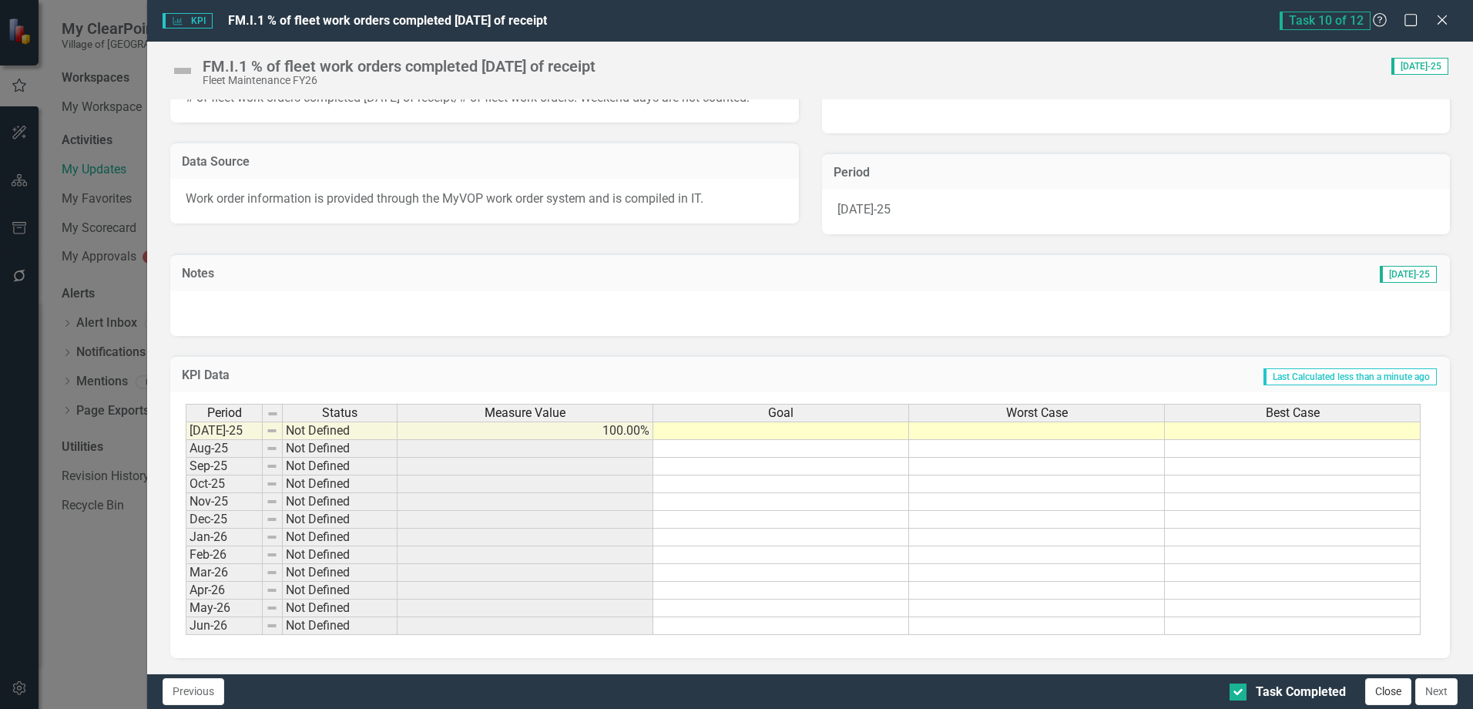
click at [1394, 681] on button "Close" at bounding box center [1388, 691] width 46 height 27
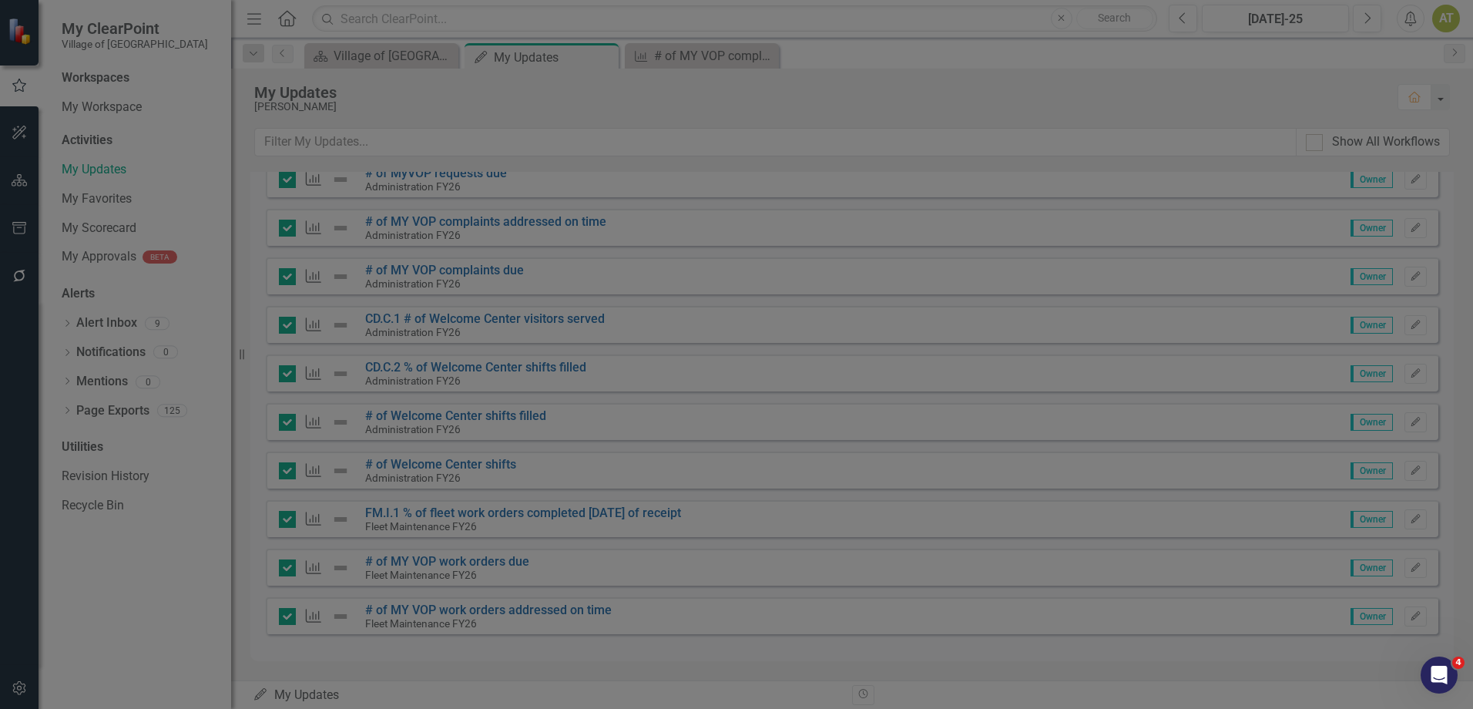
checkbox input "true"
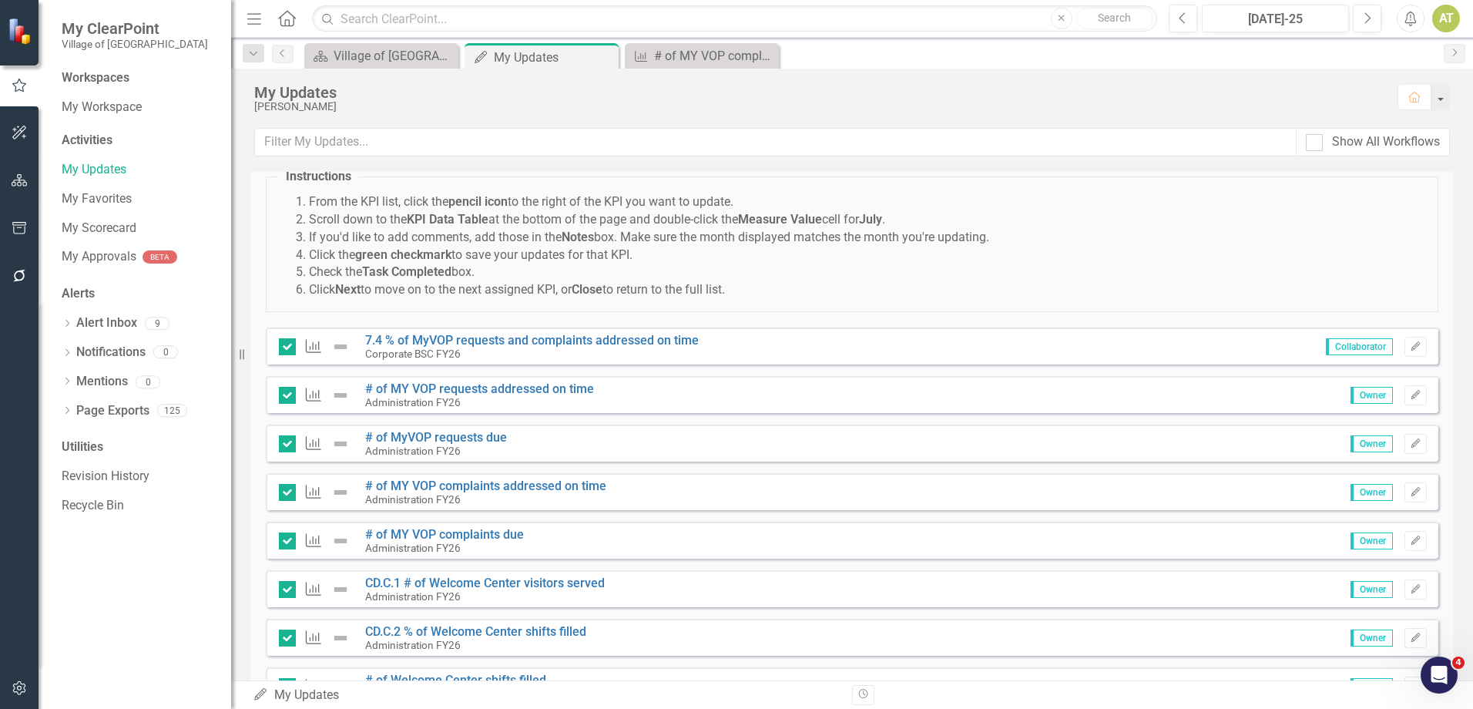
scroll to position [0, 0]
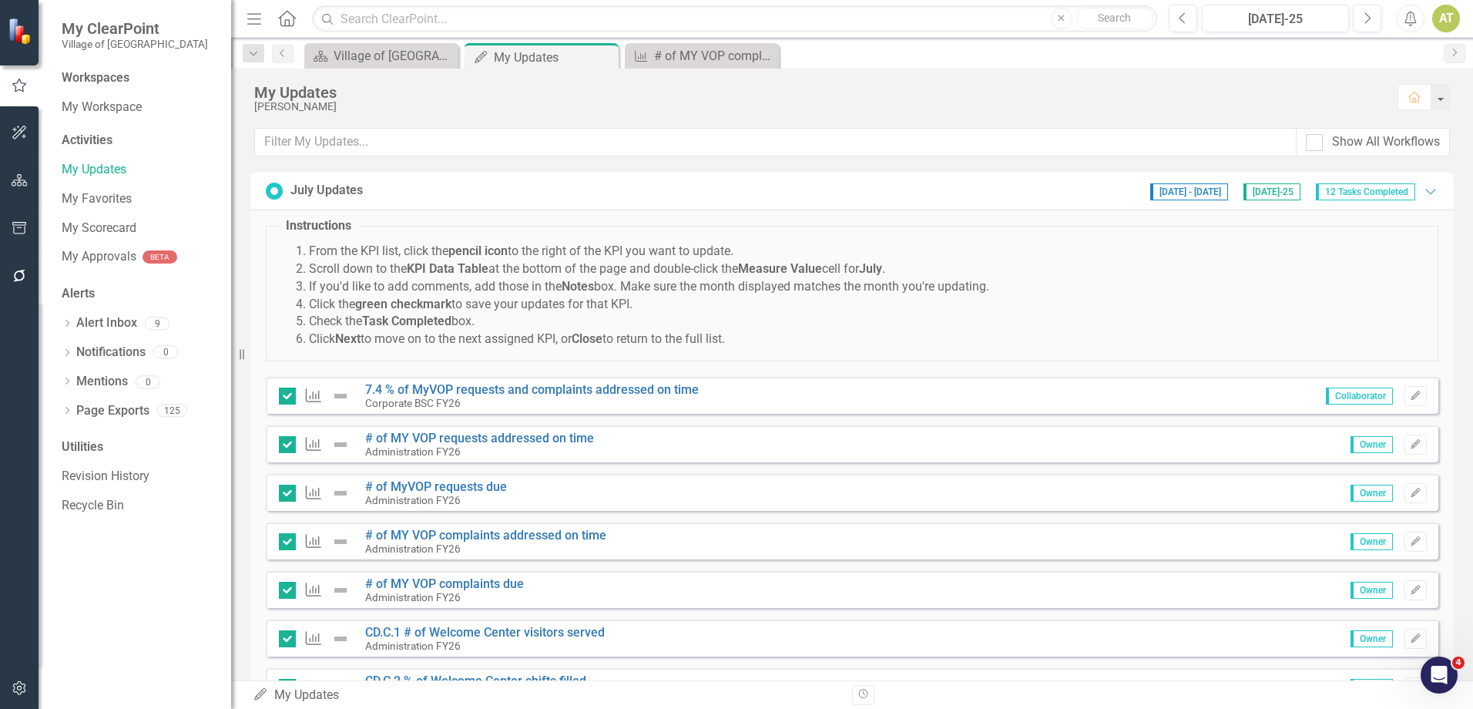
click at [1410, 193] on div "[DATE] - [DATE] [DATE]-25 12 Tasks Completed" at bounding box center [1282, 190] width 280 height 19
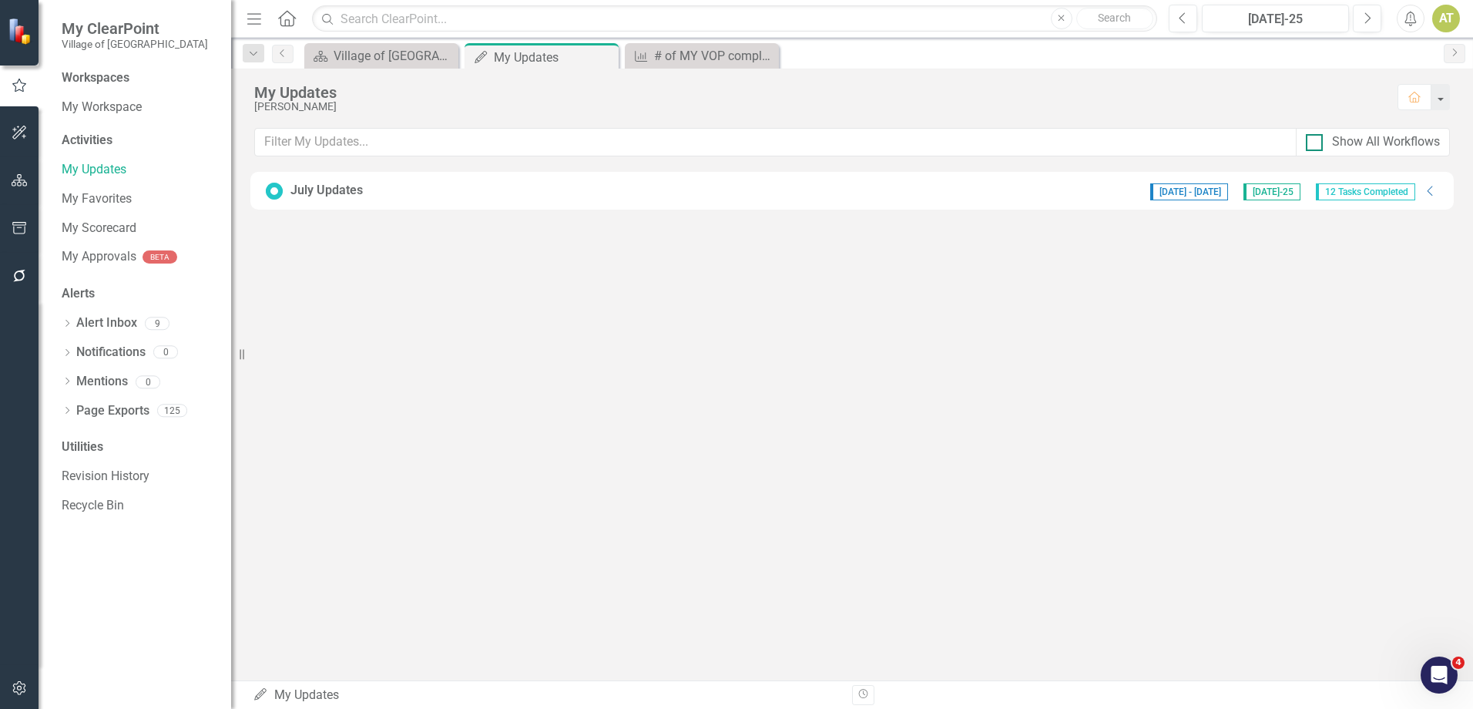
click at [1393, 139] on div "Show All Workflows" at bounding box center [1386, 142] width 108 height 18
click at [1316, 139] on input "Show All Workflows" at bounding box center [1311, 139] width 10 height 10
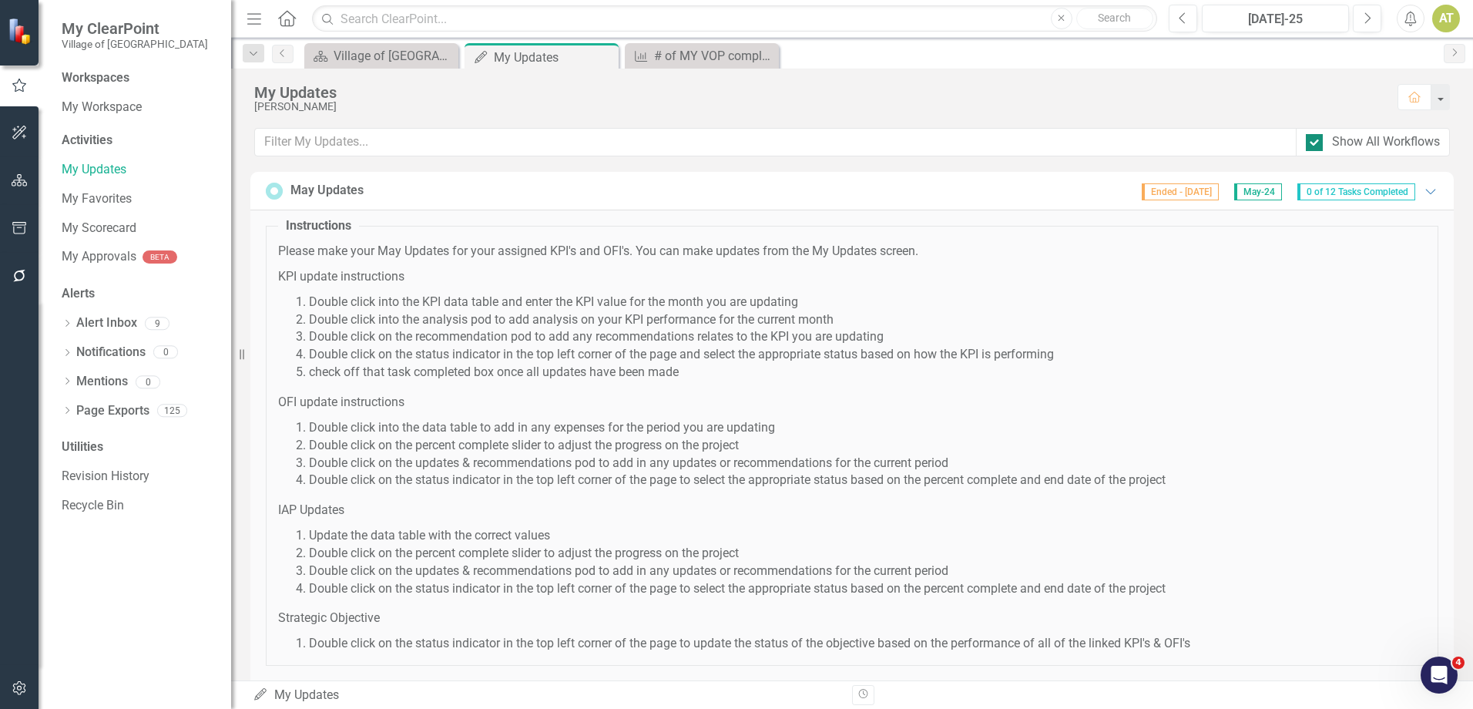
click at [1384, 139] on div "Show All Workflows" at bounding box center [1386, 142] width 108 height 18
click at [1316, 139] on input "Show All Workflows" at bounding box center [1311, 139] width 10 height 10
checkbox input "false"
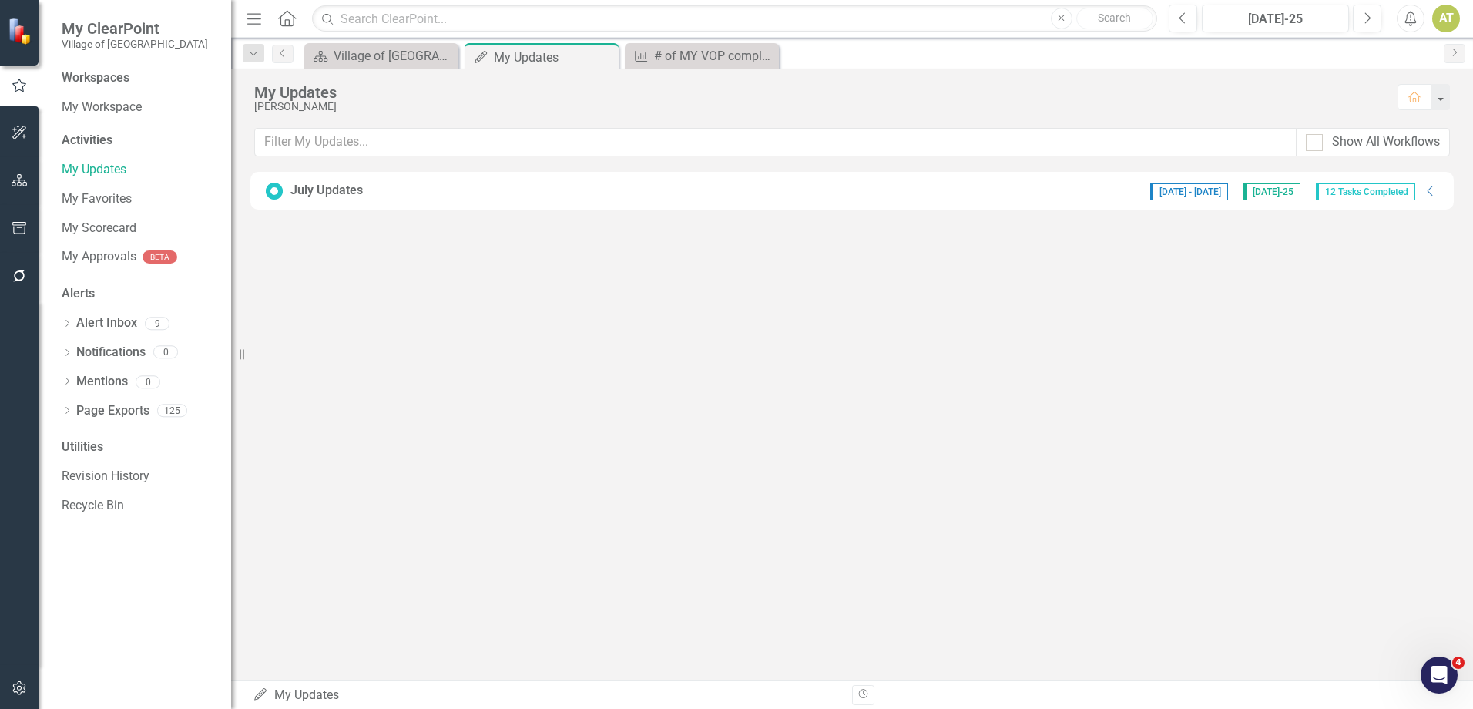
click at [407, 182] on div "July Updates [DATE] - [DATE] [DATE]-25 12 Tasks Completed Collapse" at bounding box center [852, 190] width 1172 height 19
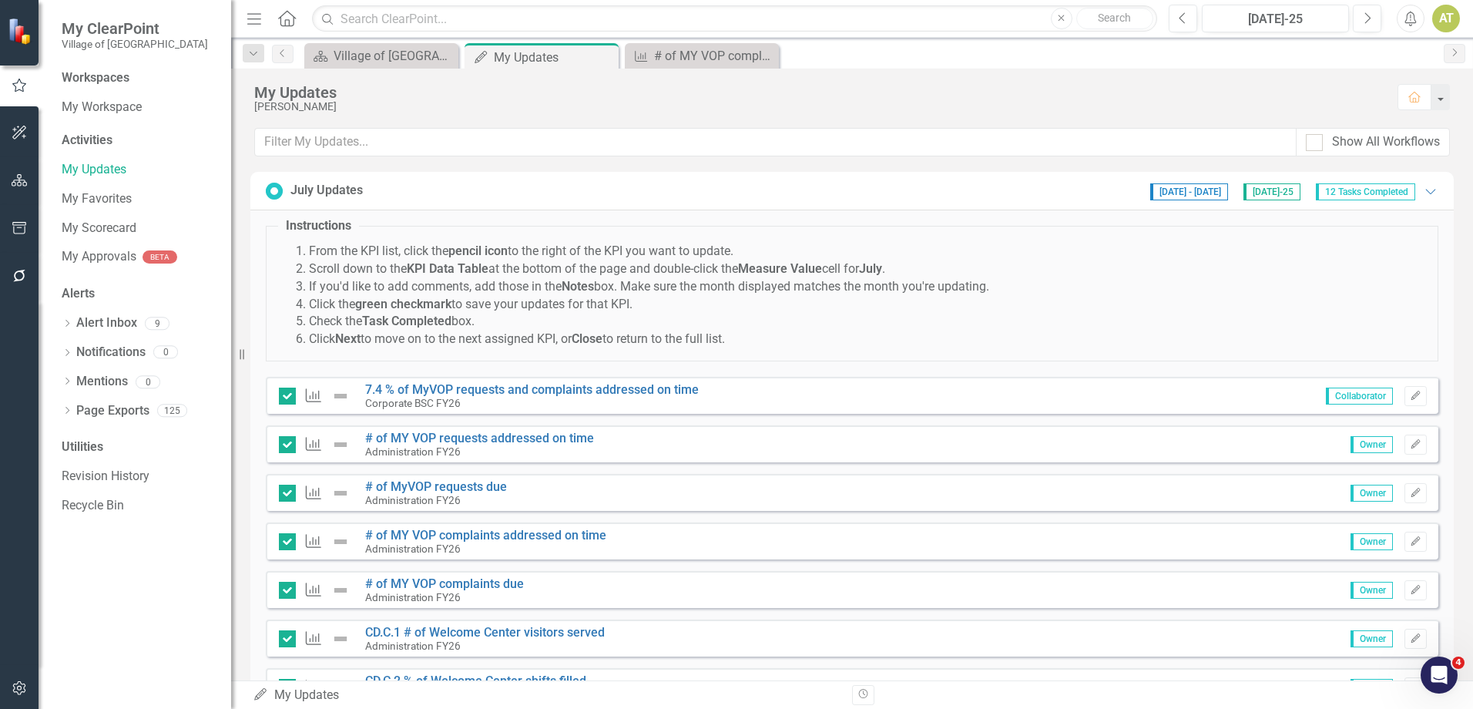
click at [407, 182] on div "July Updates [DATE] - [DATE] [DATE]-25 12 Tasks Completed Expanded" at bounding box center [852, 190] width 1172 height 19
